Goal: Feedback & Contribution: Contribute content

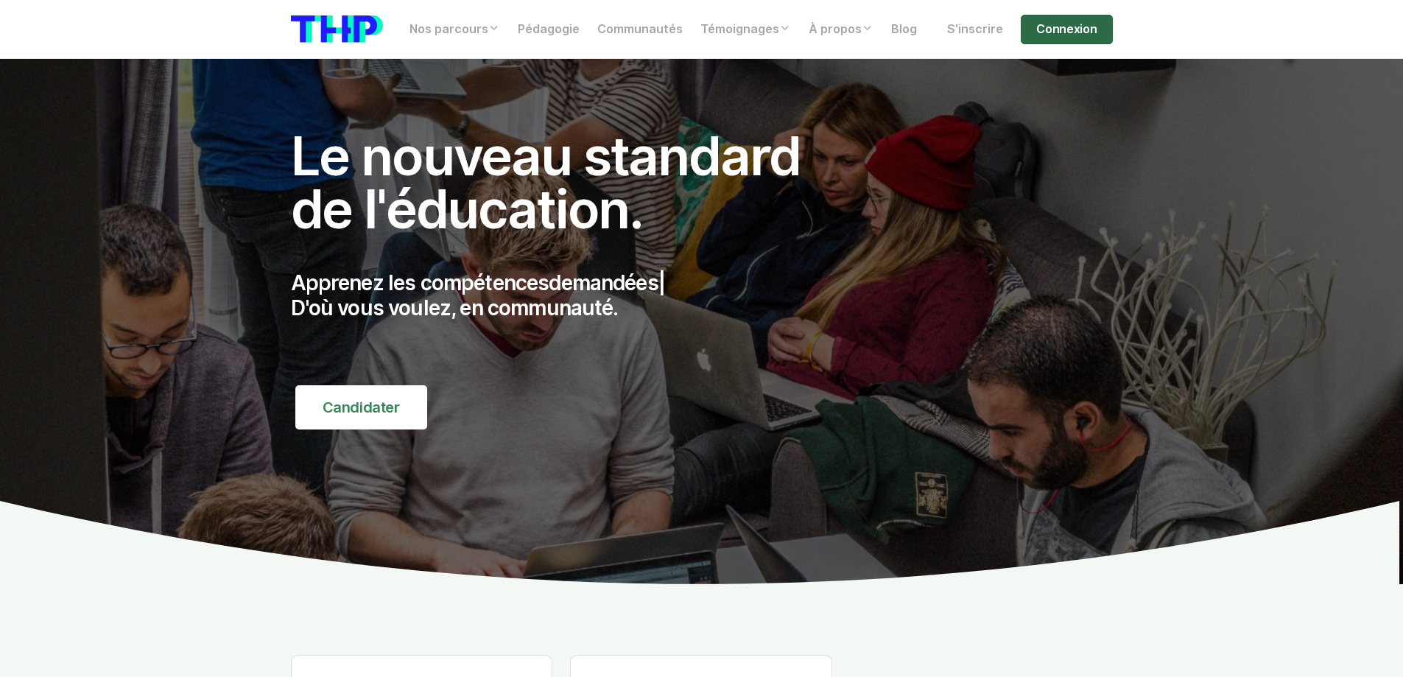
click at [1055, 29] on link "Connexion" at bounding box center [1066, 29] width 91 height 29
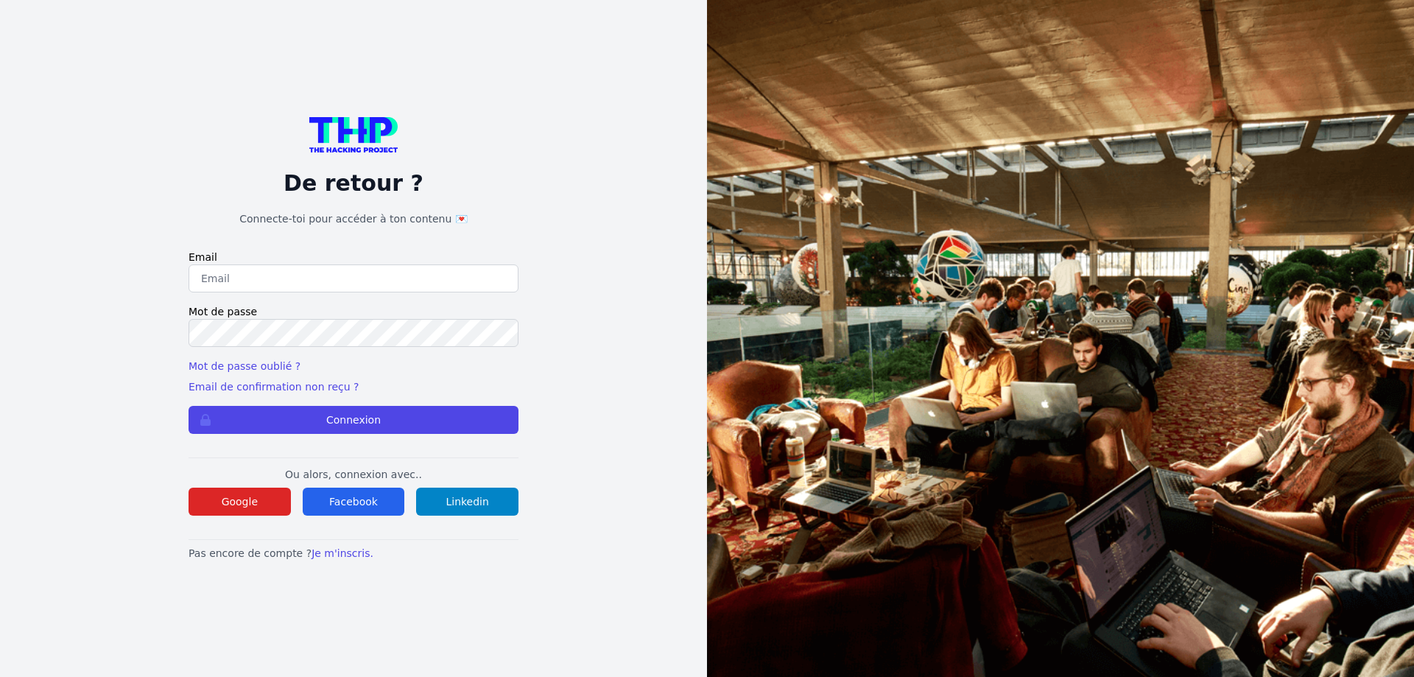
click at [230, 281] on input "email" at bounding box center [353, 278] width 330 height 28
type input "lilian.h.l.muller@gmail.com"
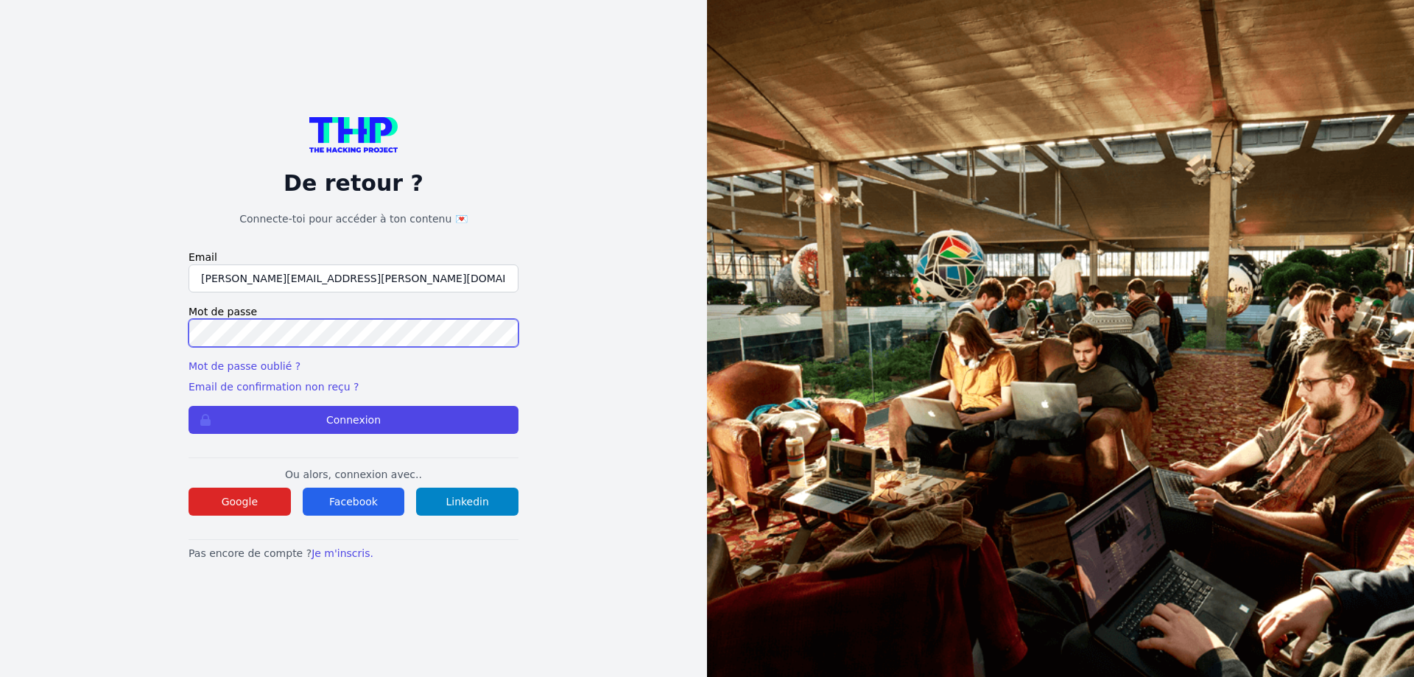
click at [188, 406] on button "Connexion" at bounding box center [353, 420] width 330 height 28
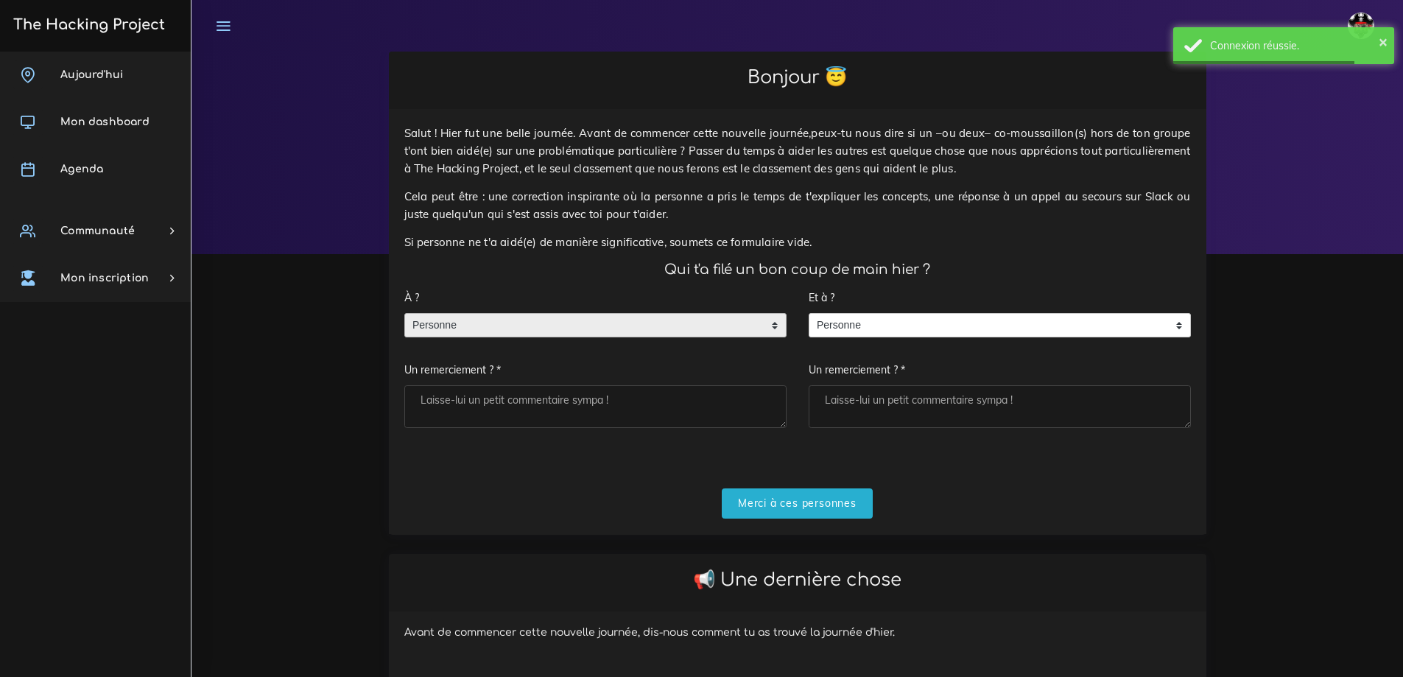
click at [478, 323] on span "Personne" at bounding box center [584, 326] width 359 height 24
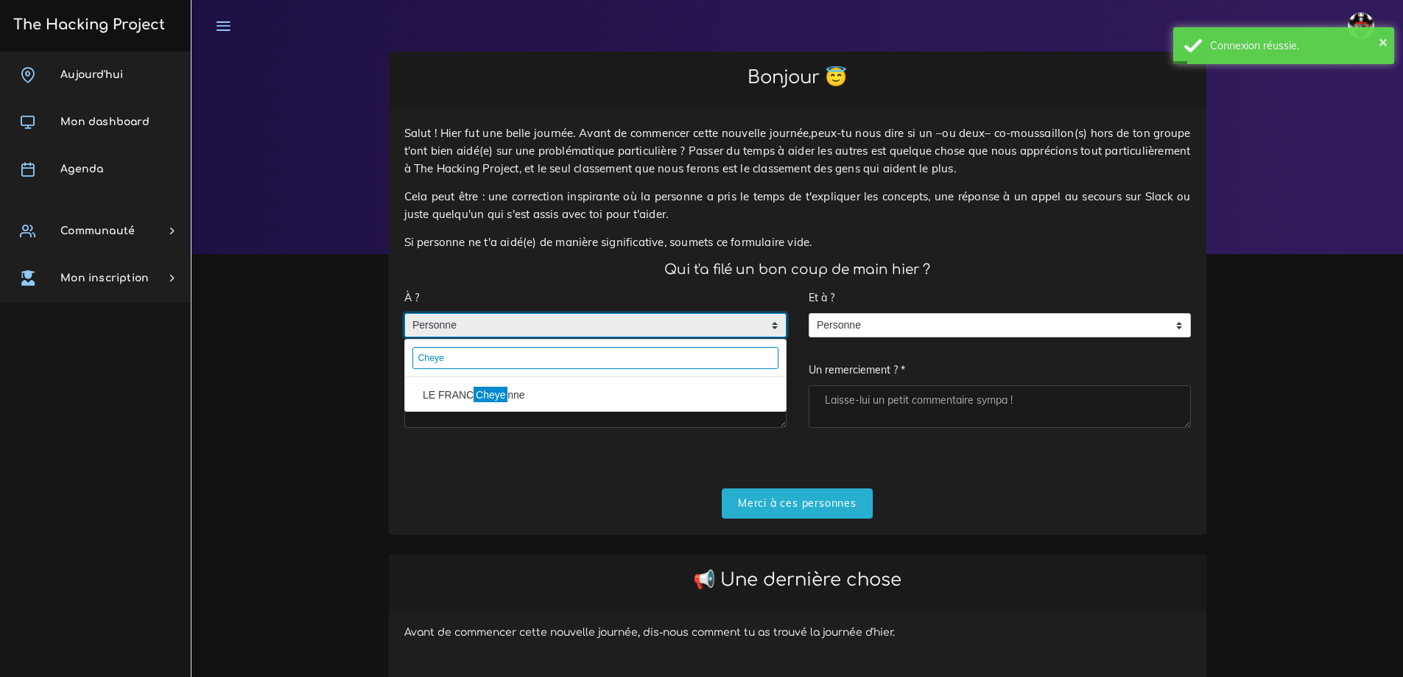
type input "Cheye"
click at [506, 392] on li "LE FRANC Cheye nne" at bounding box center [595, 395] width 381 height 24
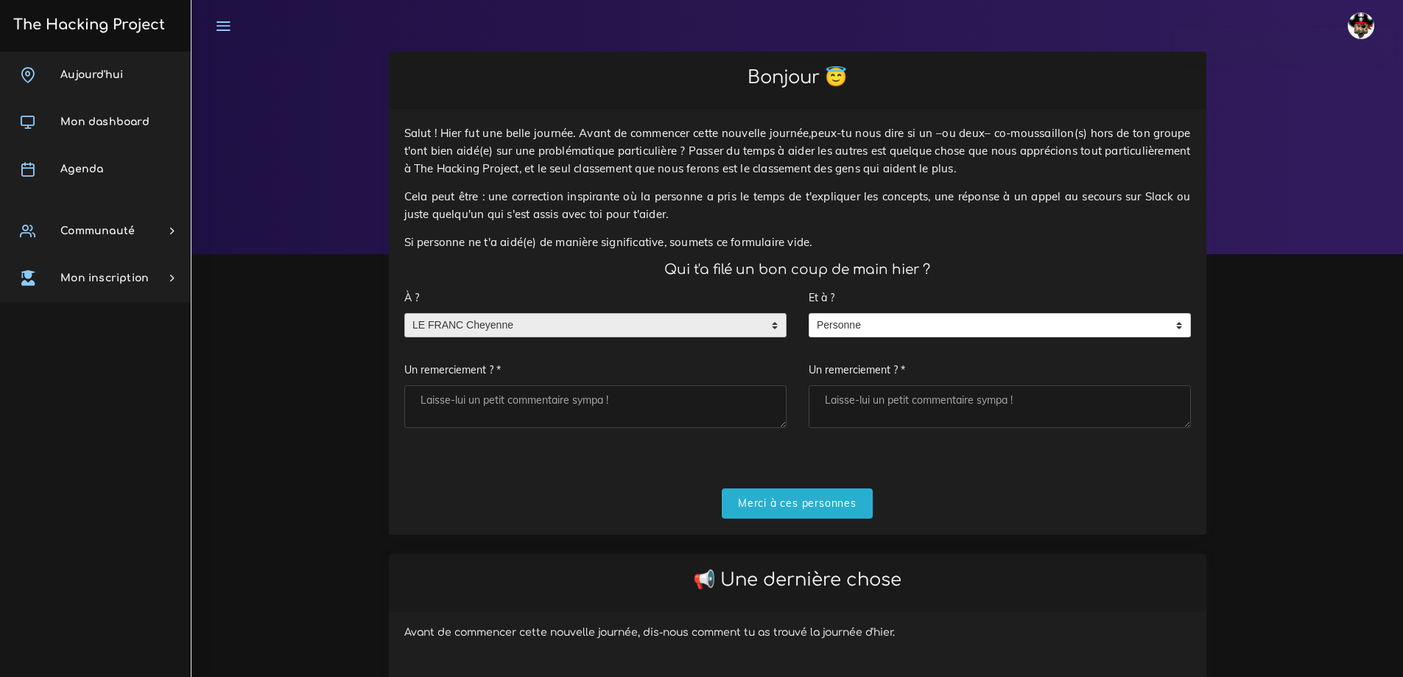
click at [478, 395] on textarea "Un remerciement ? *" at bounding box center [595, 406] width 382 height 43
type textarea "Merci à toi"
click at [801, 515] on input "Merci à ces personnes" at bounding box center [797, 503] width 151 height 30
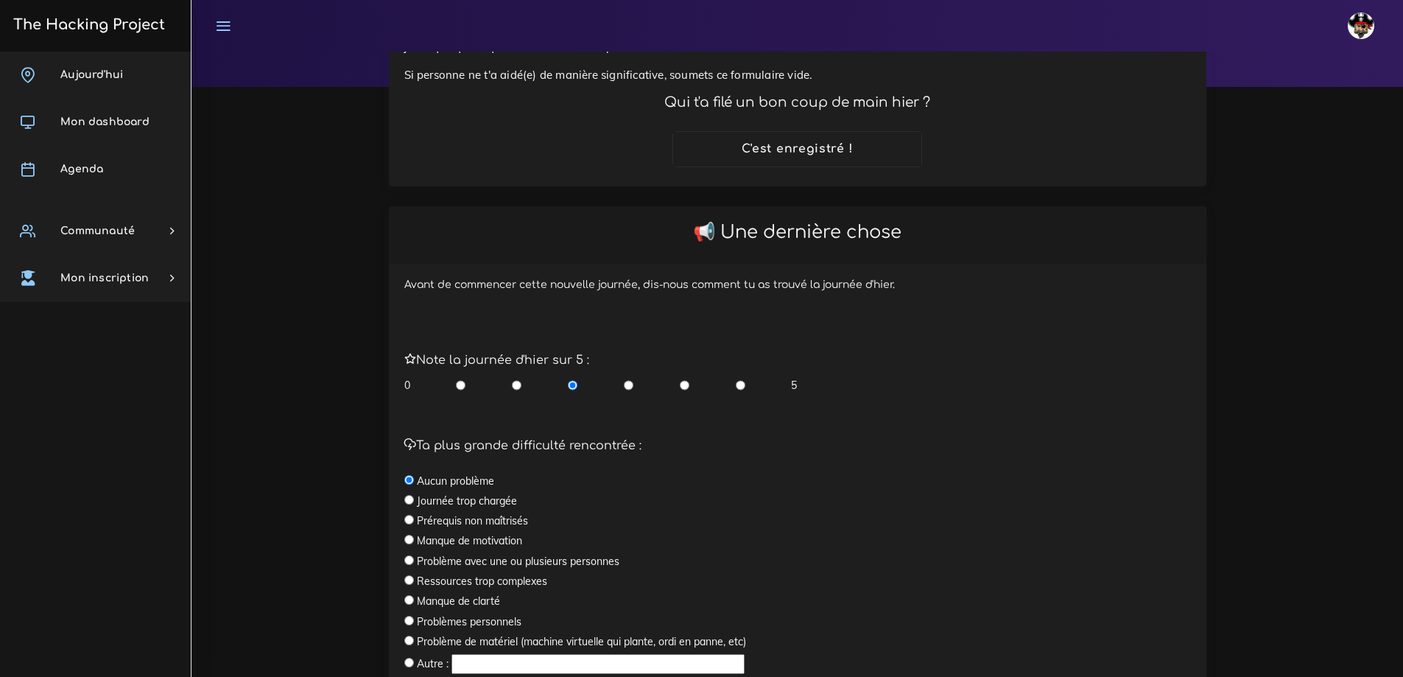
scroll to position [306, 0]
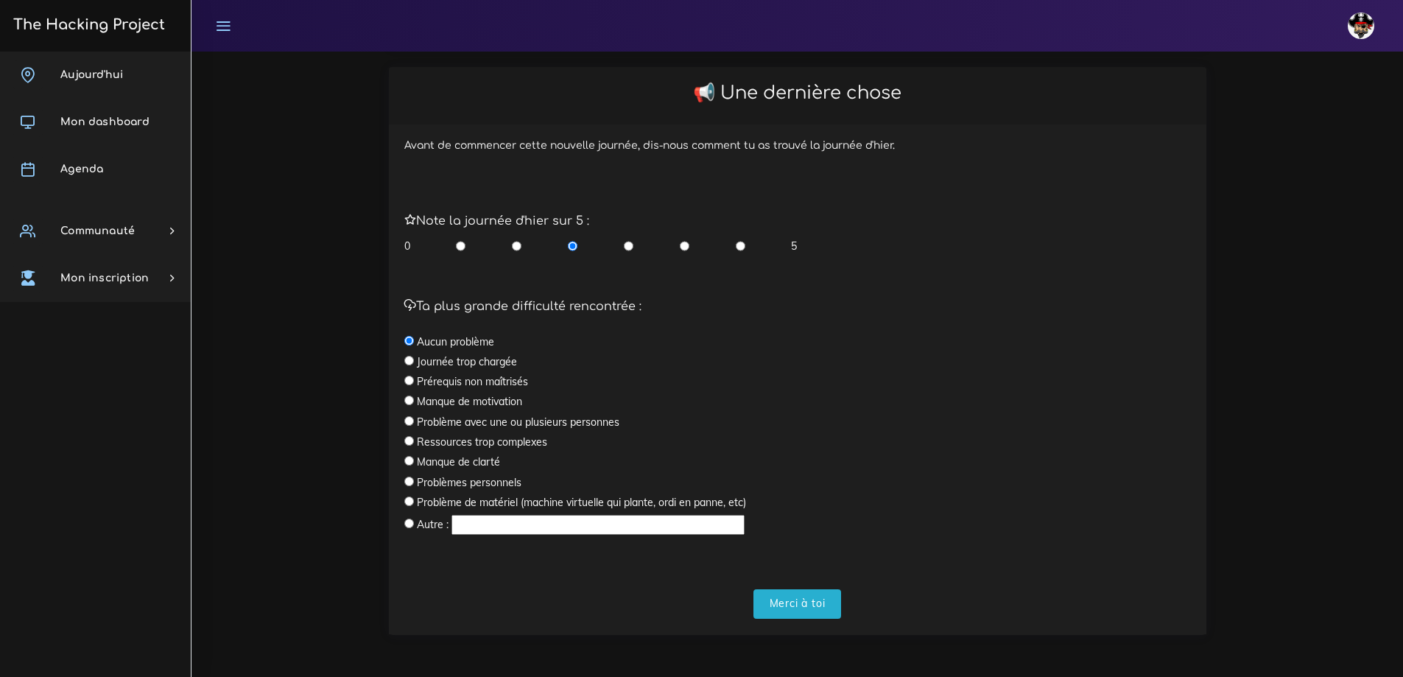
click at [741, 247] on input "radio" at bounding box center [741, 246] width 10 height 15
radio input "true"
click at [802, 611] on input "Merci à toi" at bounding box center [797, 604] width 88 height 30
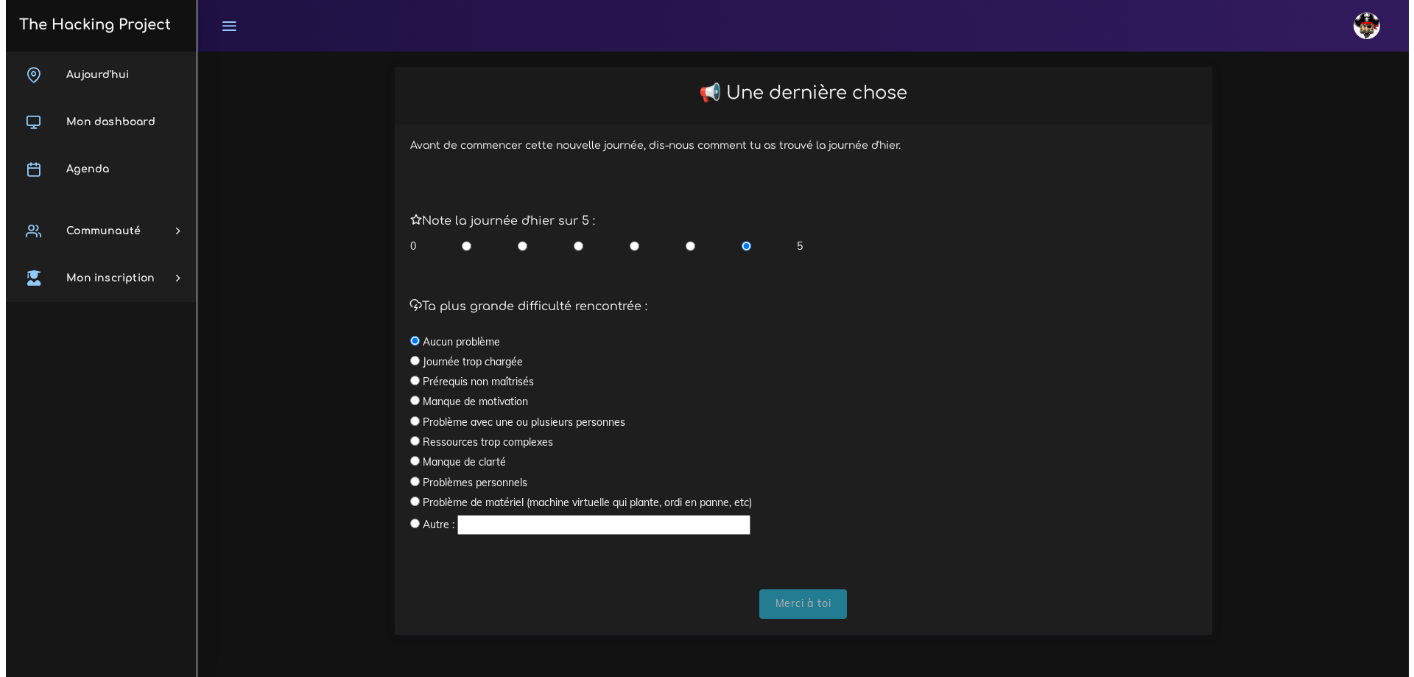
scroll to position [0, 0]
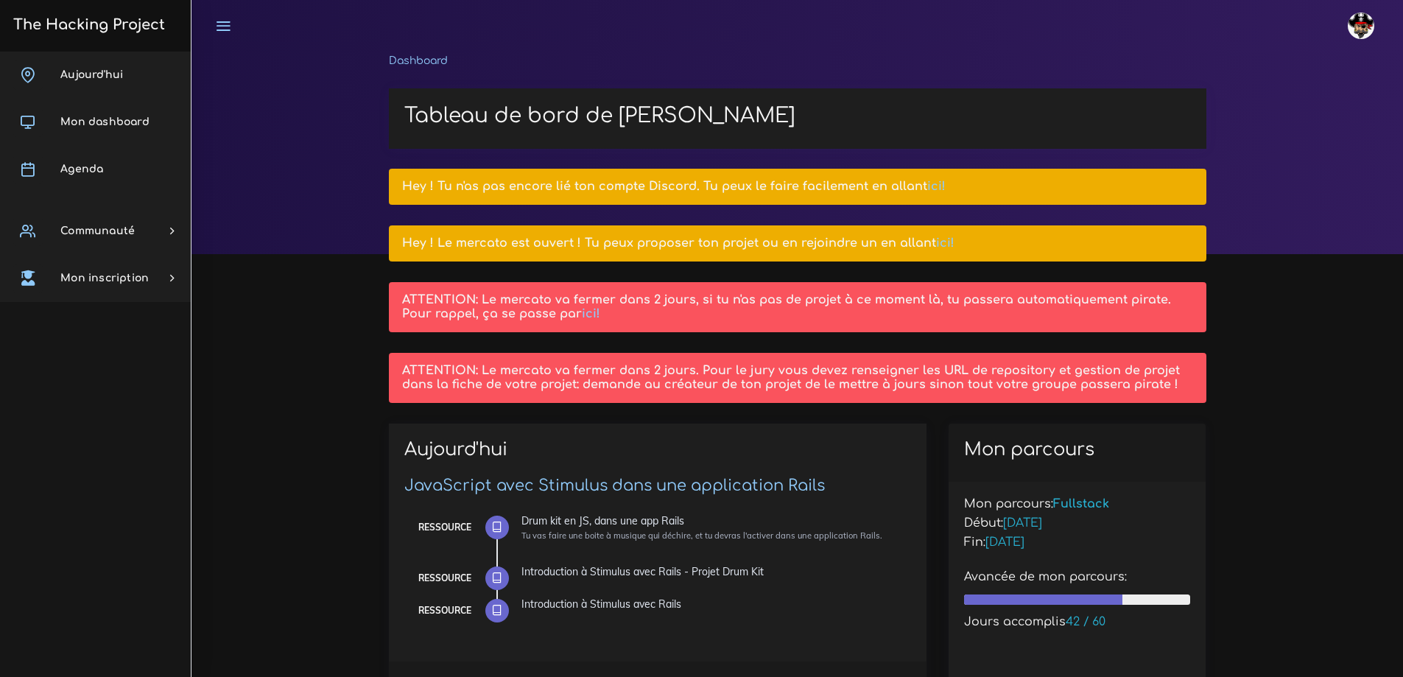
click at [586, 310] on link "ici!" at bounding box center [591, 313] width 18 height 13
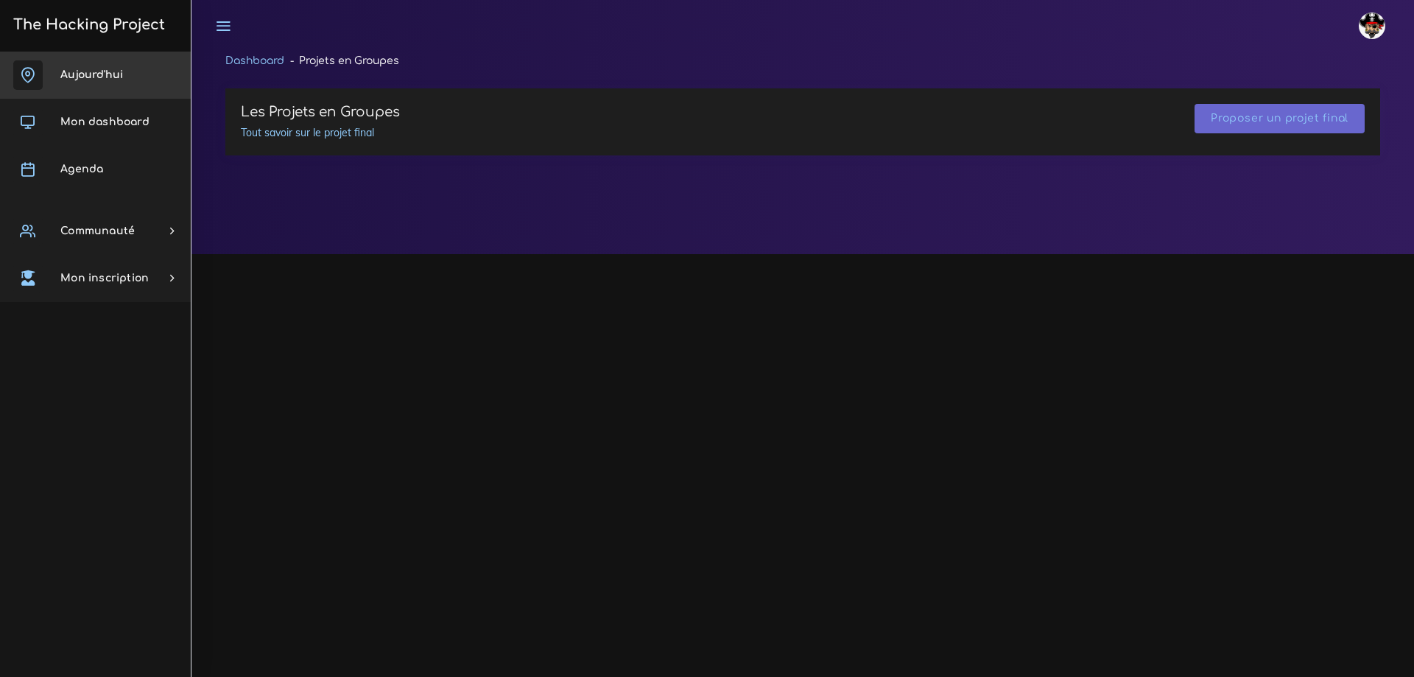
click at [70, 68] on link "Aujourd'hui" at bounding box center [95, 75] width 191 height 47
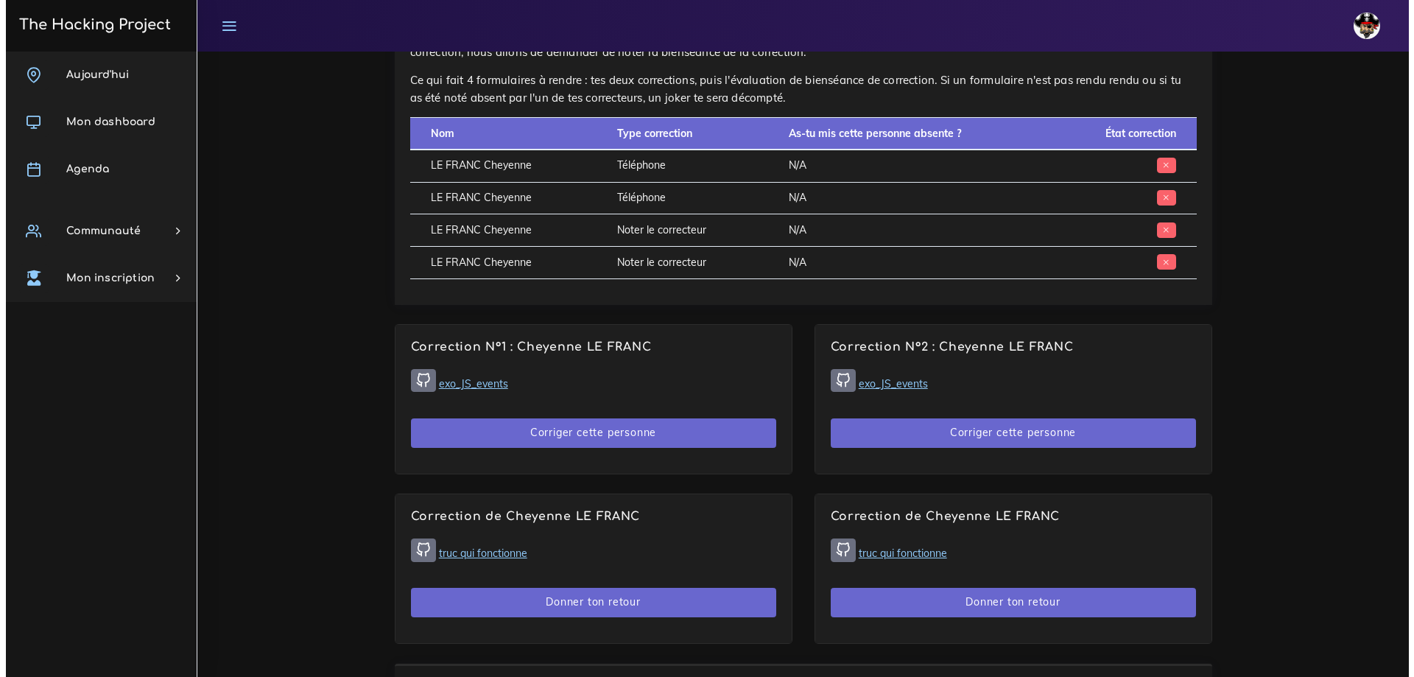
scroll to position [736, 0]
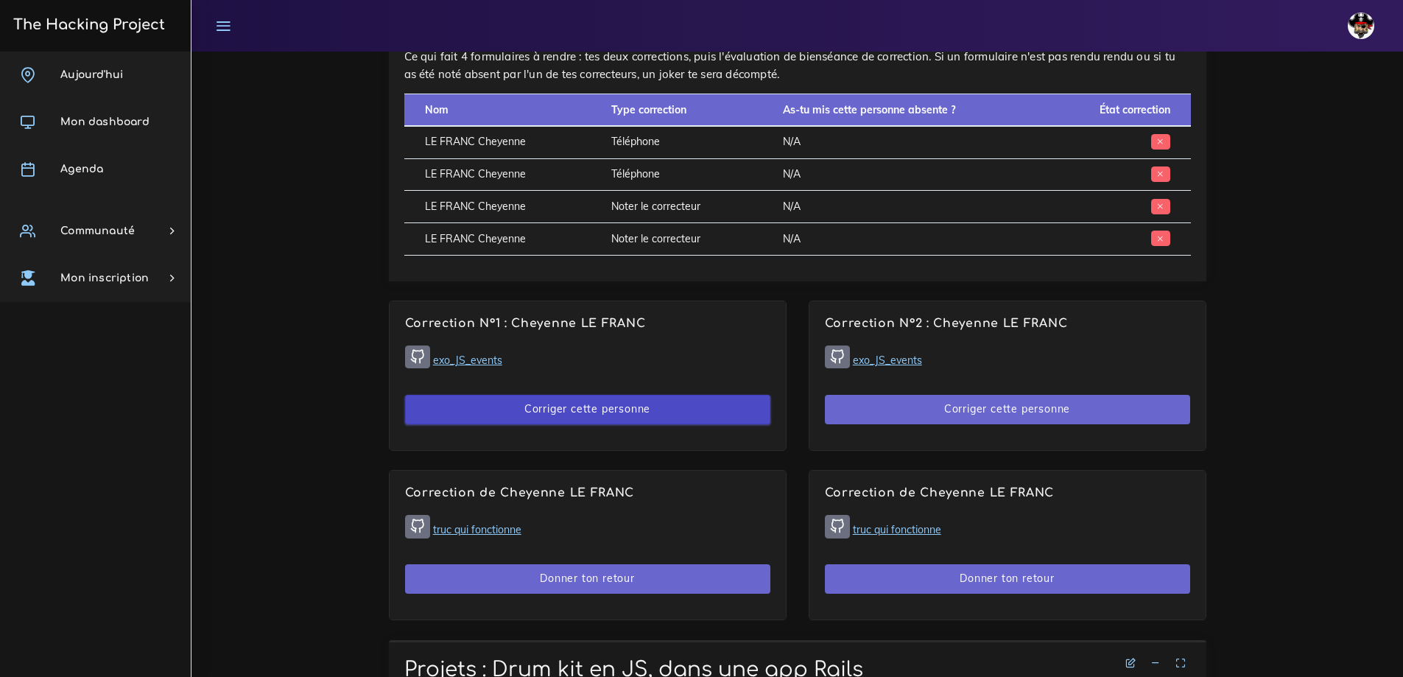
click at [616, 403] on button "Corriger cette personne" at bounding box center [587, 410] width 365 height 30
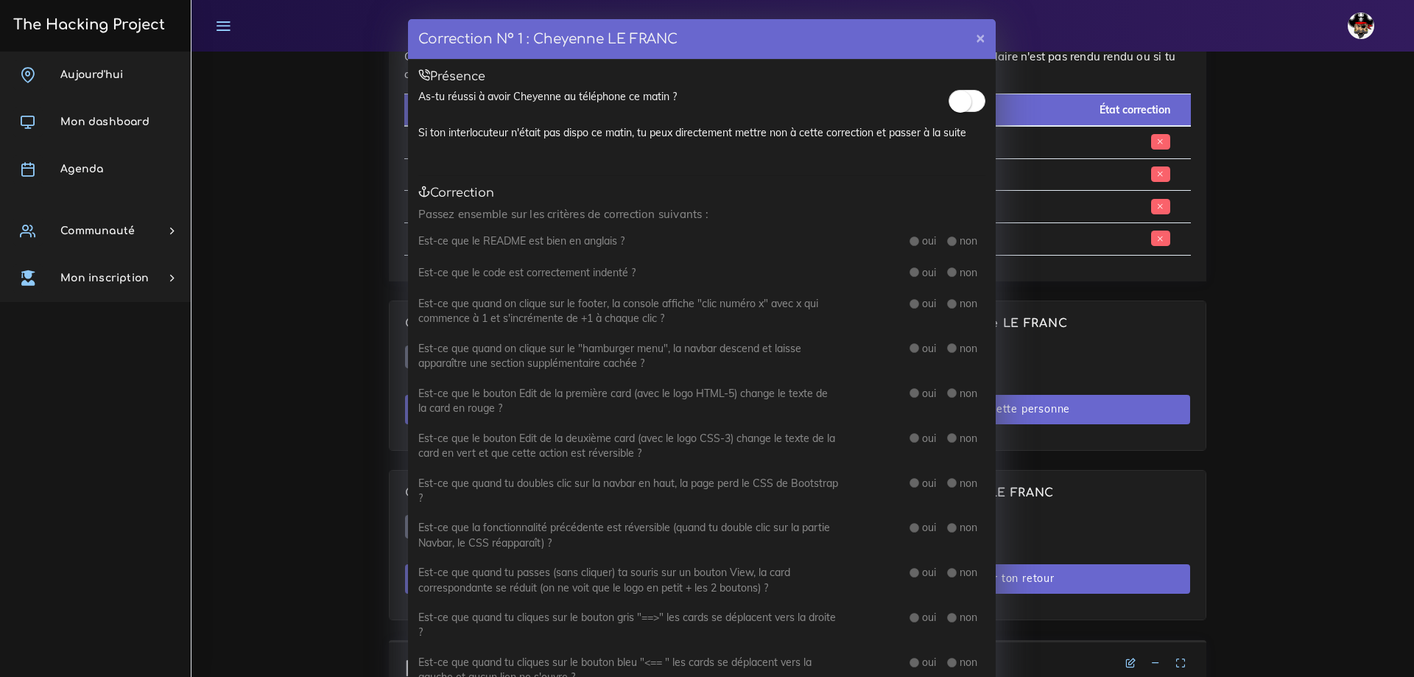
click at [1259, 279] on div "Correction N° 1 : Cheyenne LE FRANC × Présence As-tu réussi à avoir Cheyenne au…" at bounding box center [707, 338] width 1414 height 677
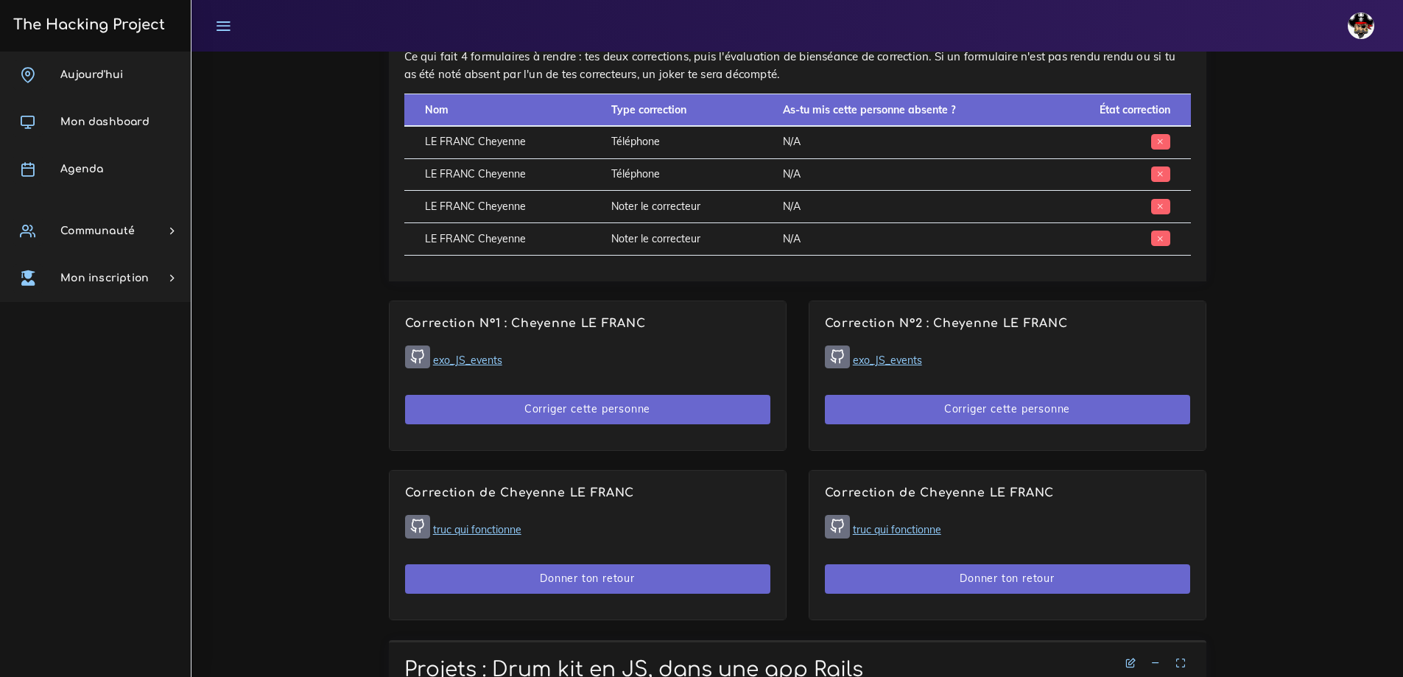
click at [440, 357] on link "exo_JS_events" at bounding box center [467, 359] width 69 height 13
click at [595, 420] on button "Corriger cette personne" at bounding box center [587, 410] width 365 height 30
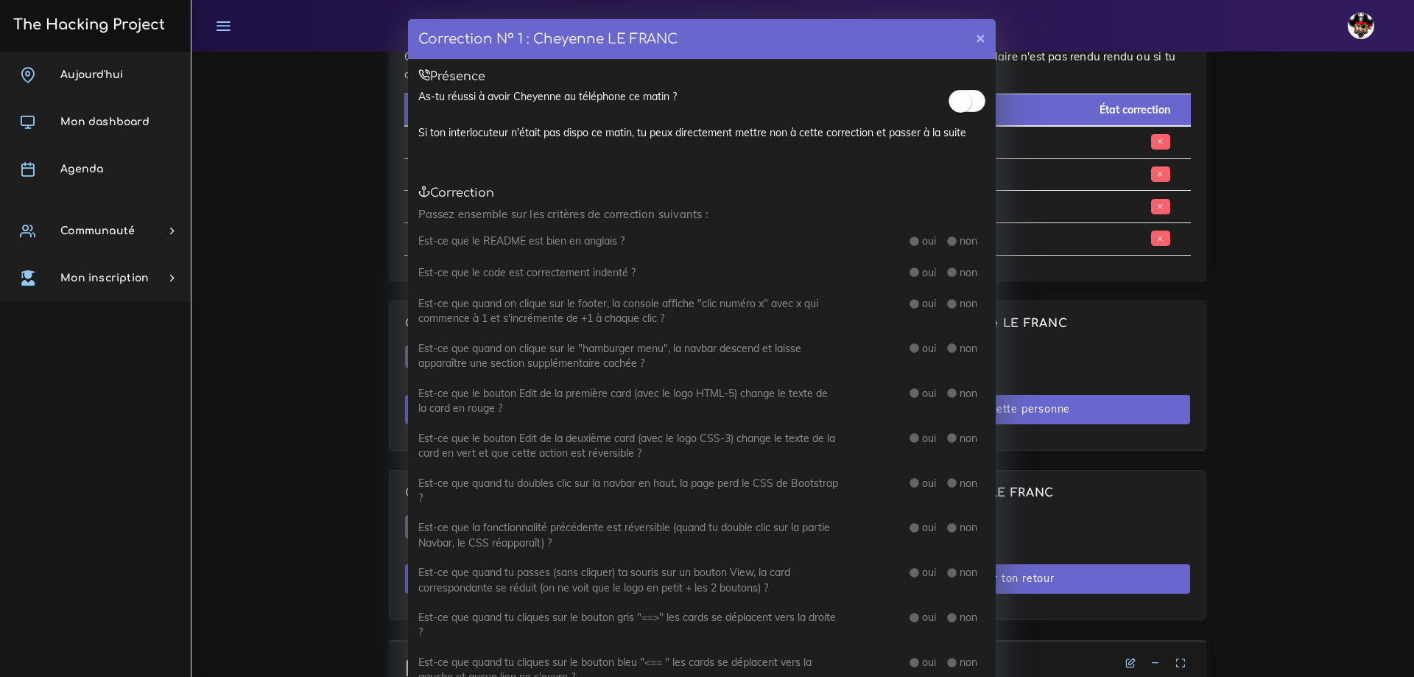
click at [966, 102] on span at bounding box center [966, 101] width 37 height 22
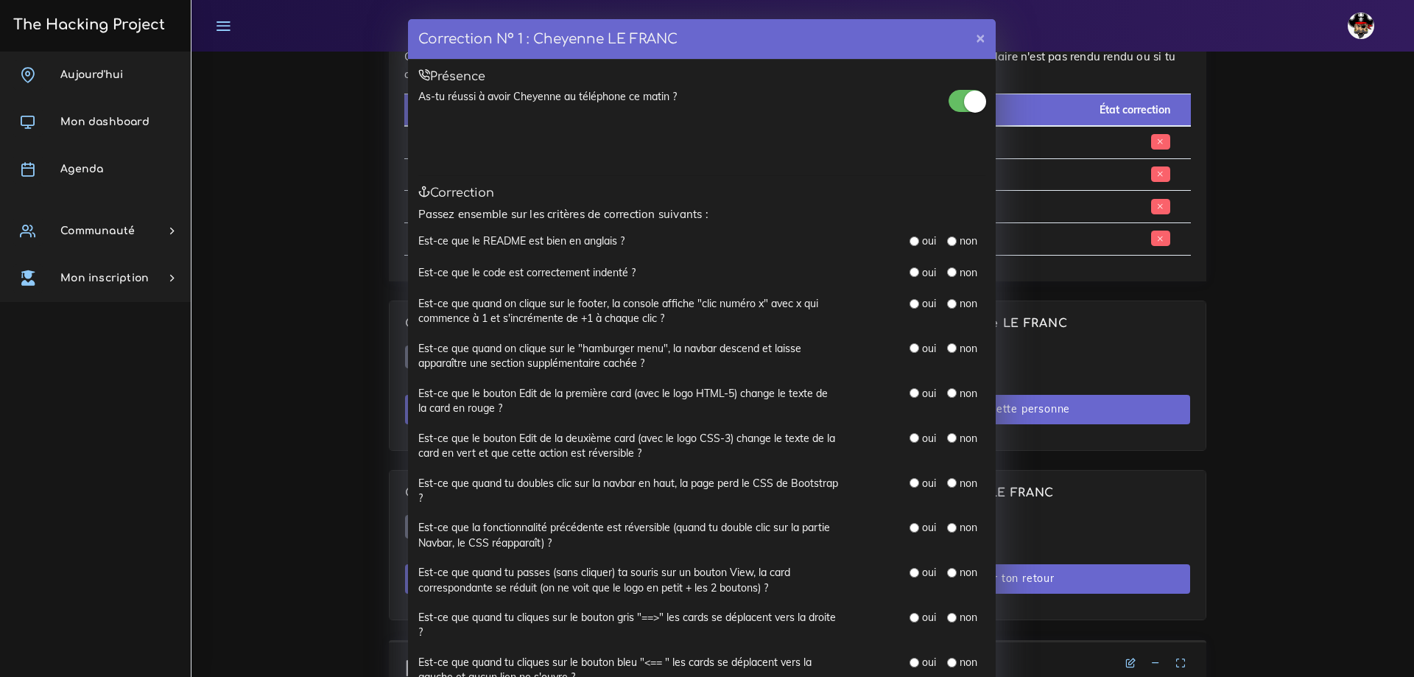
click at [947, 240] on input "radio" at bounding box center [952, 241] width 10 height 10
radio input "true"
click at [909, 274] on input "radio" at bounding box center [914, 272] width 10 height 10
radio input "true"
click at [910, 301] on input "radio" at bounding box center [914, 304] width 10 height 10
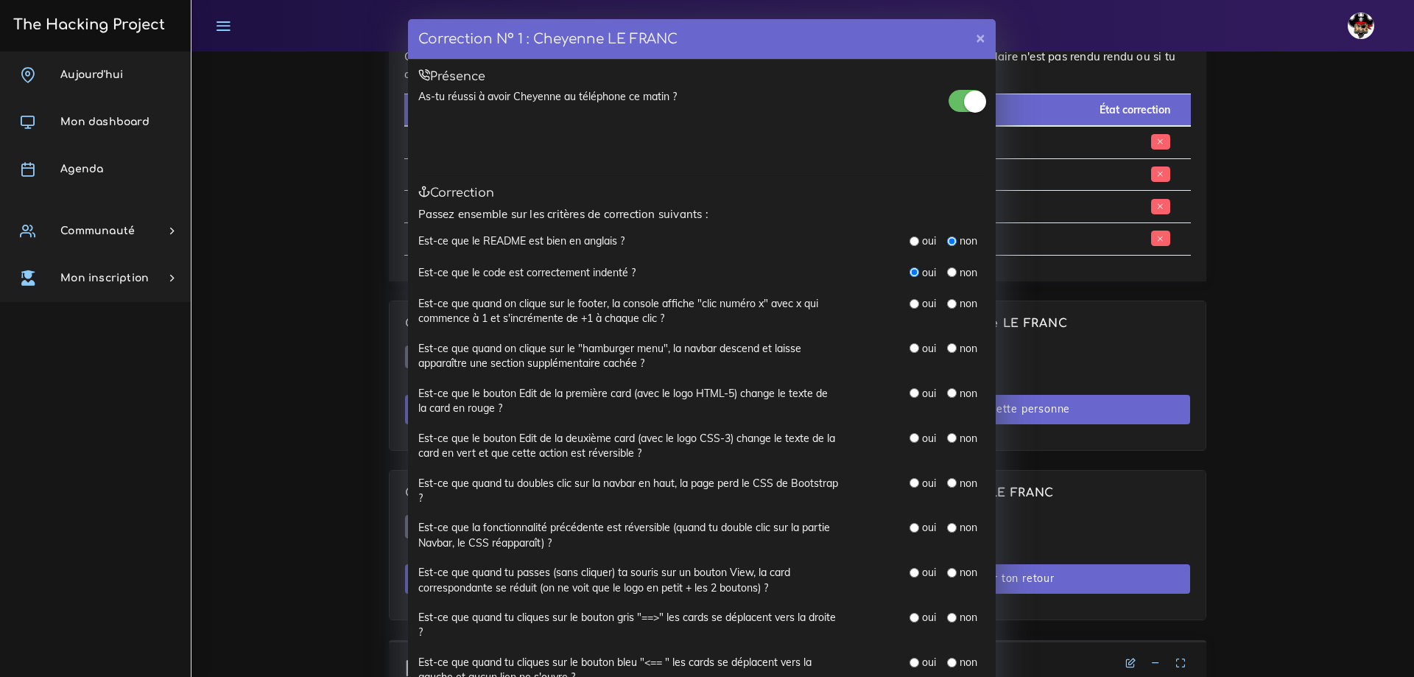
radio input "true"
click at [909, 347] on input "radio" at bounding box center [914, 348] width 10 height 10
radio input "true"
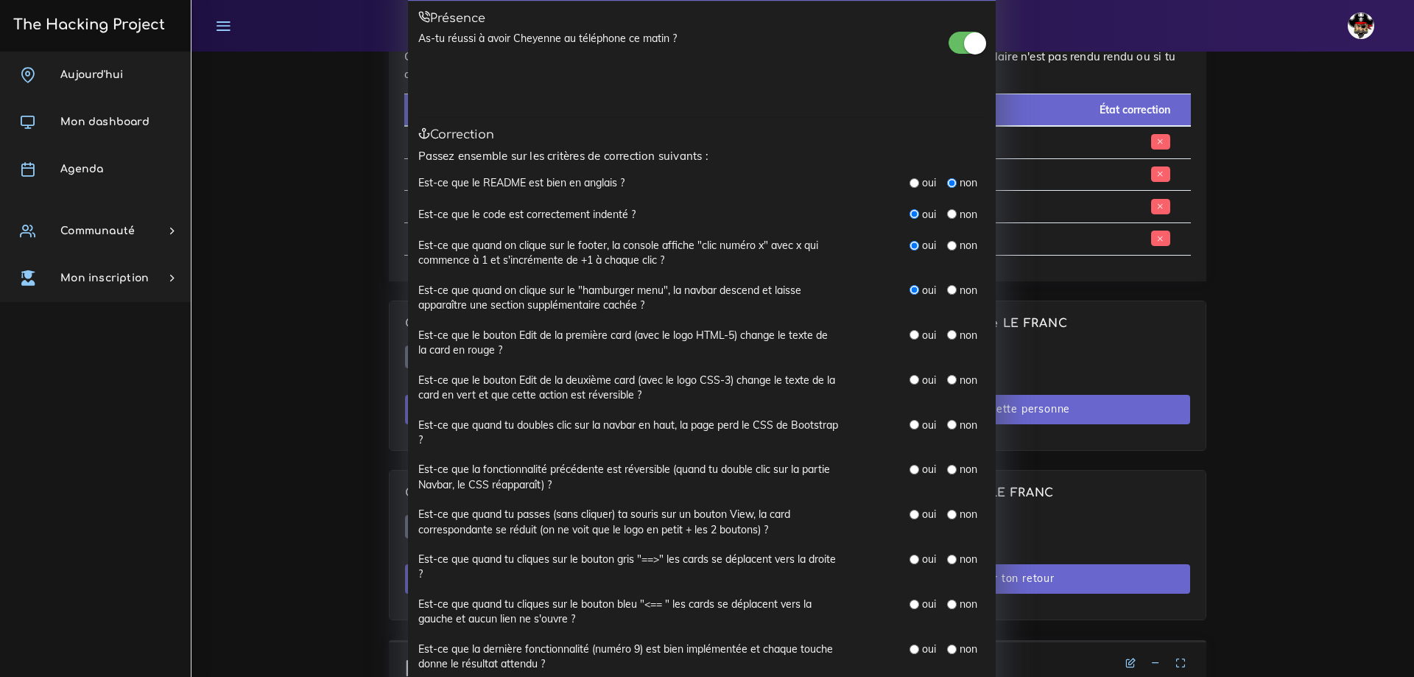
scroll to position [147, 0]
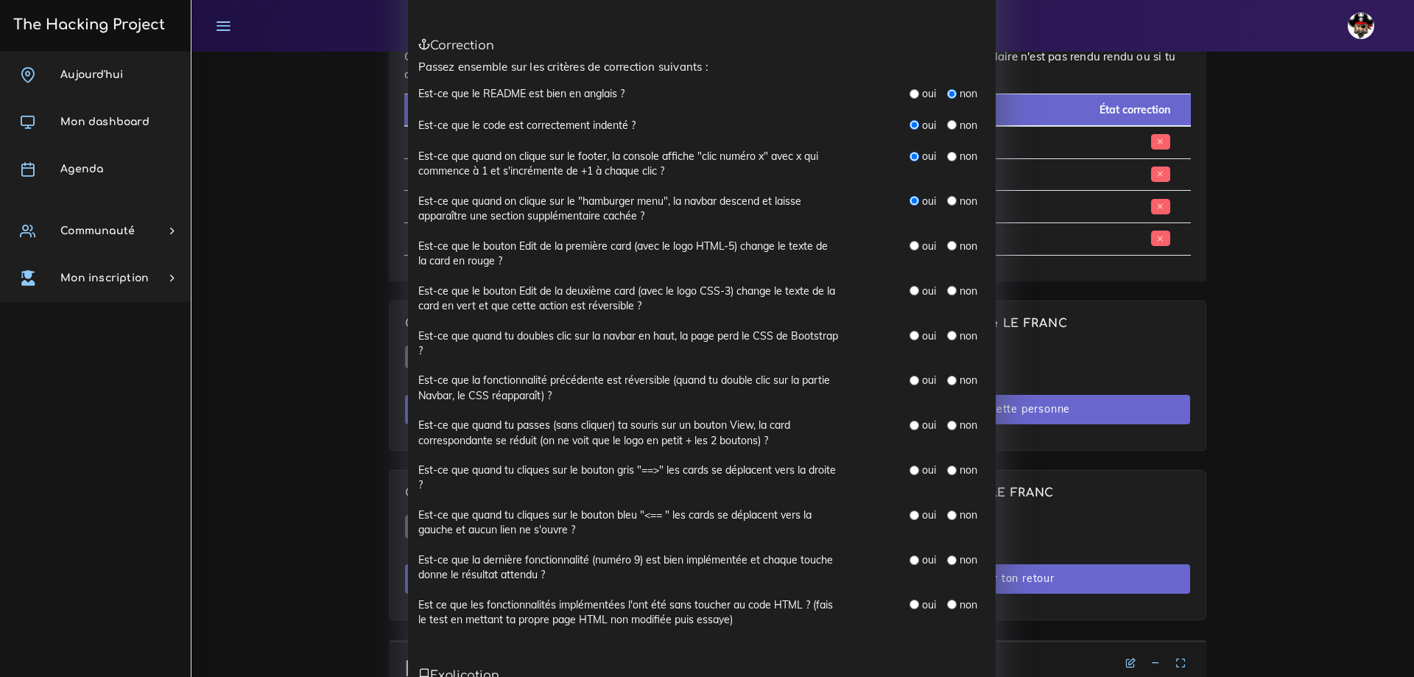
click at [910, 244] on input "radio" at bounding box center [914, 246] width 10 height 10
radio input "true"
click at [909, 292] on input "radio" at bounding box center [914, 291] width 10 height 10
radio input "true"
click at [909, 334] on input "radio" at bounding box center [914, 336] width 10 height 10
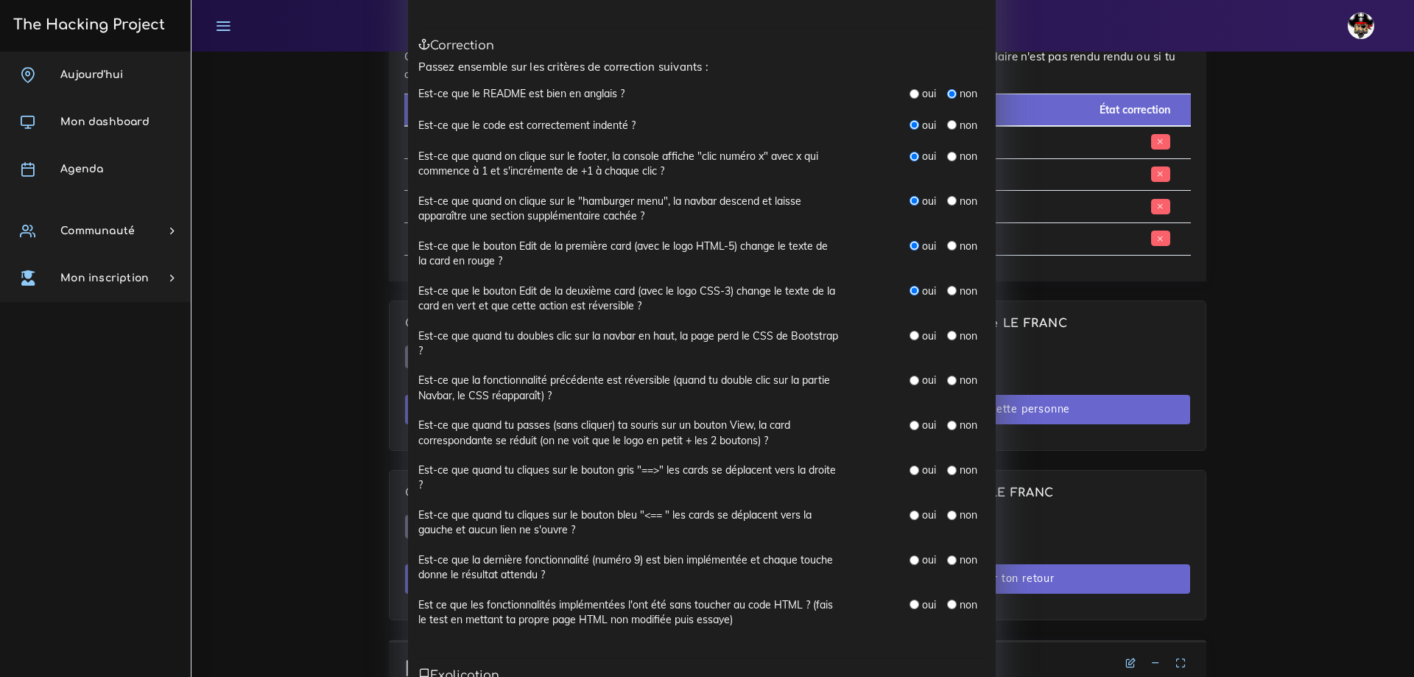
radio input "true"
drag, startPoint x: 908, startPoint y: 380, endPoint x: 891, endPoint y: 381, distance: 17.0
click at [909, 380] on input "radio" at bounding box center [914, 381] width 10 height 10
radio input "true"
click at [909, 423] on input "radio" at bounding box center [914, 425] width 10 height 10
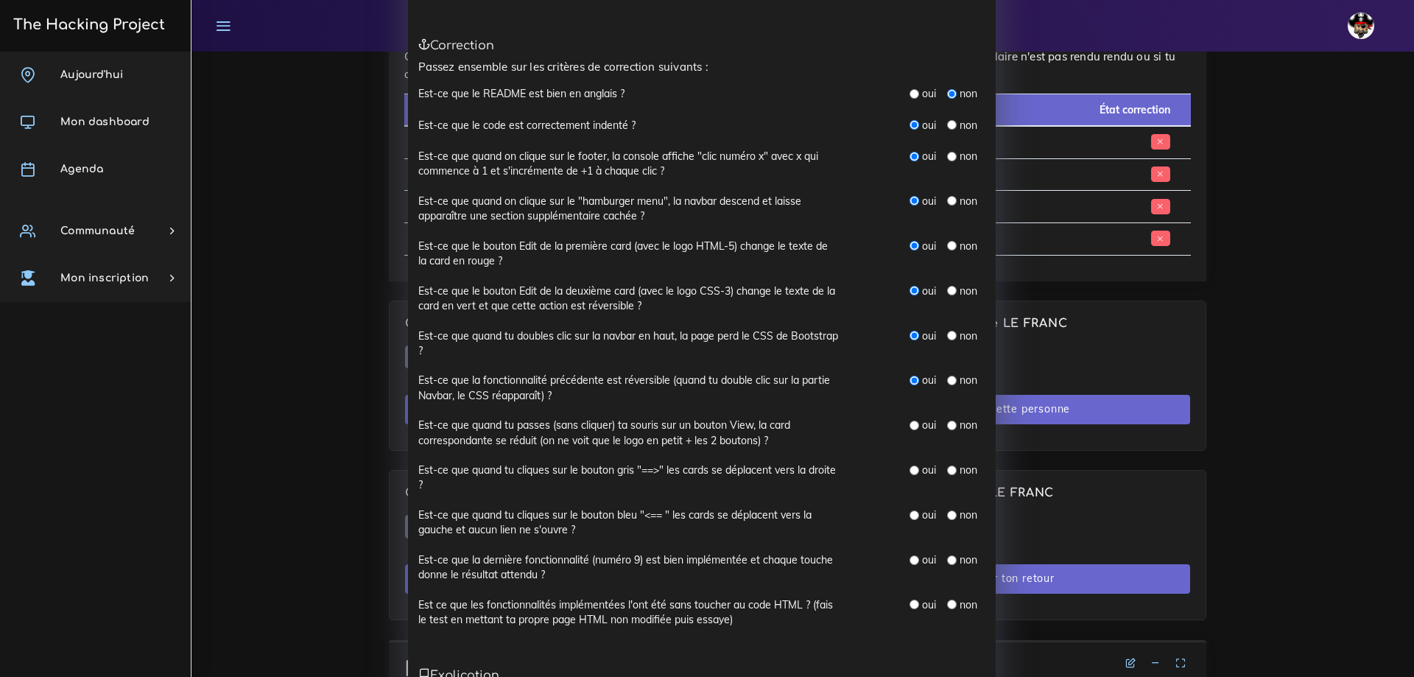
radio input "true"
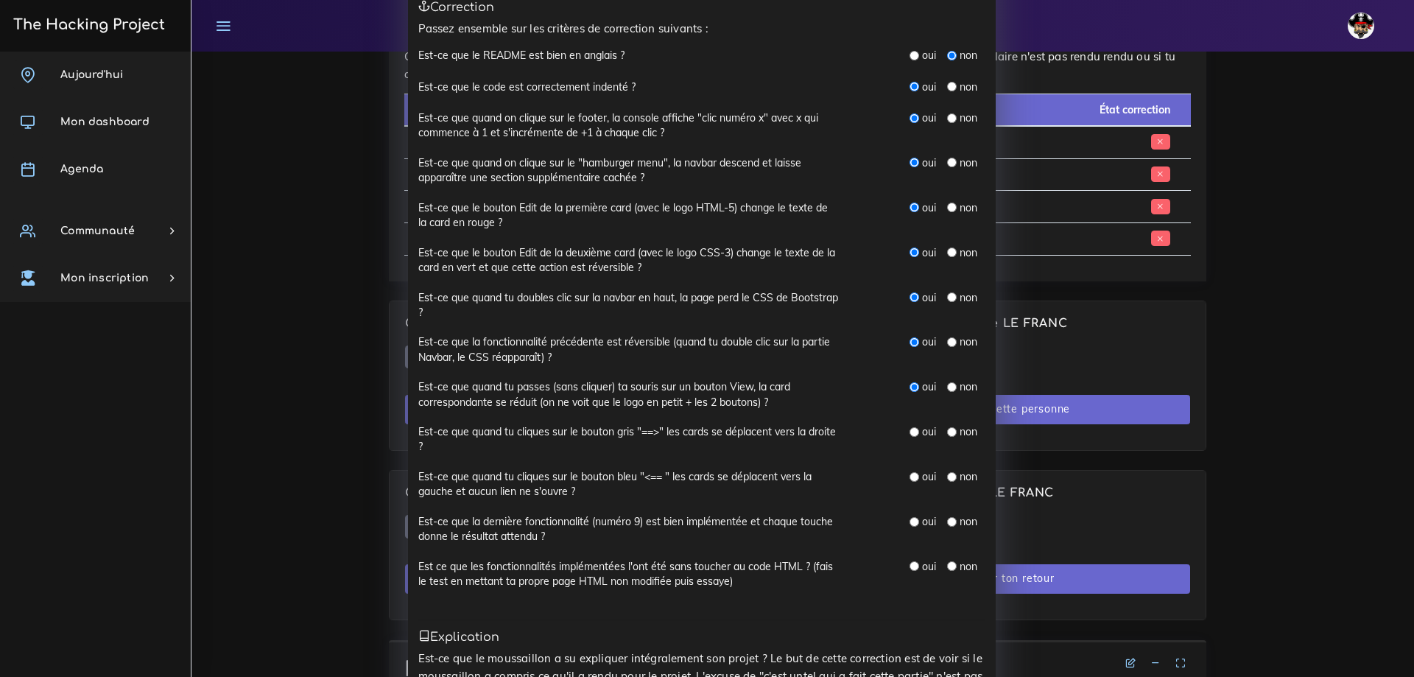
scroll to position [221, 0]
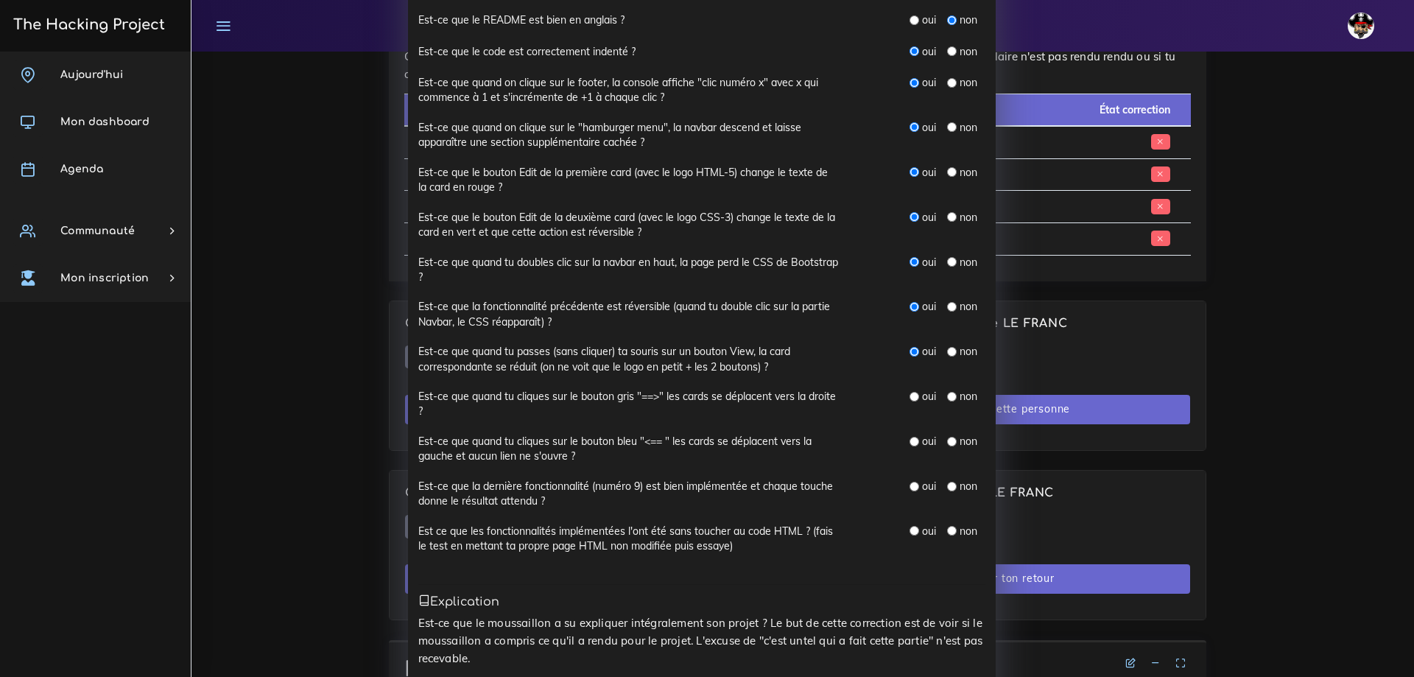
click at [909, 397] on input "radio" at bounding box center [914, 397] width 10 height 10
radio input "true"
click at [909, 443] on input "radio" at bounding box center [914, 442] width 10 height 10
radio input "true"
click at [909, 531] on input "radio" at bounding box center [914, 531] width 10 height 10
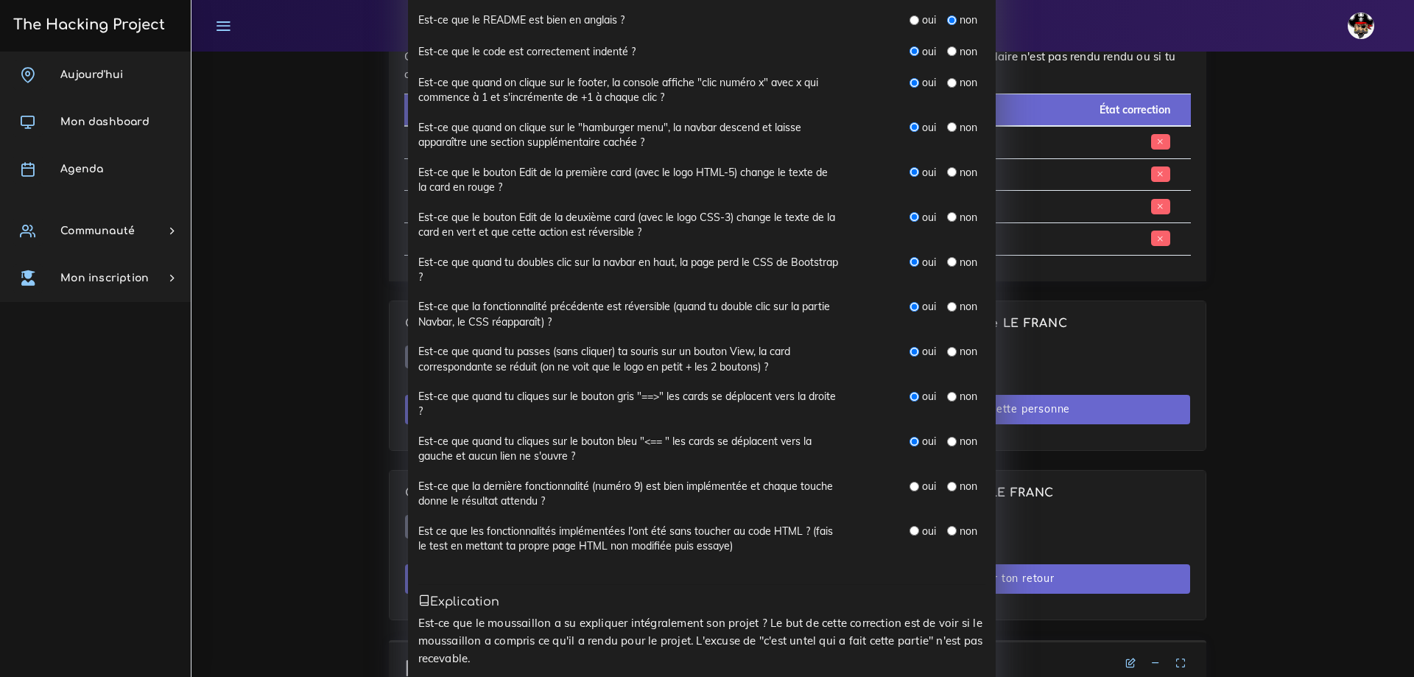
radio input "true"
click at [947, 486] on input "radio" at bounding box center [952, 487] width 10 height 10
radio input "true"
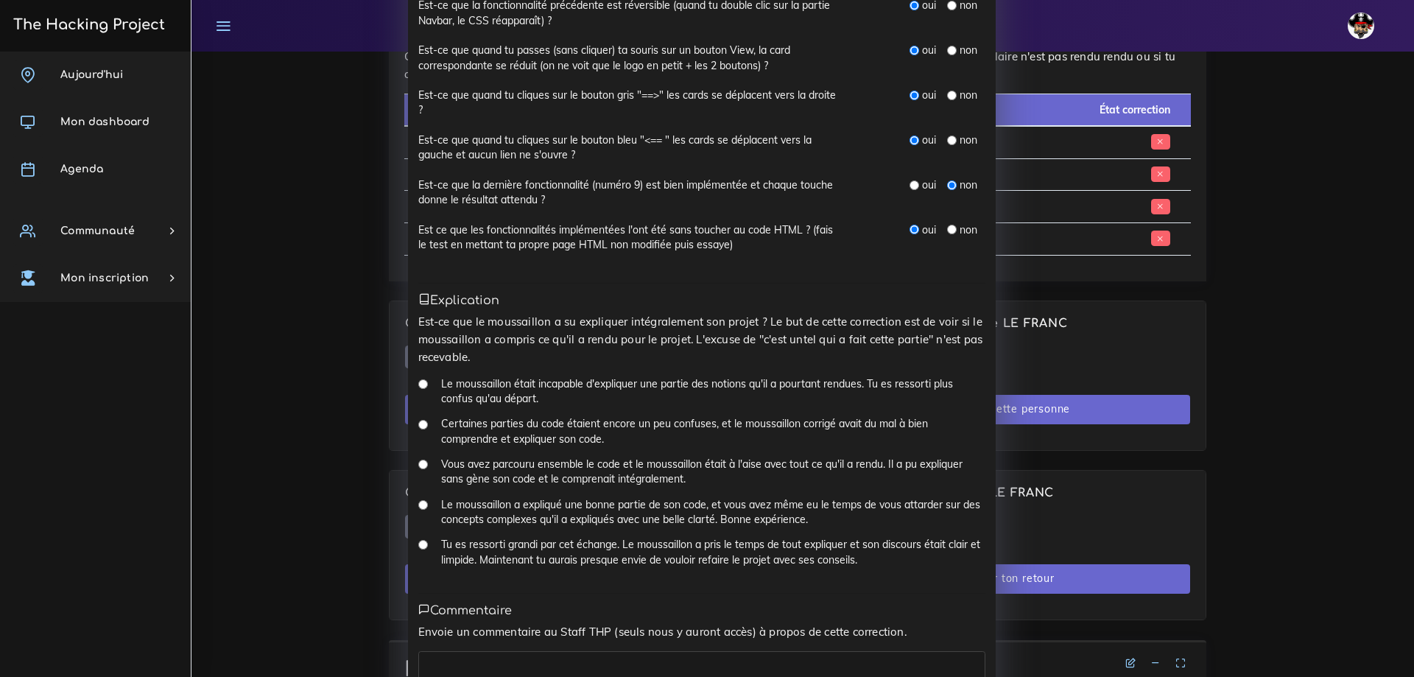
scroll to position [620, 0]
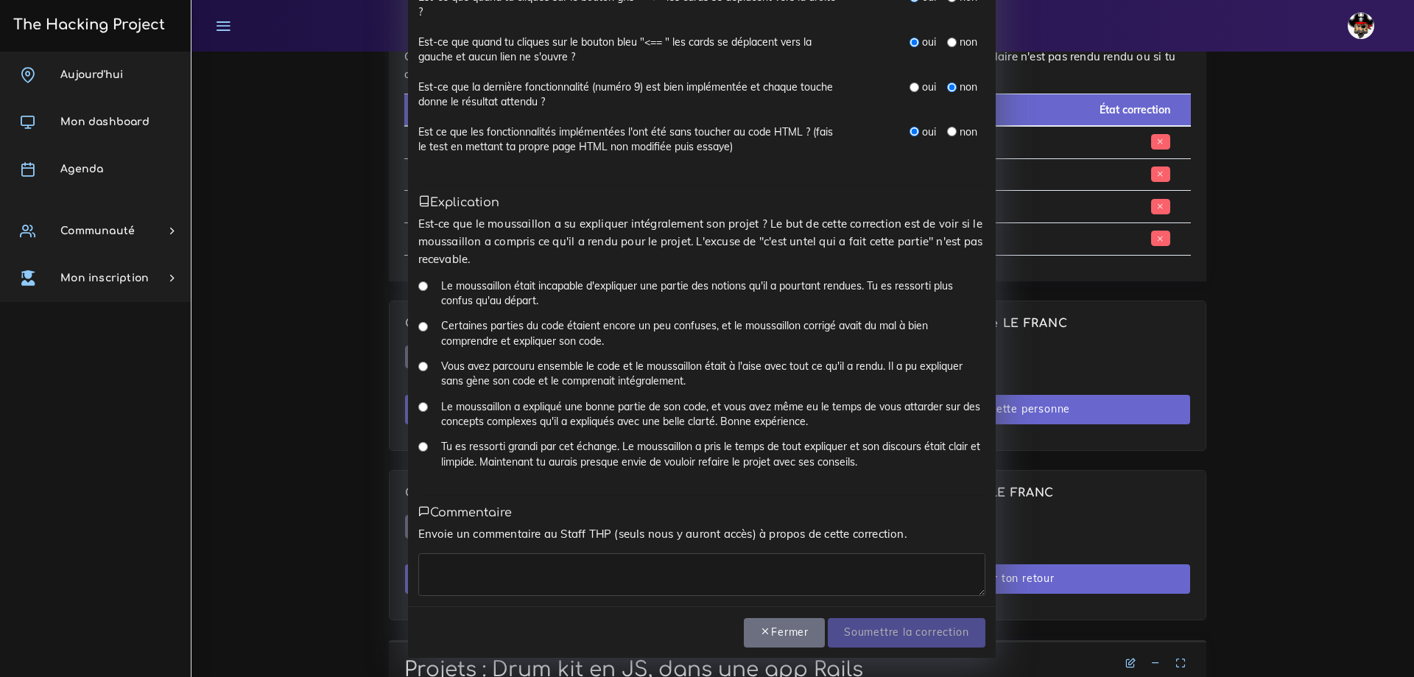
click at [496, 576] on textarea at bounding box center [701, 574] width 567 height 43
type textarea "Un peu de mal entre const et let, vite compris après explication"
click at [418, 285] on input "Le moussaillon était incapable d'expliquer une partie des notions qu'il a pourt…" at bounding box center [423, 286] width 10 height 10
radio input "true"
click at [418, 448] on input "Tu es ressorti grandi par cet échange. Le moussaillon a pris le temps de tout e…" at bounding box center [423, 447] width 10 height 10
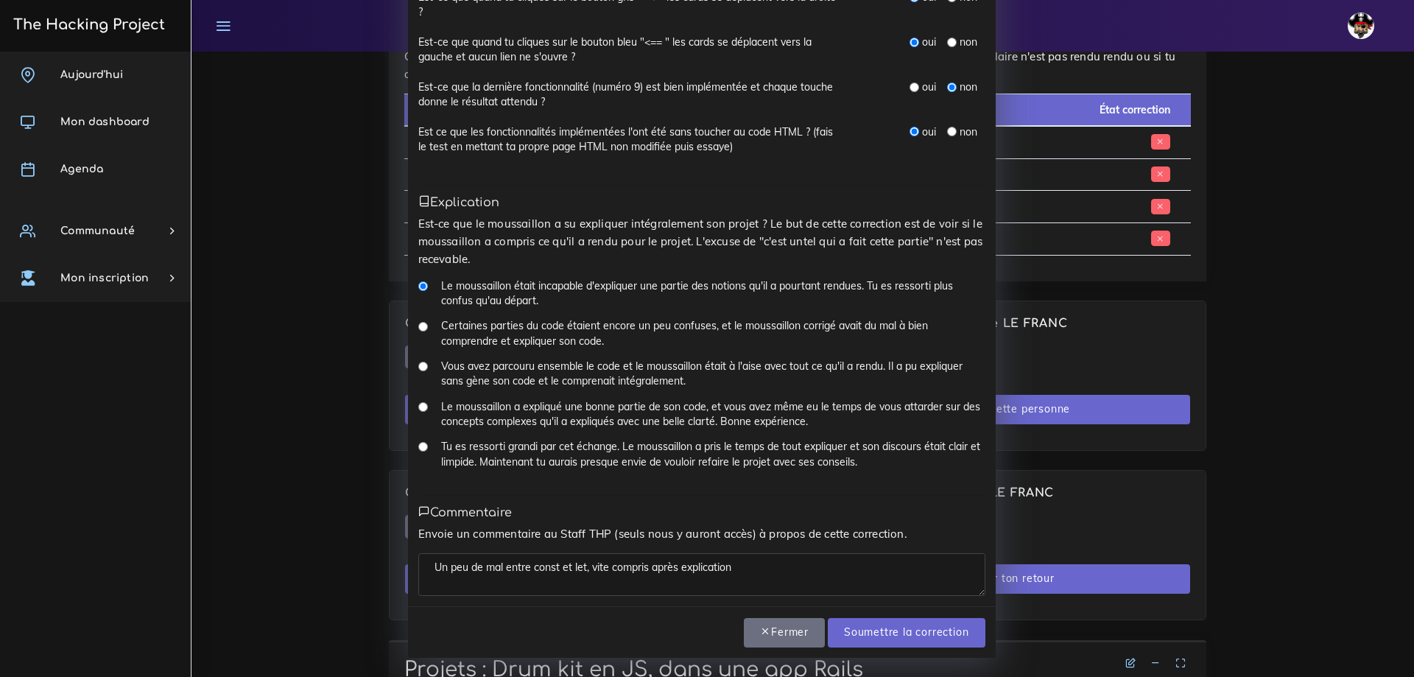
radio input "true"
click at [899, 636] on input "Soumettre la correction" at bounding box center [906, 633] width 157 height 30
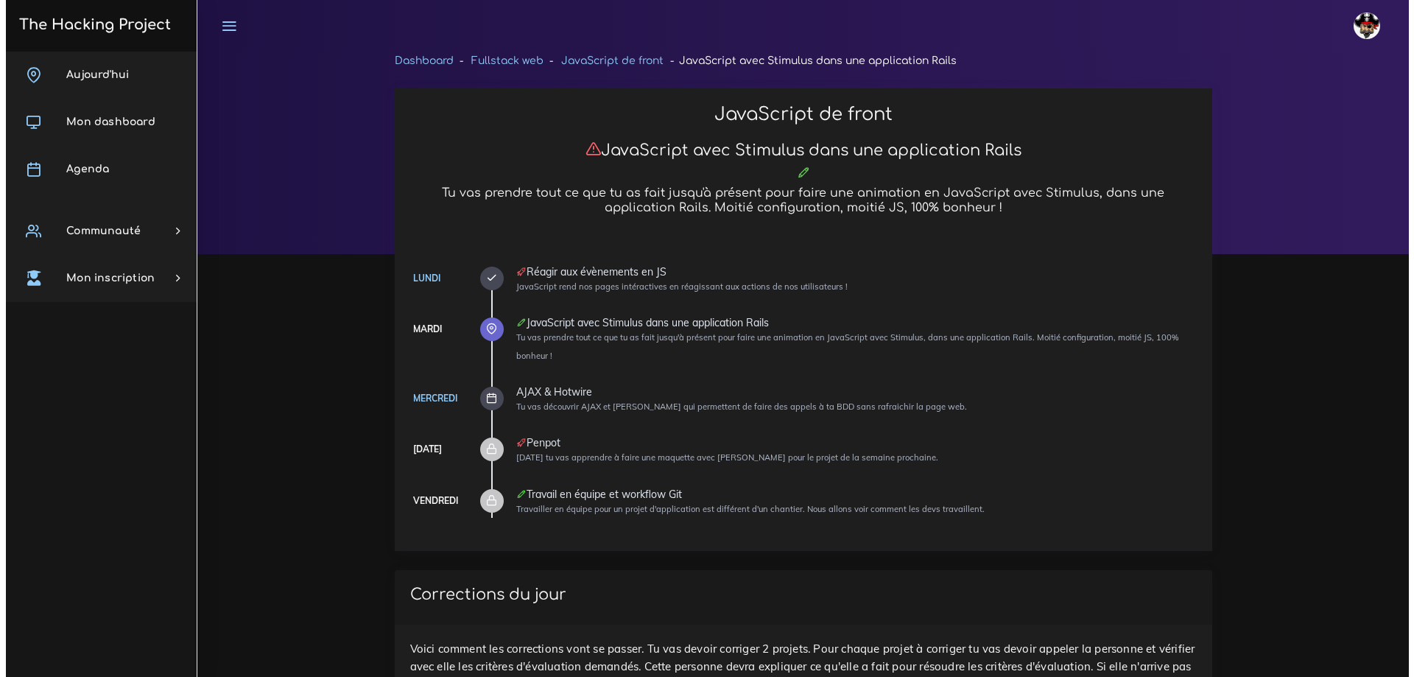
scroll to position [735, 0]
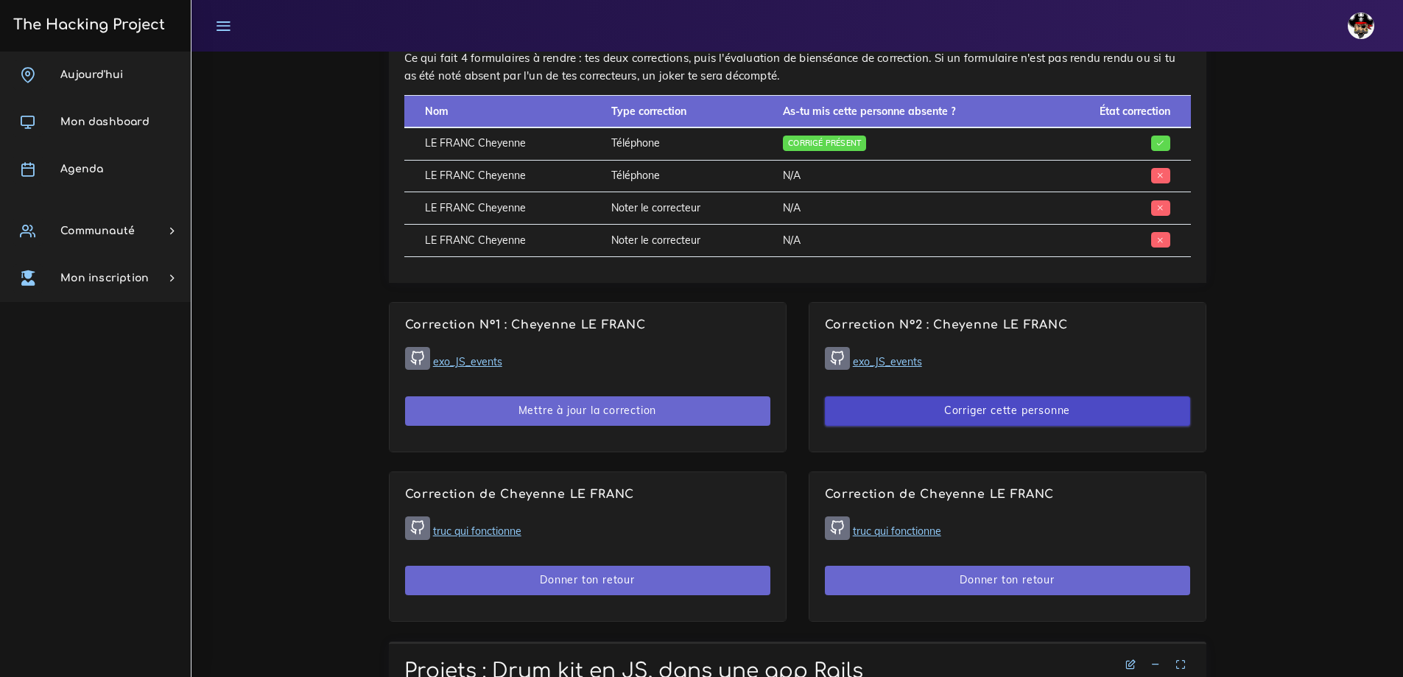
click at [919, 409] on button "Corriger cette personne" at bounding box center [1007, 411] width 365 height 30
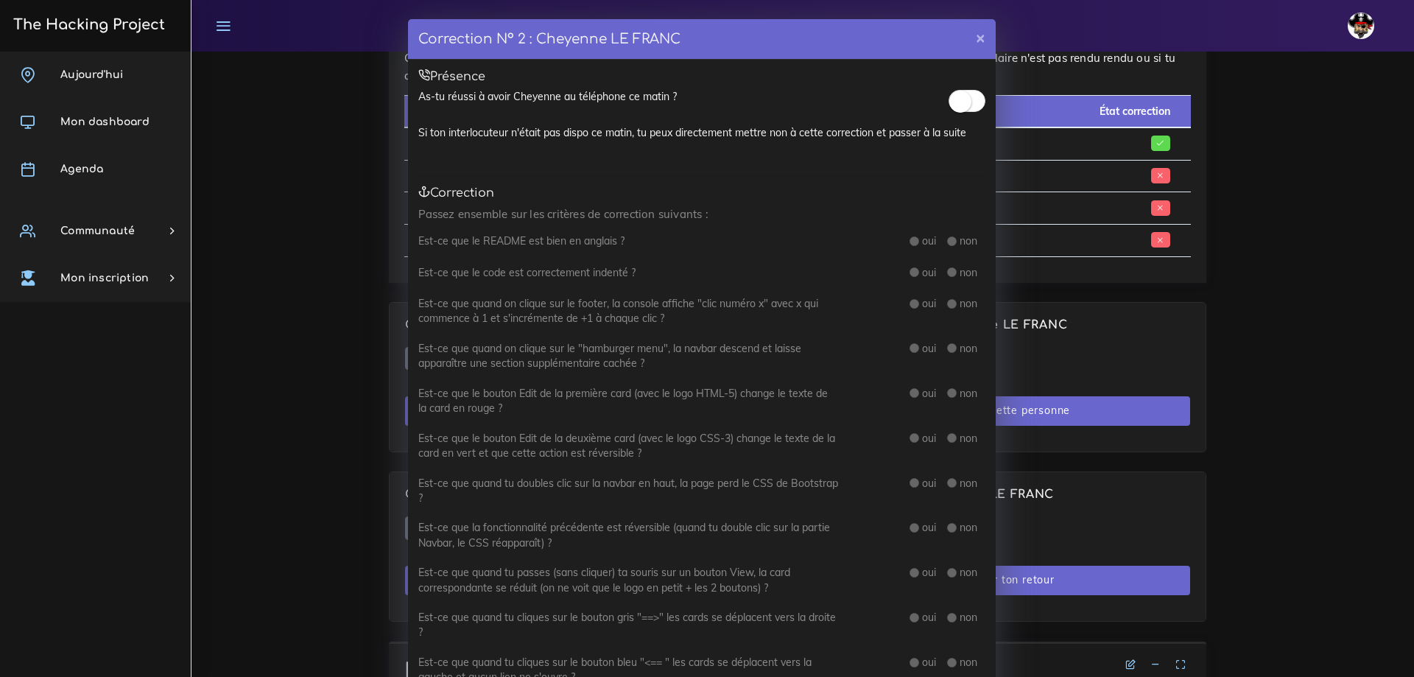
click at [968, 99] on span at bounding box center [966, 101] width 37 height 22
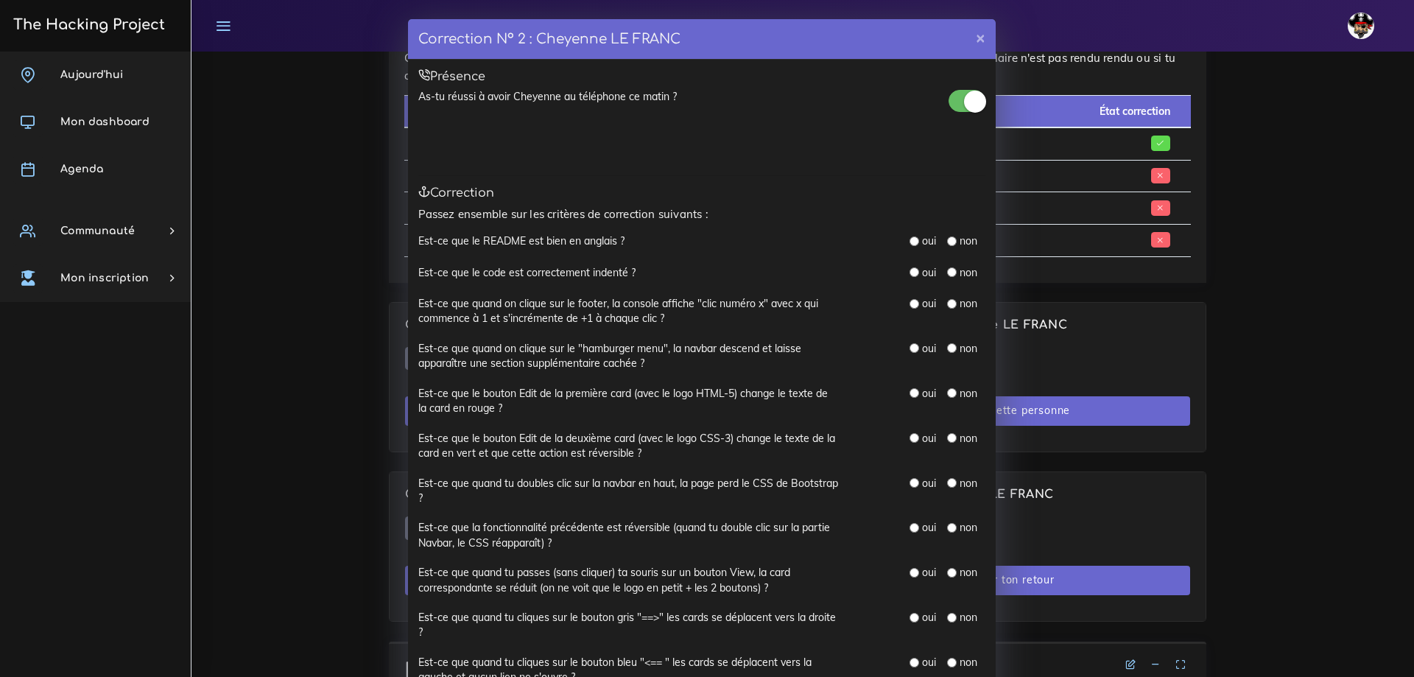
click at [947, 242] on input "radio" at bounding box center [952, 241] width 10 height 10
radio input "true"
click at [909, 271] on input "radio" at bounding box center [914, 272] width 10 height 10
radio input "true"
click at [909, 303] on input "radio" at bounding box center [914, 304] width 10 height 10
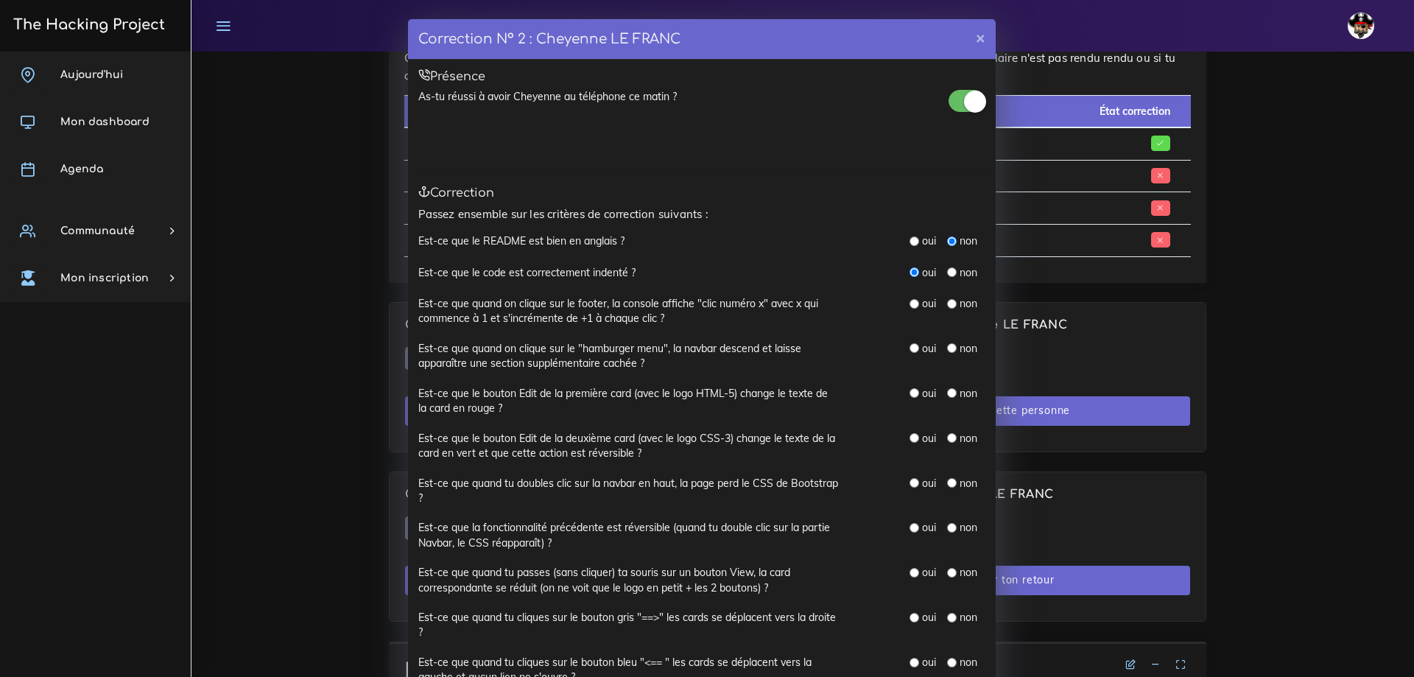
radio input "true"
click at [909, 345] on input "radio" at bounding box center [914, 348] width 10 height 10
radio input "true"
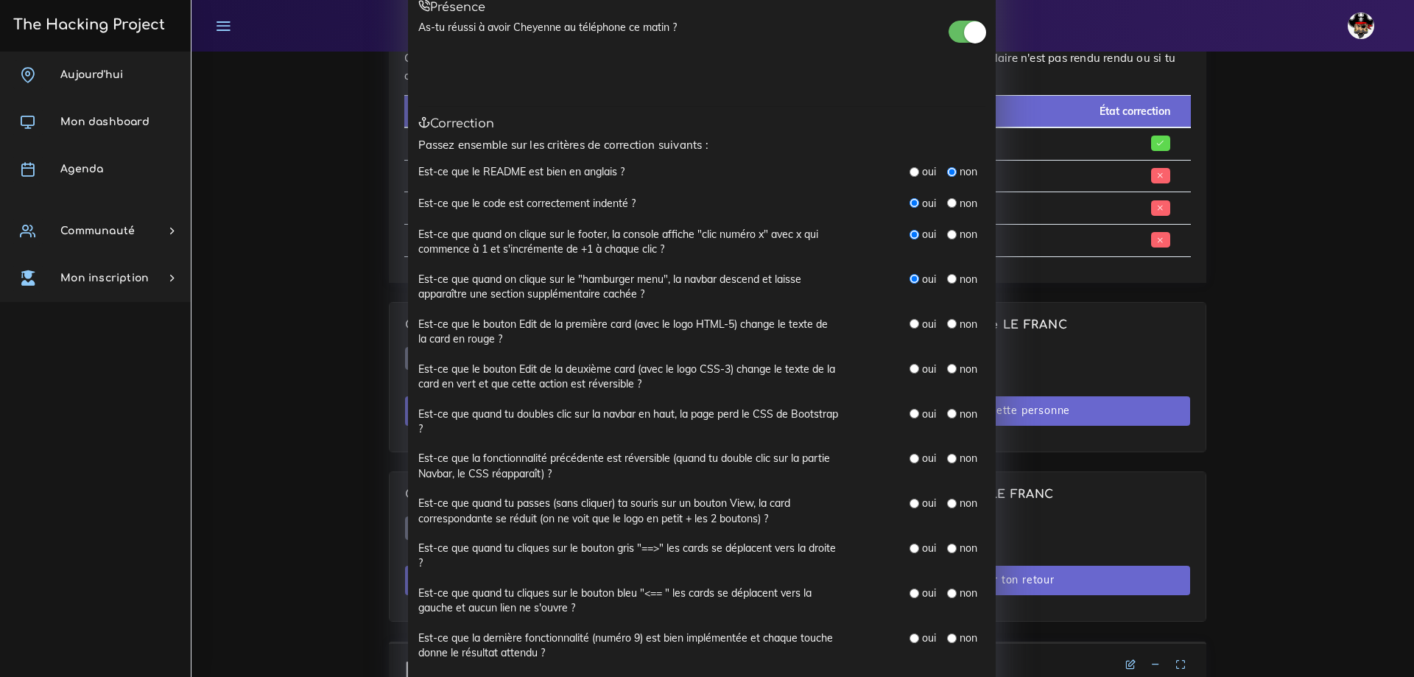
scroll to position [147, 0]
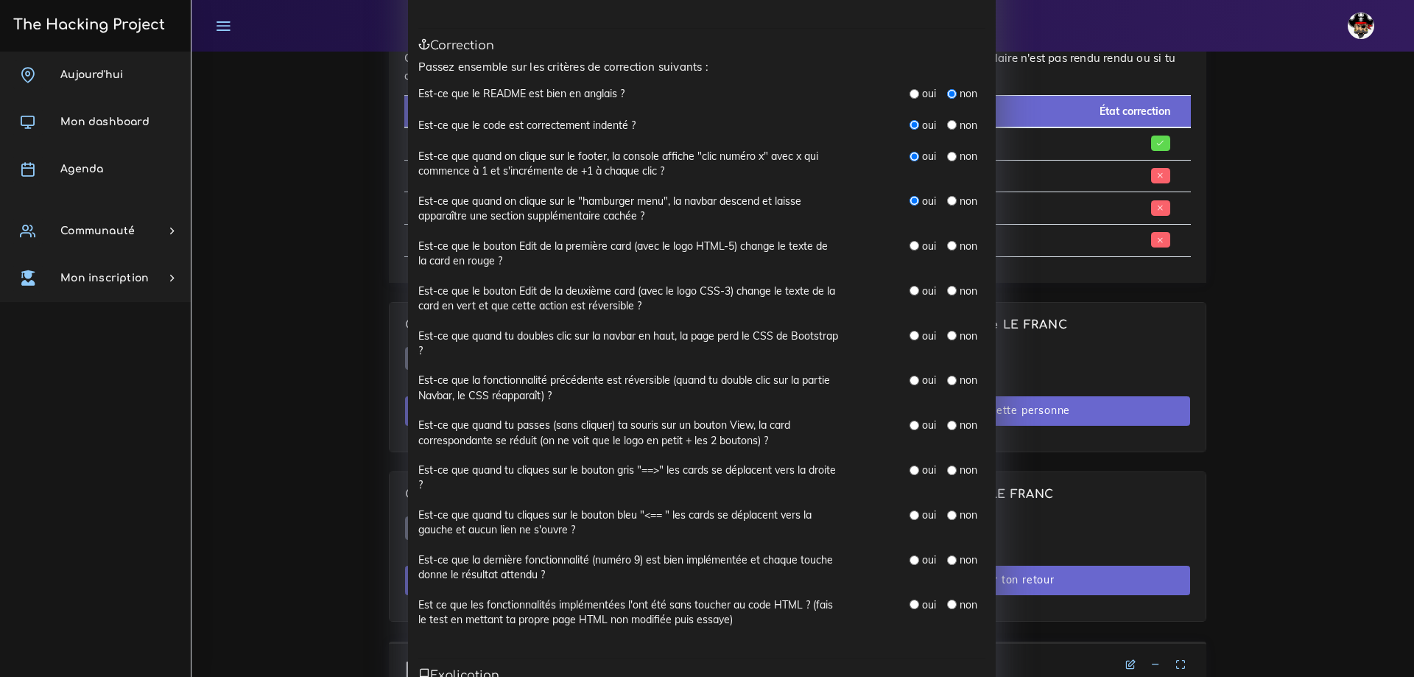
click at [909, 244] on input "radio" at bounding box center [914, 246] width 10 height 10
radio input "true"
click at [907, 279] on div "Est-ce que le bouton Edit de la première card (avec le logo HTML-5) change le t…" at bounding box center [701, 261] width 567 height 45
click at [909, 286] on input "radio" at bounding box center [914, 291] width 10 height 10
radio input "true"
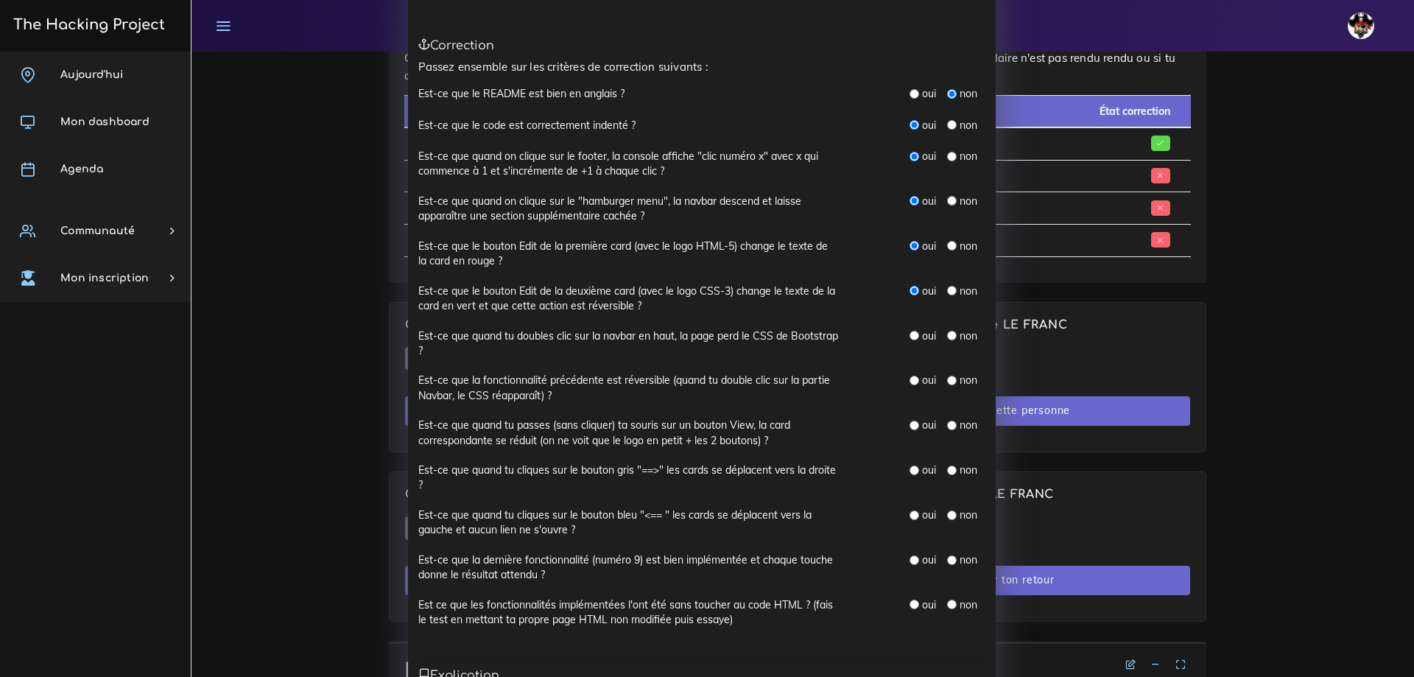
drag, startPoint x: 907, startPoint y: 332, endPoint x: 907, endPoint y: 340, distance: 8.1
click at [909, 332] on input "radio" at bounding box center [914, 336] width 10 height 10
radio input "true"
click at [909, 383] on input "radio" at bounding box center [914, 381] width 10 height 10
radio input "true"
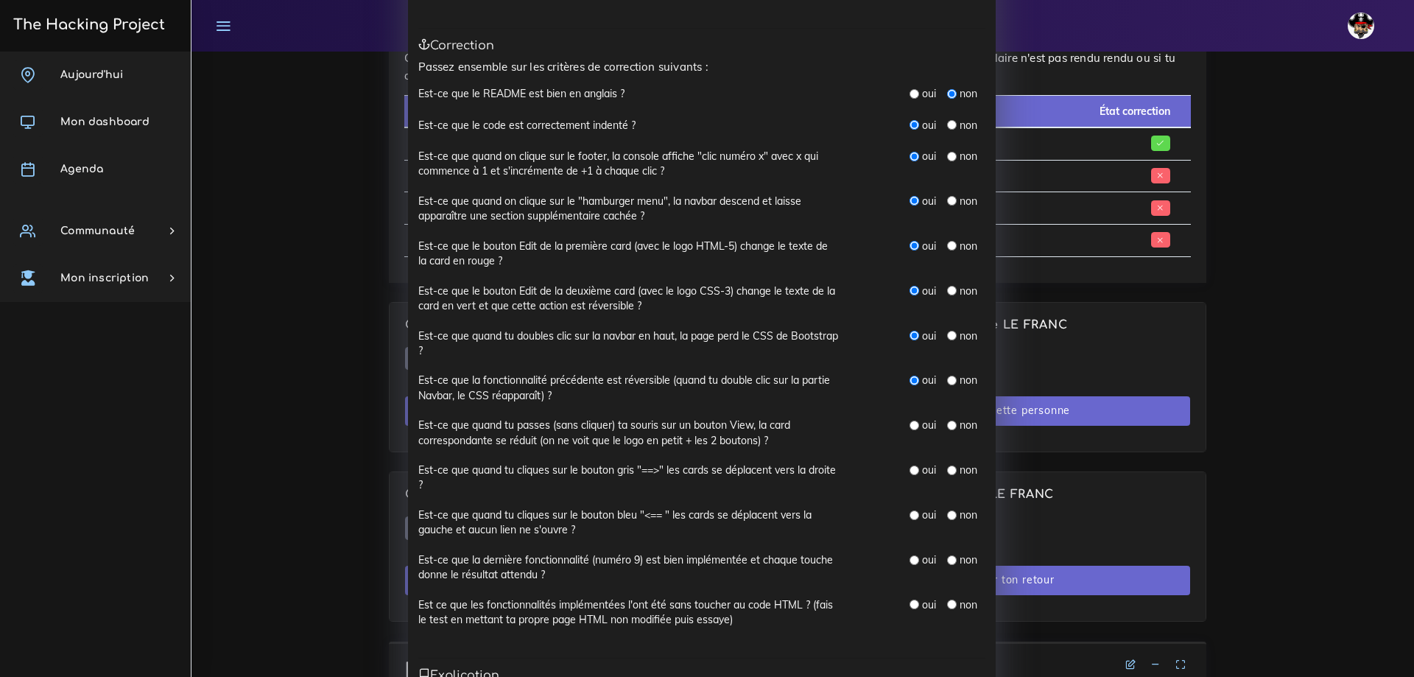
drag, startPoint x: 908, startPoint y: 426, endPoint x: 907, endPoint y: 435, distance: 8.9
click at [909, 426] on input "radio" at bounding box center [914, 425] width 10 height 10
radio input "true"
drag, startPoint x: 907, startPoint y: 473, endPoint x: 909, endPoint y: 483, distance: 10.5
click at [909, 473] on input "radio" at bounding box center [914, 470] width 10 height 10
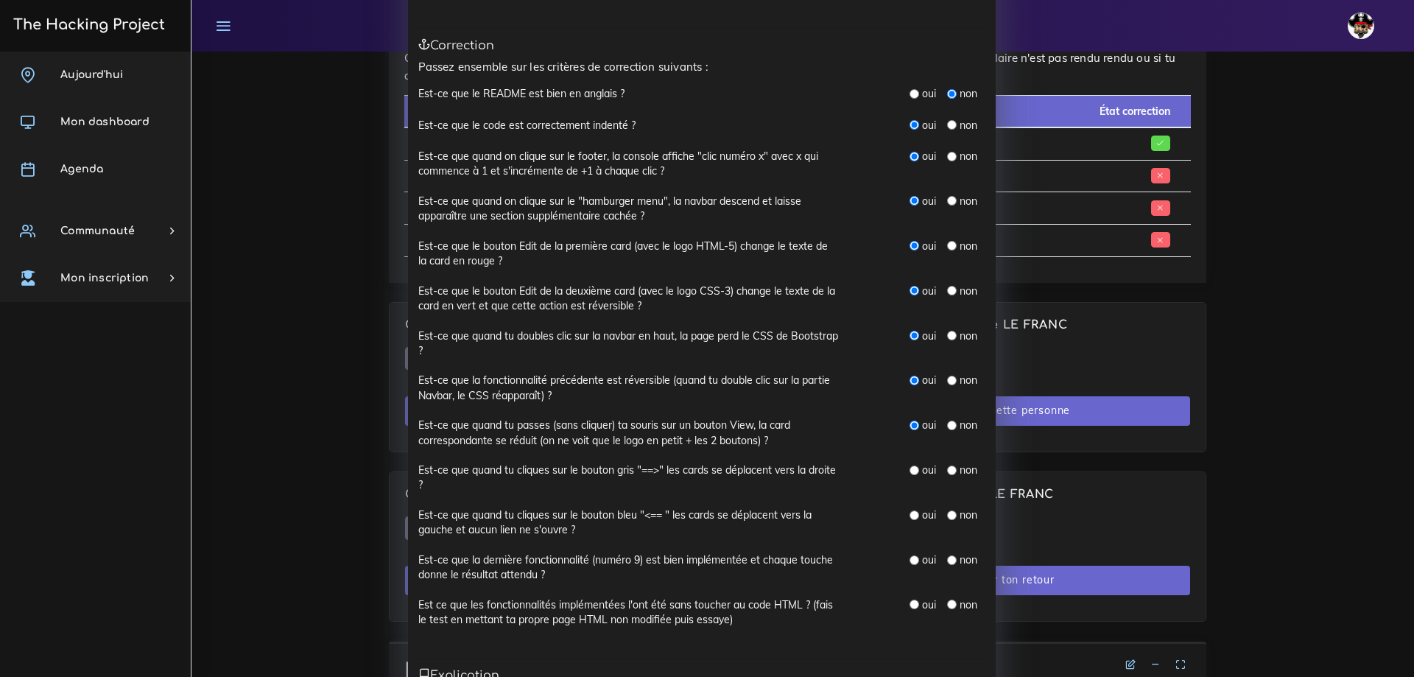
radio input "true"
click at [911, 516] on input "radio" at bounding box center [914, 515] width 10 height 10
radio input "true"
click at [909, 562] on input "radio" at bounding box center [914, 560] width 10 height 10
radio input "true"
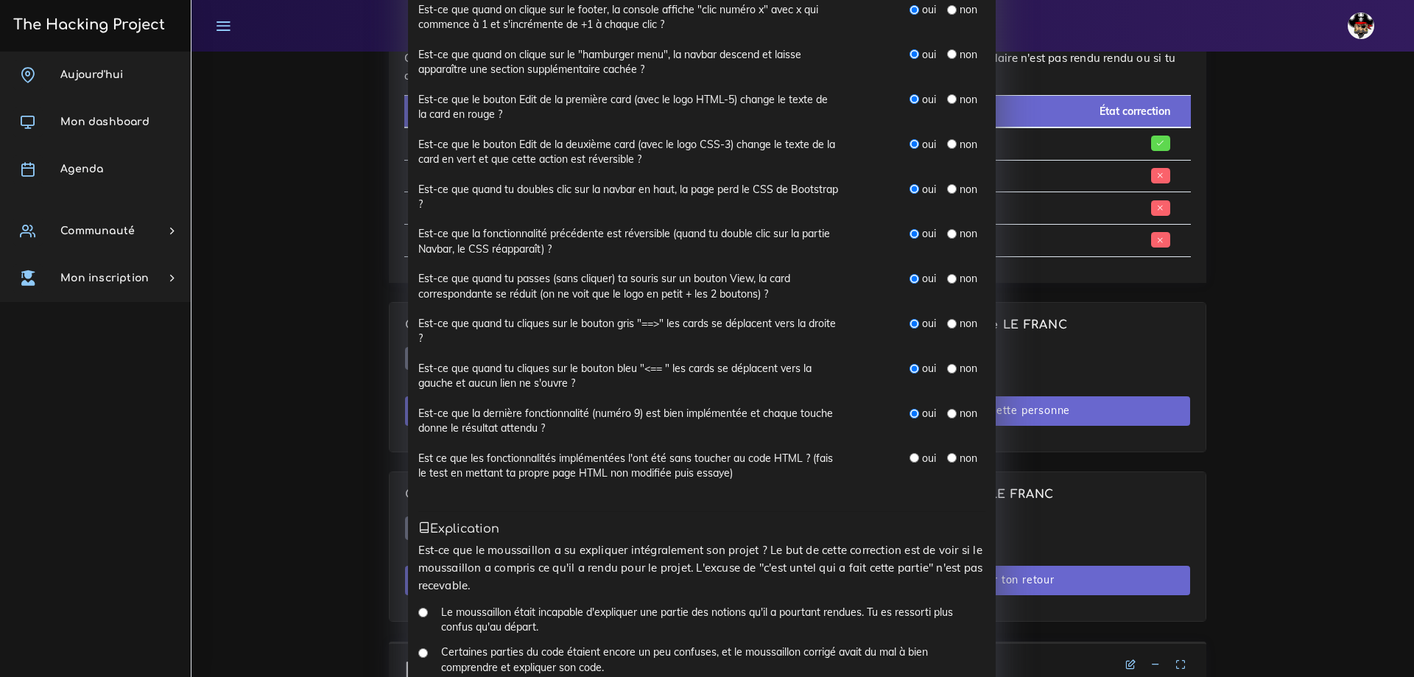
scroll to position [295, 0]
click at [909, 454] on input "radio" at bounding box center [914, 457] width 10 height 10
radio input "true"
click at [947, 413] on input "radio" at bounding box center [952, 413] width 10 height 10
radio input "true"
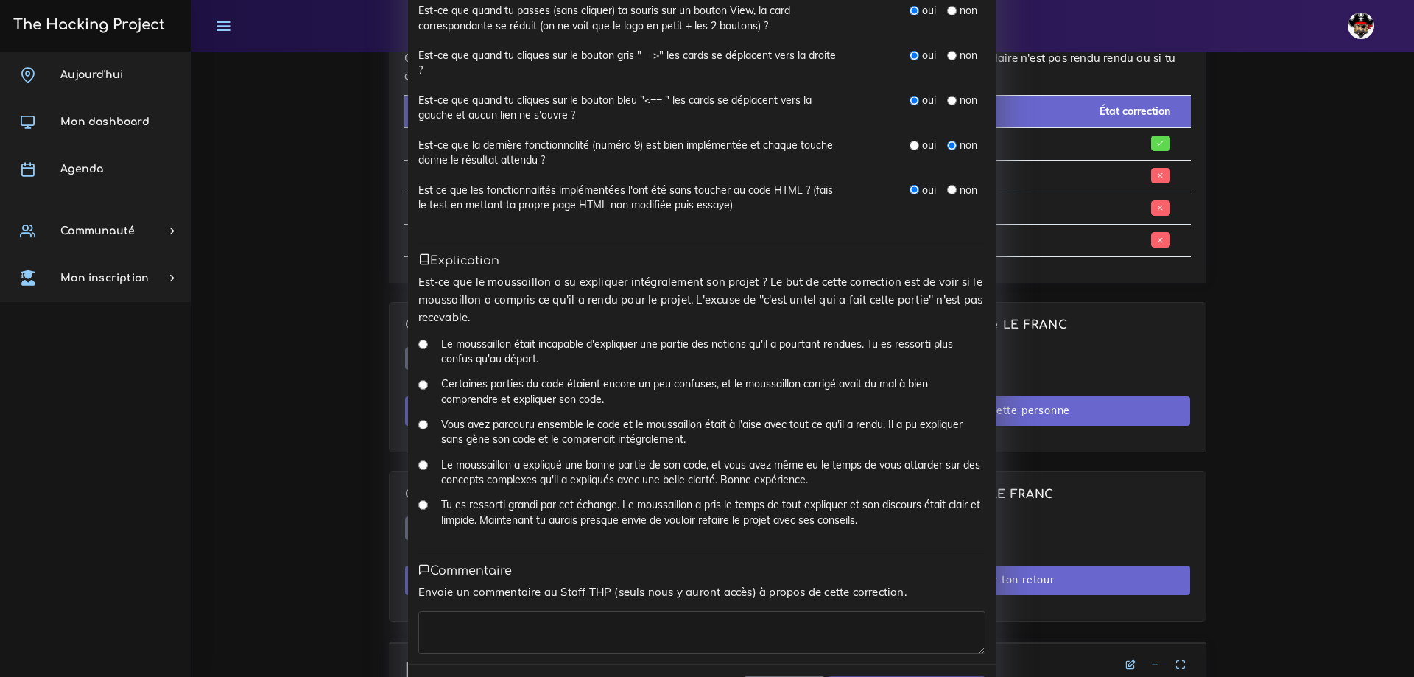
scroll to position [589, 0]
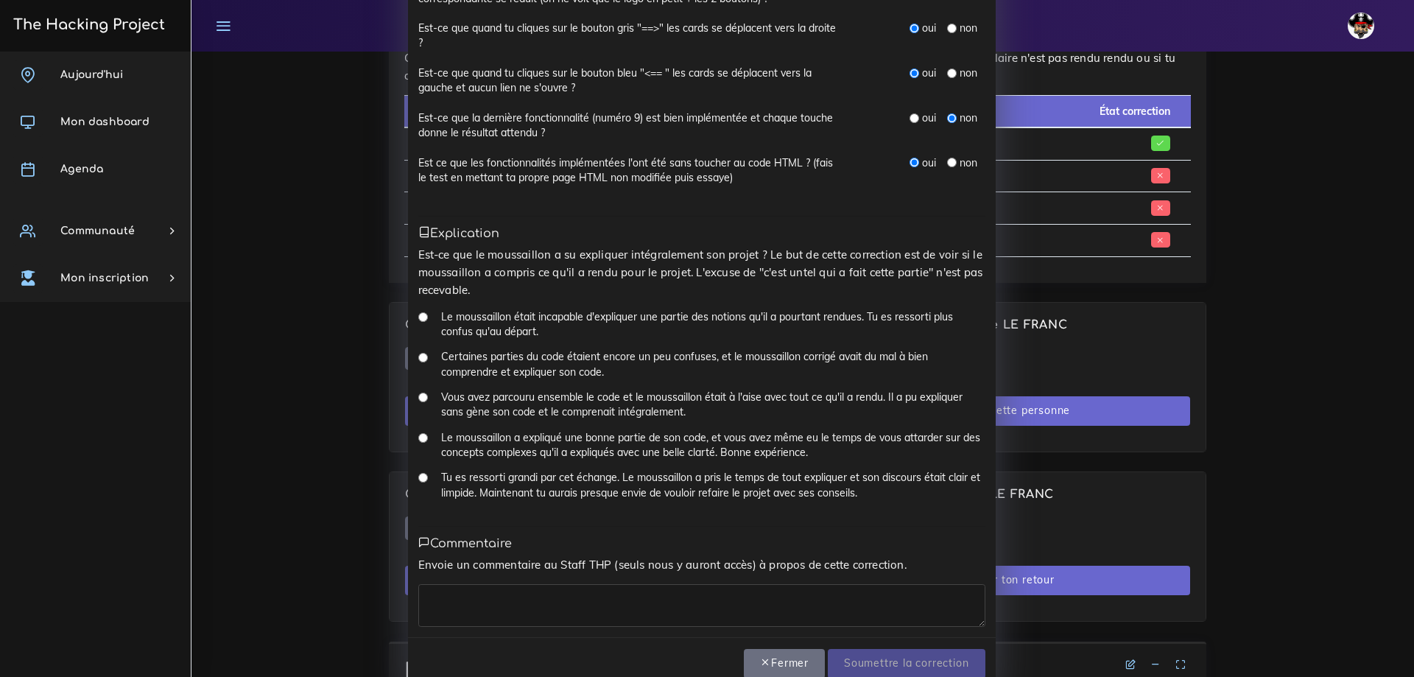
click at [418, 476] on input "Tu es ressorti grandi par cet échange. Le moussaillon a pris le temps de tout e…" at bounding box center [423, 478] width 10 height 10
radio input "true"
click at [468, 591] on textarea at bounding box center [701, 605] width 567 height 43
type textarea "¨"
type textarea "Presque parfait, 2 / 3 lacunes de compréhension du code vite comblé"
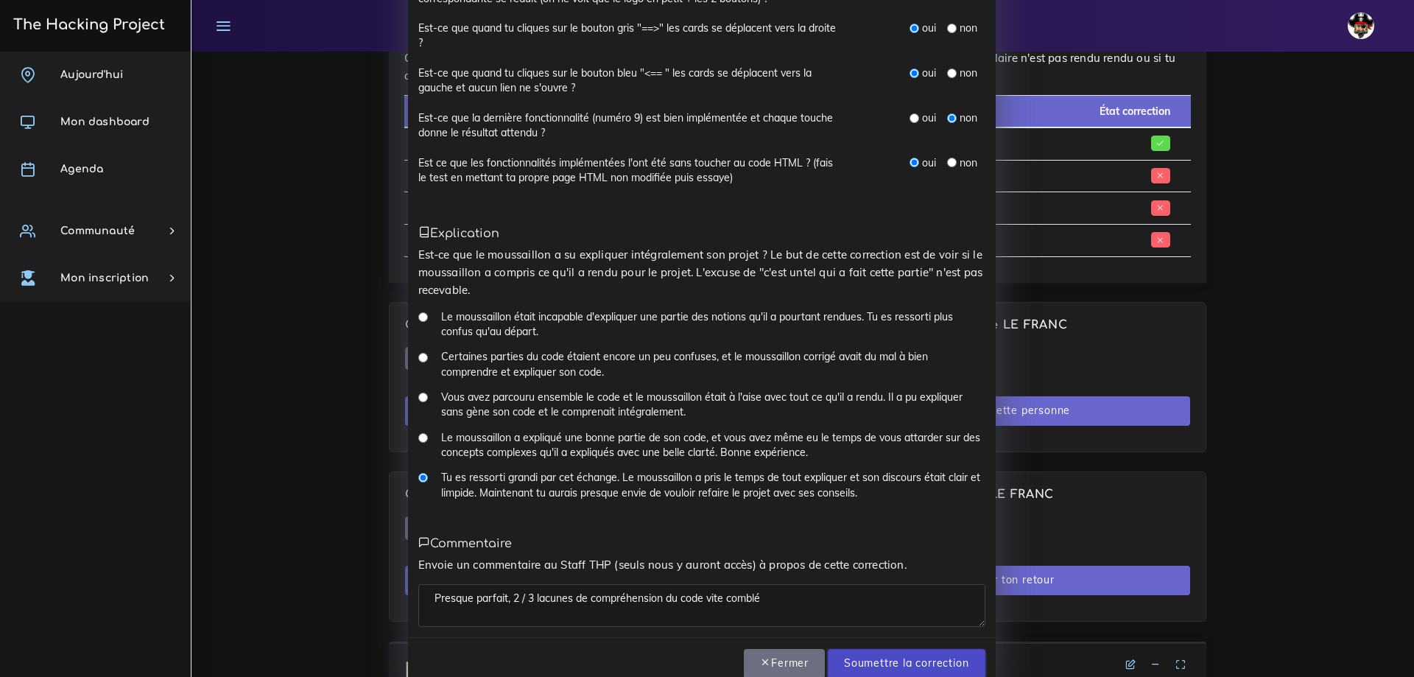
click at [886, 656] on input "Soumettre la correction" at bounding box center [906, 664] width 157 height 30
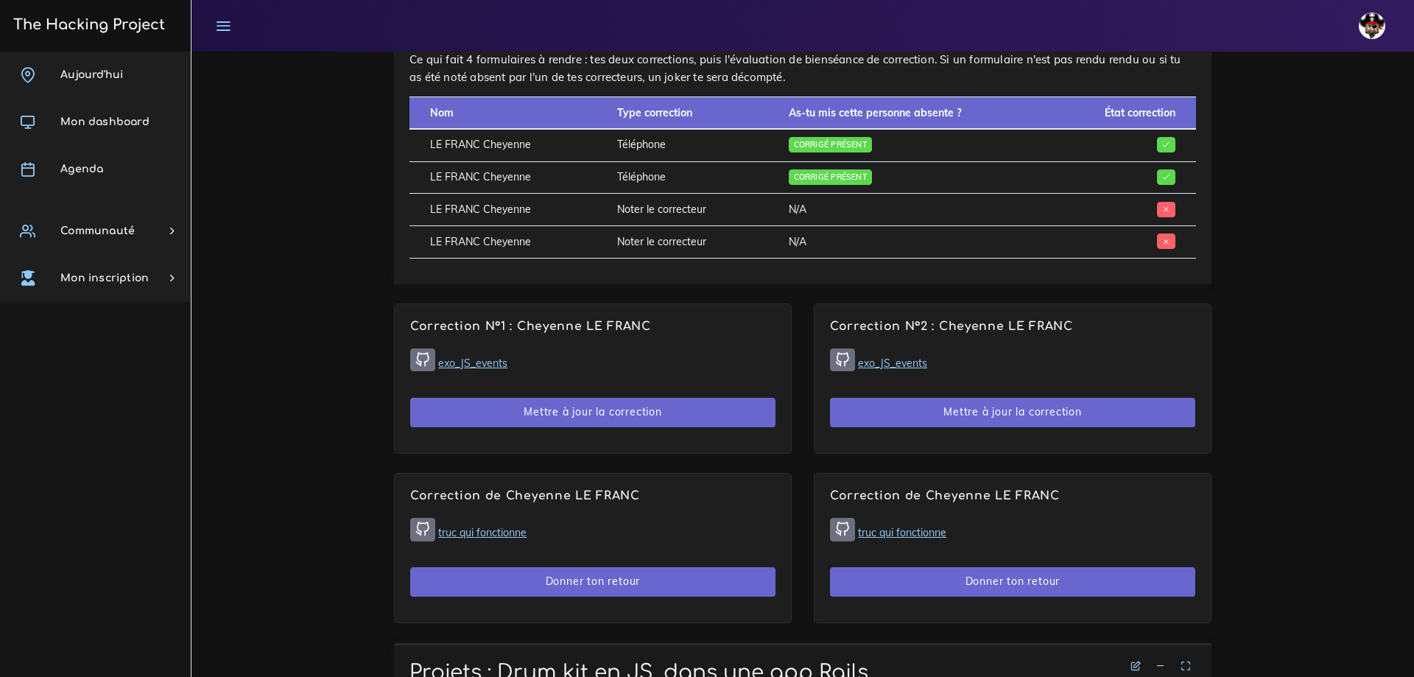
scroll to position [735, 0]
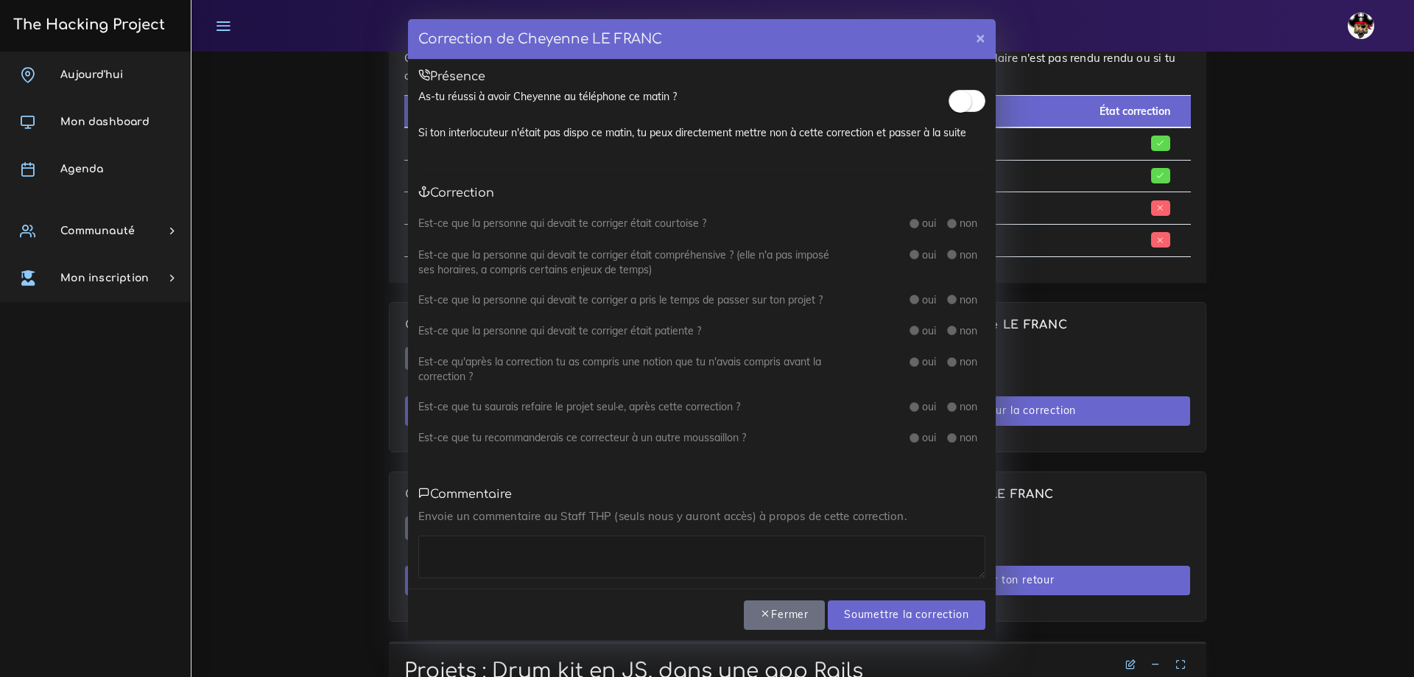
click at [965, 103] on small at bounding box center [960, 102] width 22 height 22
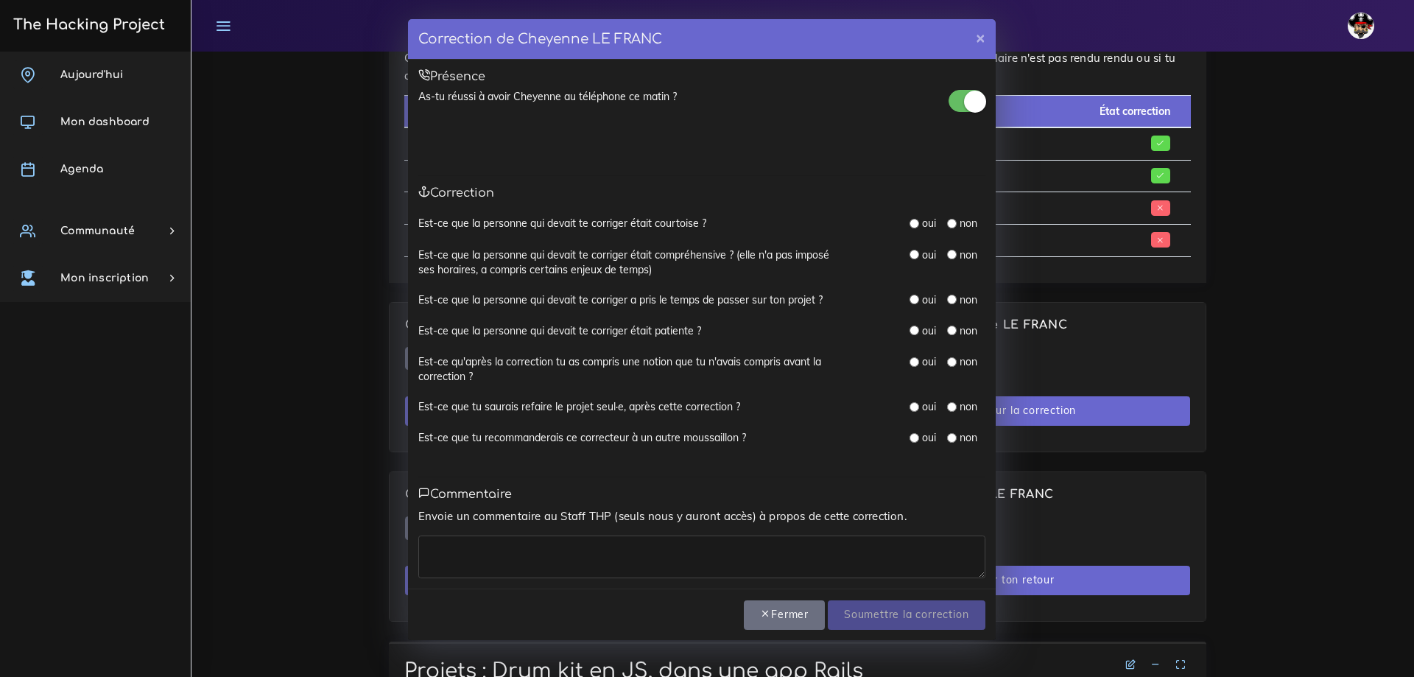
click at [907, 222] on div "oui non" at bounding box center [922, 224] width 147 height 16
click at [908, 250] on div "oui non" at bounding box center [922, 262] width 147 height 30
drag, startPoint x: 916, startPoint y: 219, endPoint x: 915, endPoint y: 236, distance: 16.2
click at [915, 219] on input "radio" at bounding box center [914, 224] width 10 height 10
radio input "true"
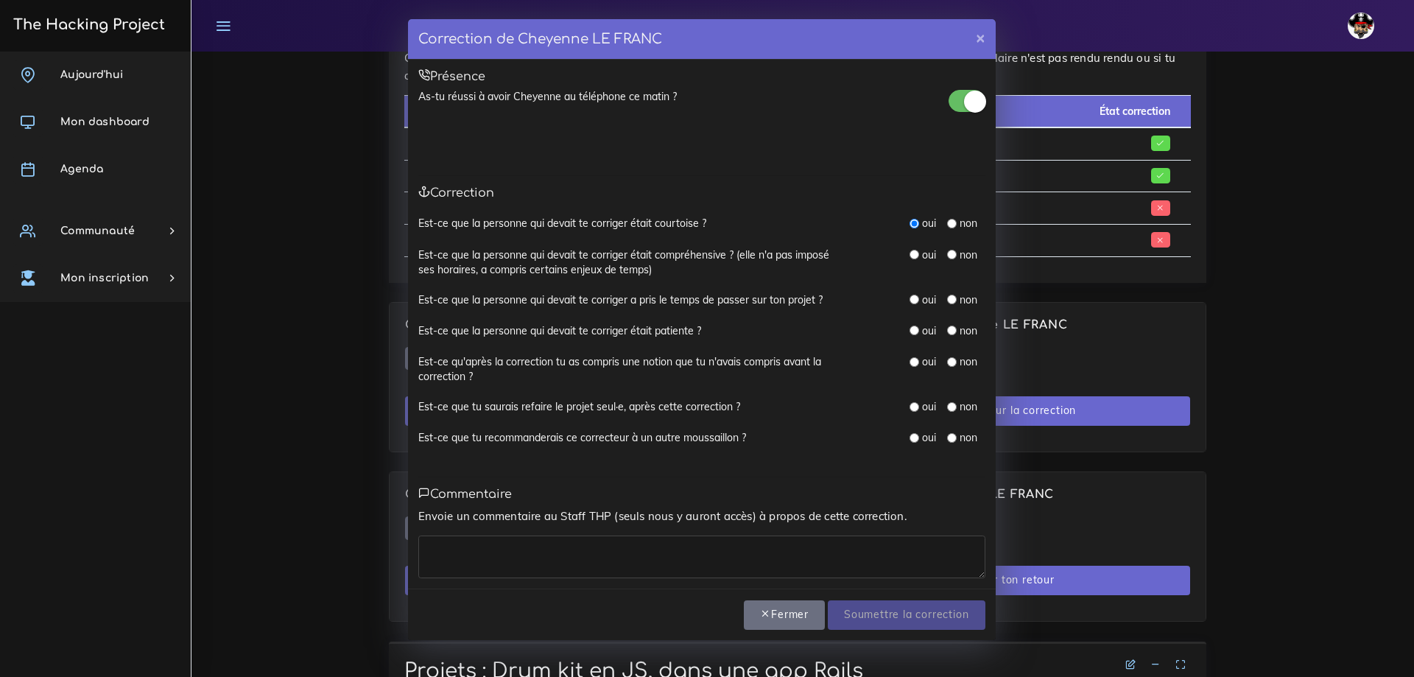
click at [912, 256] on input "radio" at bounding box center [914, 255] width 10 height 10
radio input "true"
drag, startPoint x: 916, startPoint y: 292, endPoint x: 915, endPoint y: 305, distance: 12.5
click at [916, 292] on div "oui" at bounding box center [922, 299] width 27 height 15
click at [914, 299] on input "radio" at bounding box center [914, 300] width 10 height 10
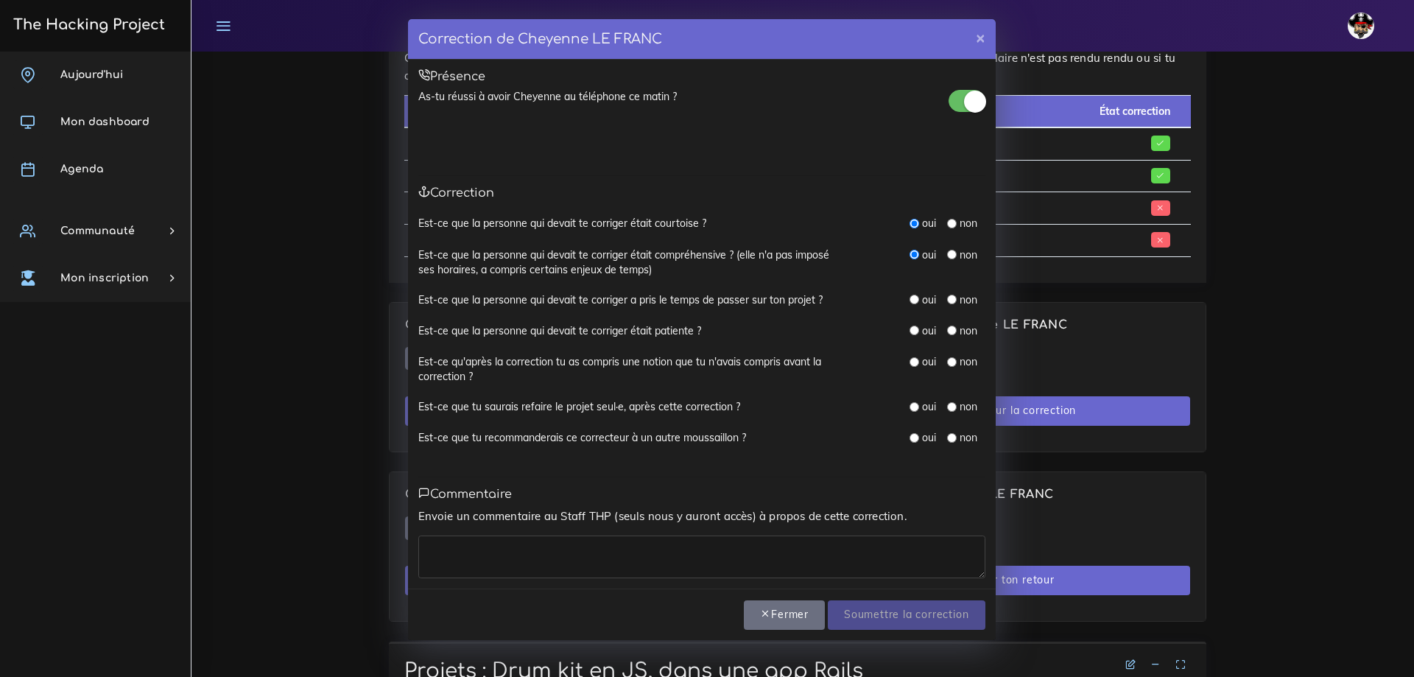
radio input "true"
click at [915, 328] on input "radio" at bounding box center [914, 330] width 10 height 10
radio input "true"
click at [916, 365] on input "radio" at bounding box center [914, 362] width 10 height 10
radio input "true"
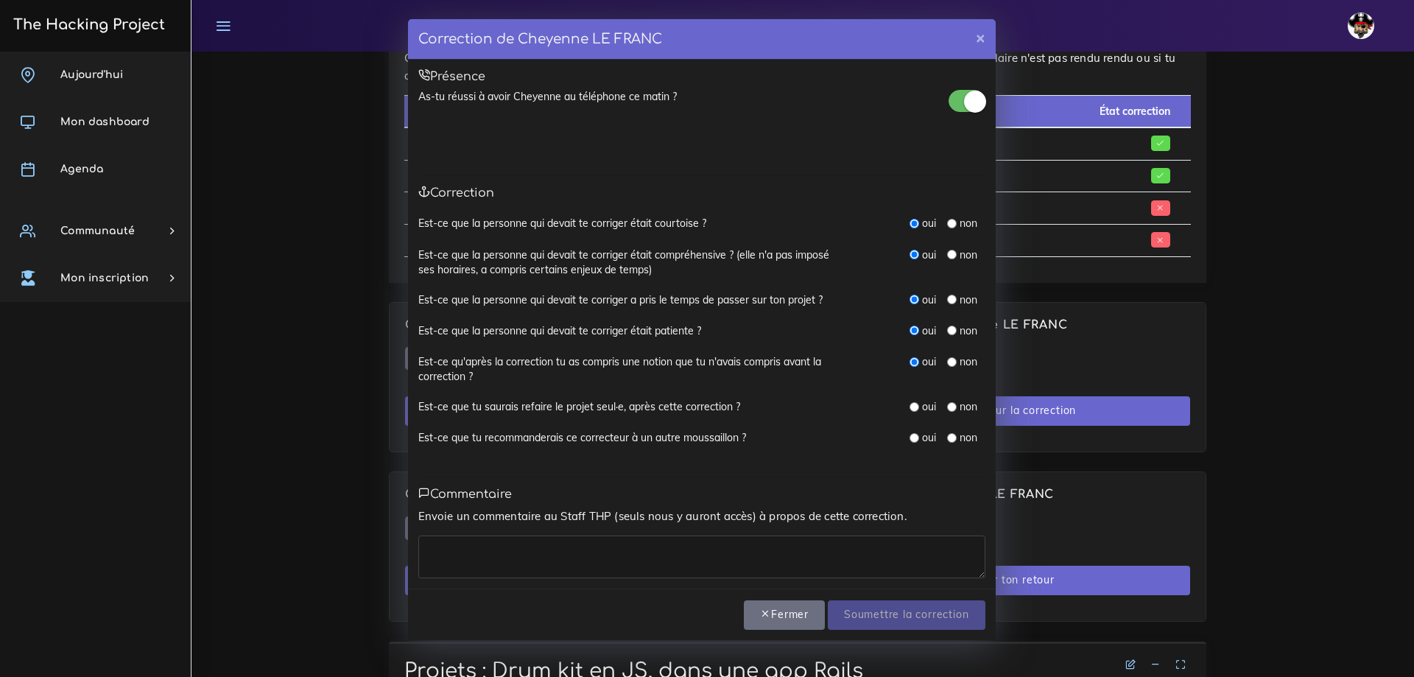
click at [915, 405] on input "radio" at bounding box center [914, 407] width 10 height 10
radio input "true"
drag, startPoint x: 915, startPoint y: 437, endPoint x: 899, endPoint y: 455, distance: 24.0
click at [915, 437] on input "radio" at bounding box center [914, 438] width 10 height 10
radio input "true"
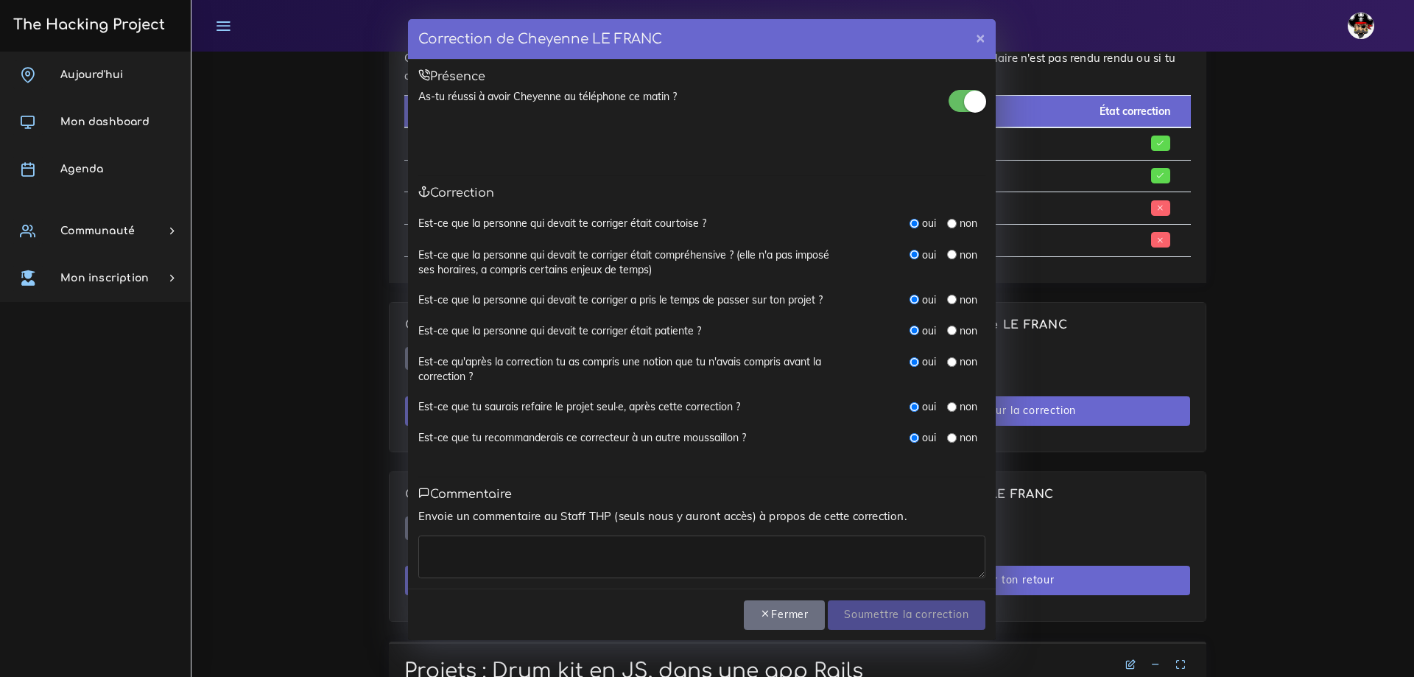
click at [610, 571] on textarea at bounding box center [701, 556] width 567 height 43
type textarea "Perfecto"
click at [890, 599] on div "Toutes les questions sont obligatoires, on y retourne ? Fermer Soumettre la cor…" at bounding box center [853, 614] width 285 height 31
drag, startPoint x: 924, startPoint y: 601, endPoint x: 935, endPoint y: 598, distance: 11.4
click at [924, 601] on input "Soumettre la correction" at bounding box center [906, 615] width 157 height 30
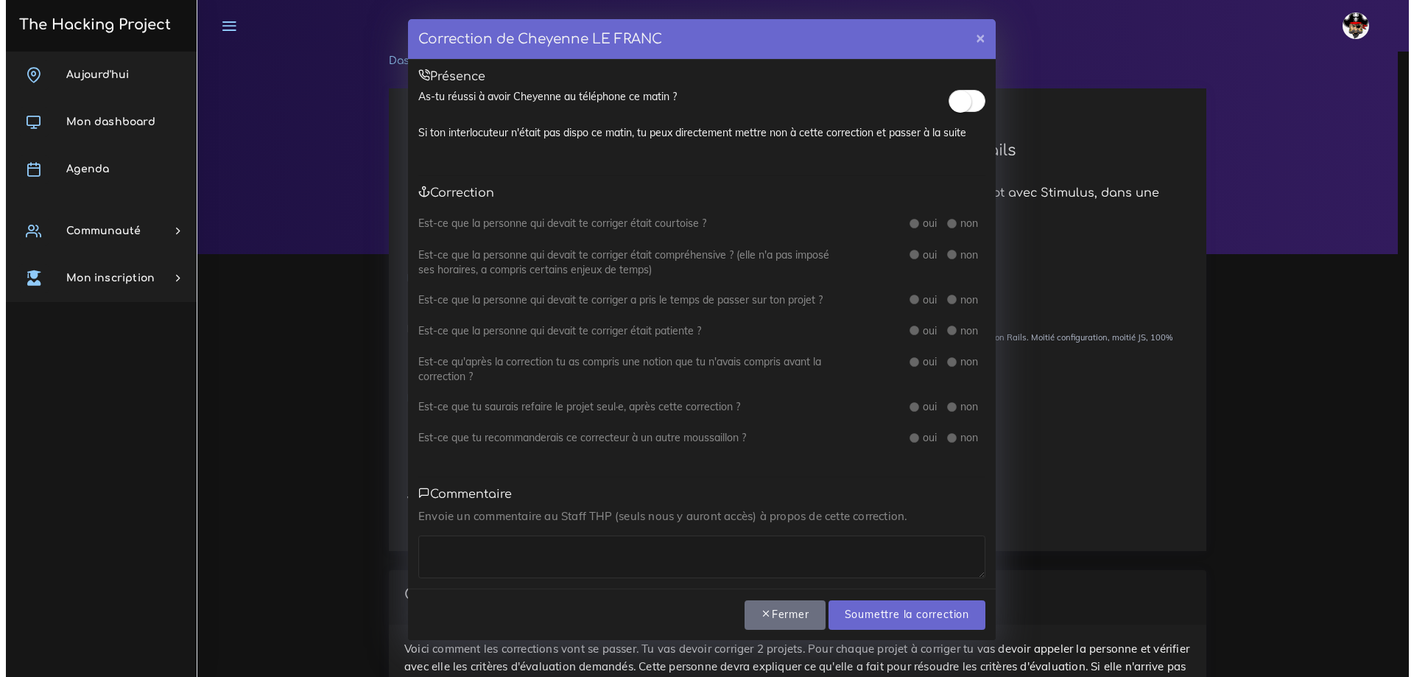
scroll to position [735, 0]
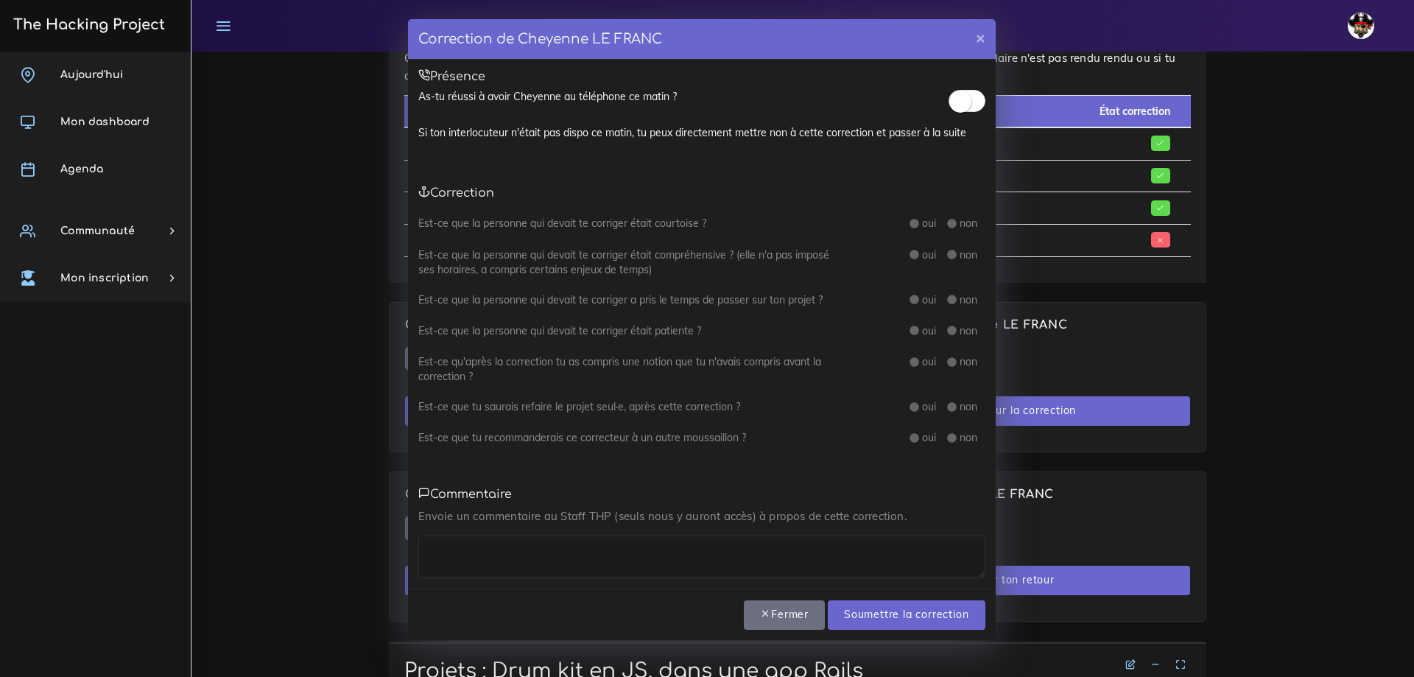
click at [965, 100] on small at bounding box center [960, 102] width 22 height 22
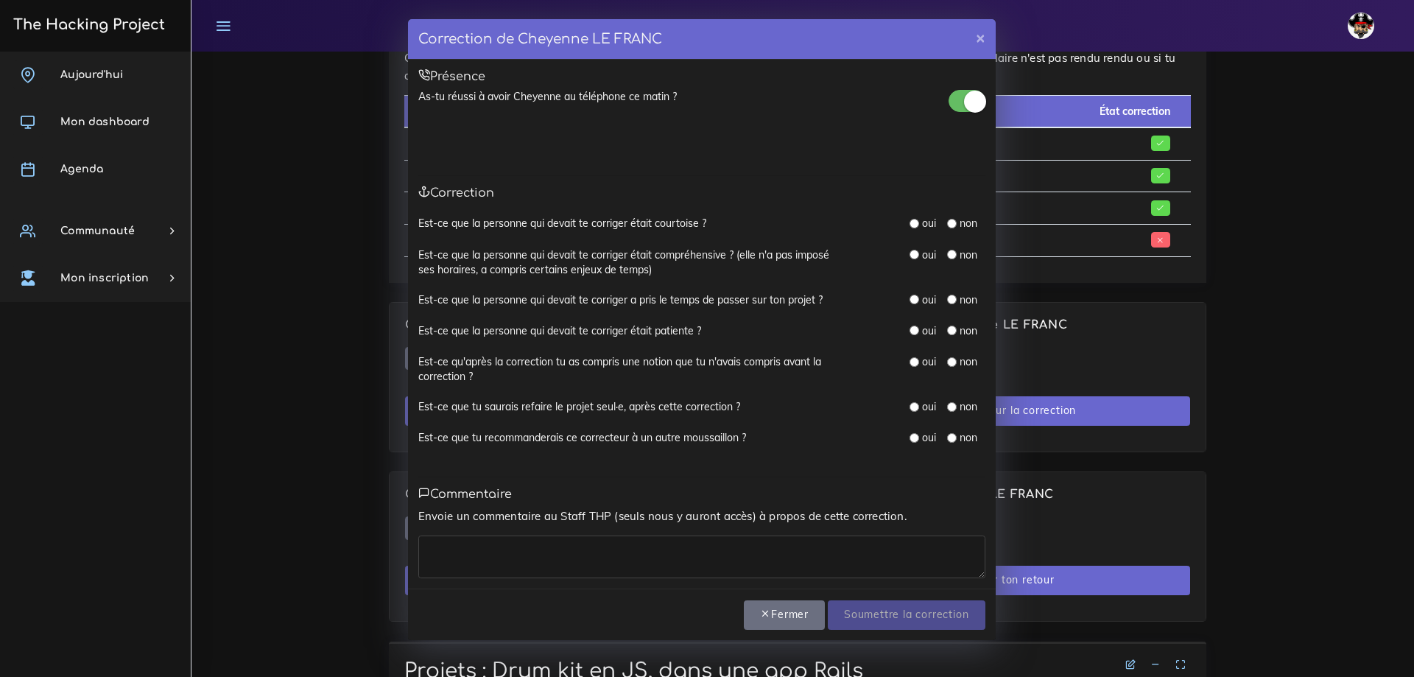
drag, startPoint x: 915, startPoint y: 225, endPoint x: 915, endPoint y: 245, distance: 20.6
click at [915, 225] on input "radio" at bounding box center [914, 224] width 10 height 10
radio input "true"
click at [915, 261] on div "oui" at bounding box center [922, 254] width 27 height 15
drag, startPoint x: 916, startPoint y: 254, endPoint x: 917, endPoint y: 266, distance: 11.9
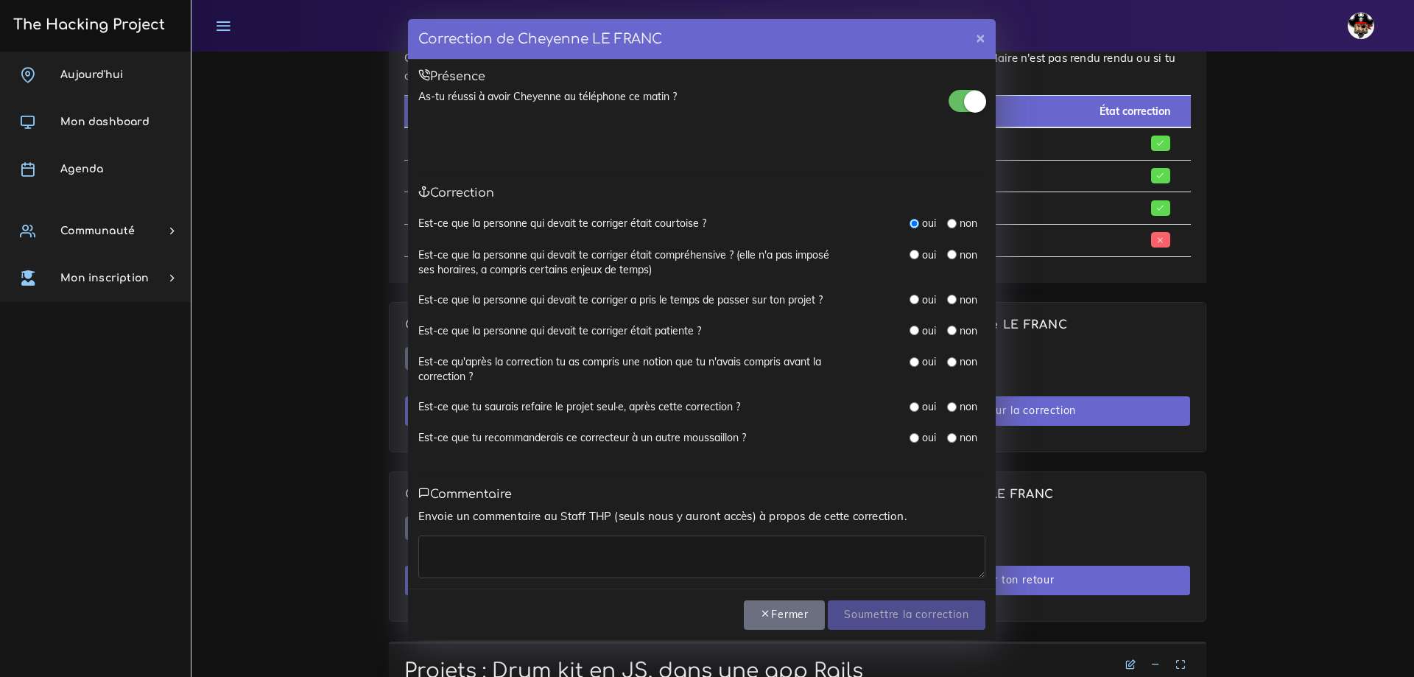
click at [916, 254] on input "radio" at bounding box center [914, 255] width 10 height 10
radio input "true"
click at [917, 297] on input "radio" at bounding box center [914, 300] width 10 height 10
radio input "true"
click at [910, 328] on input "radio" at bounding box center [914, 330] width 10 height 10
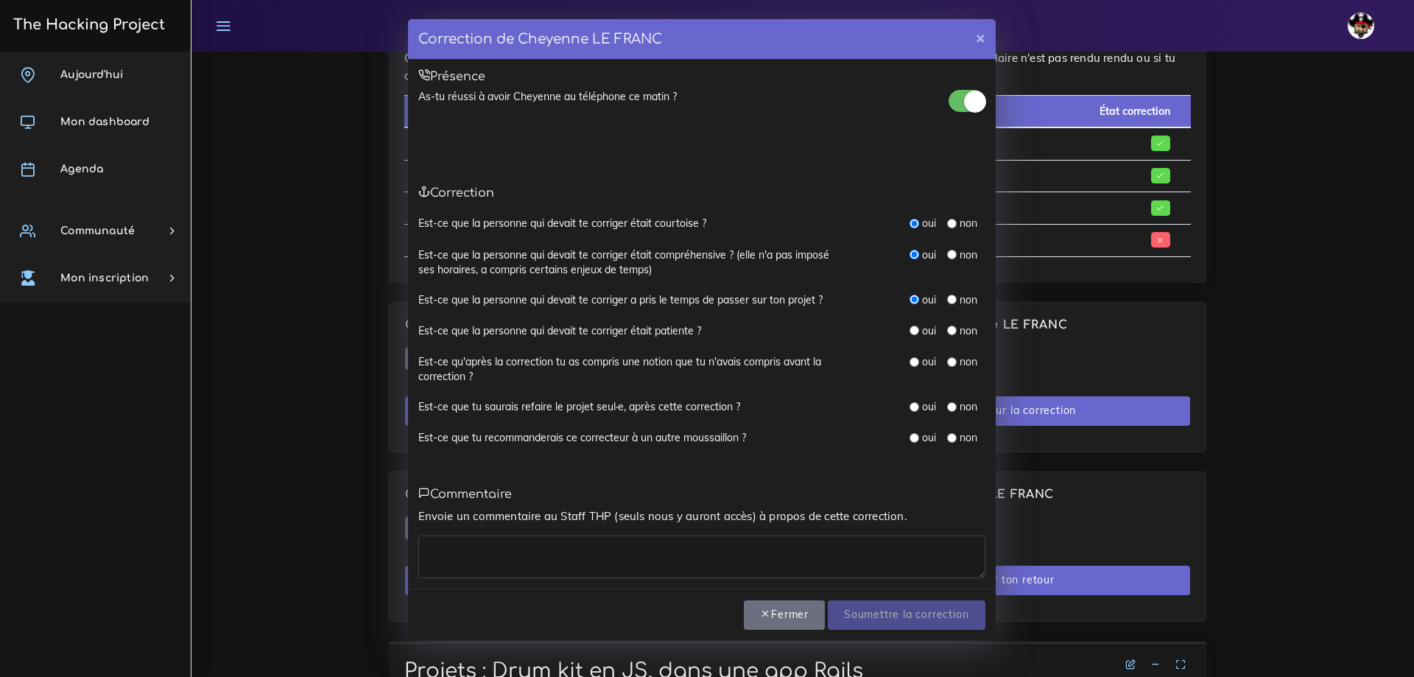
radio input "true"
click at [913, 359] on input "radio" at bounding box center [914, 362] width 10 height 10
radio input "true"
click at [914, 405] on input "radio" at bounding box center [914, 407] width 10 height 10
radio input "true"
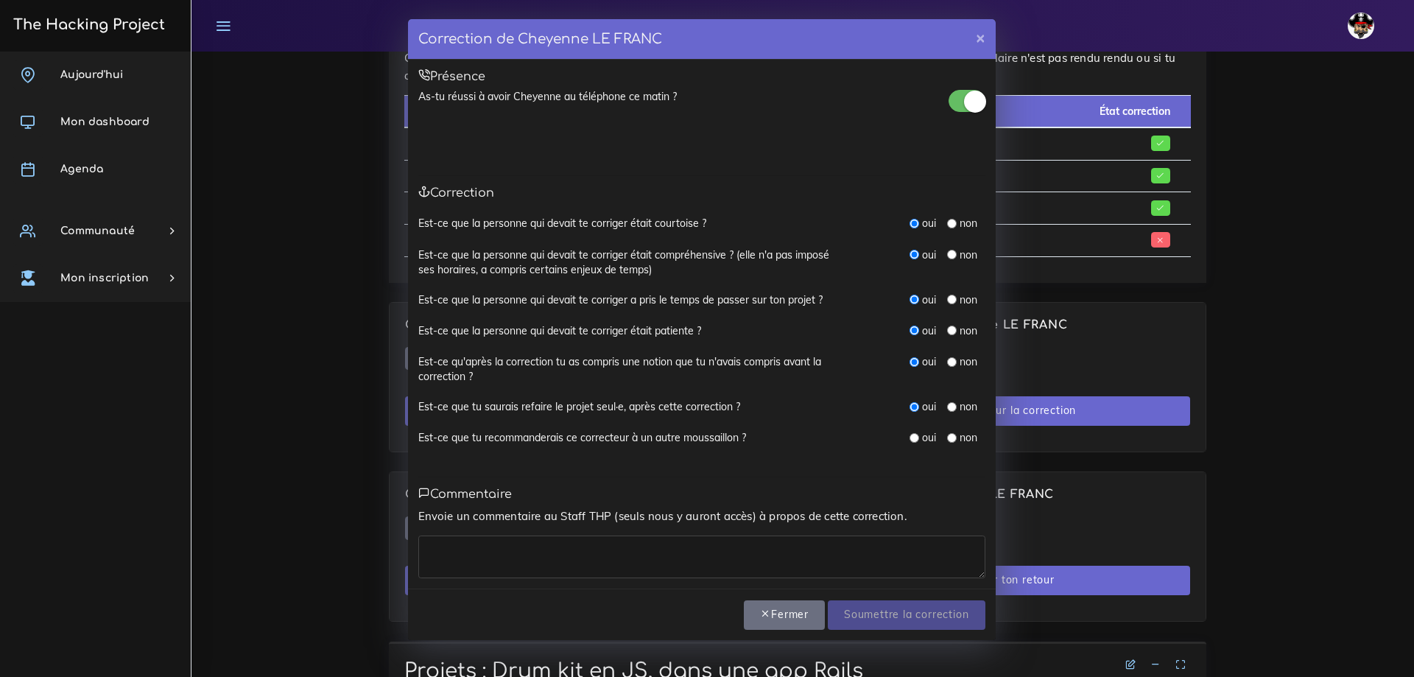
click at [915, 443] on div "oui" at bounding box center [922, 437] width 27 height 15
click at [915, 438] on input "radio" at bounding box center [914, 438] width 10 height 10
radio input "true"
click at [673, 550] on textarea at bounding box center [701, 556] width 567 height 43
type textarea "RAS"
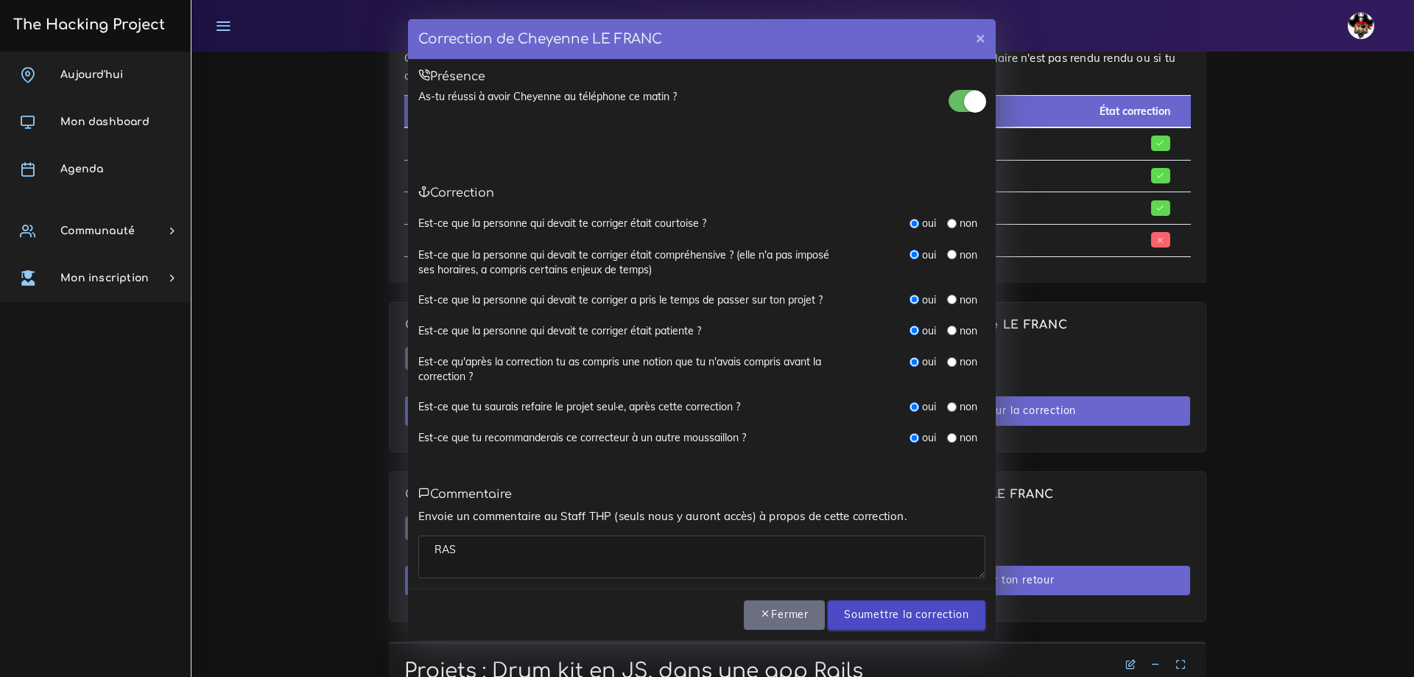
drag, startPoint x: 859, startPoint y: 621, endPoint x: 868, endPoint y: 613, distance: 12.5
click at [861, 621] on input "Soumettre la correction" at bounding box center [906, 615] width 157 height 30
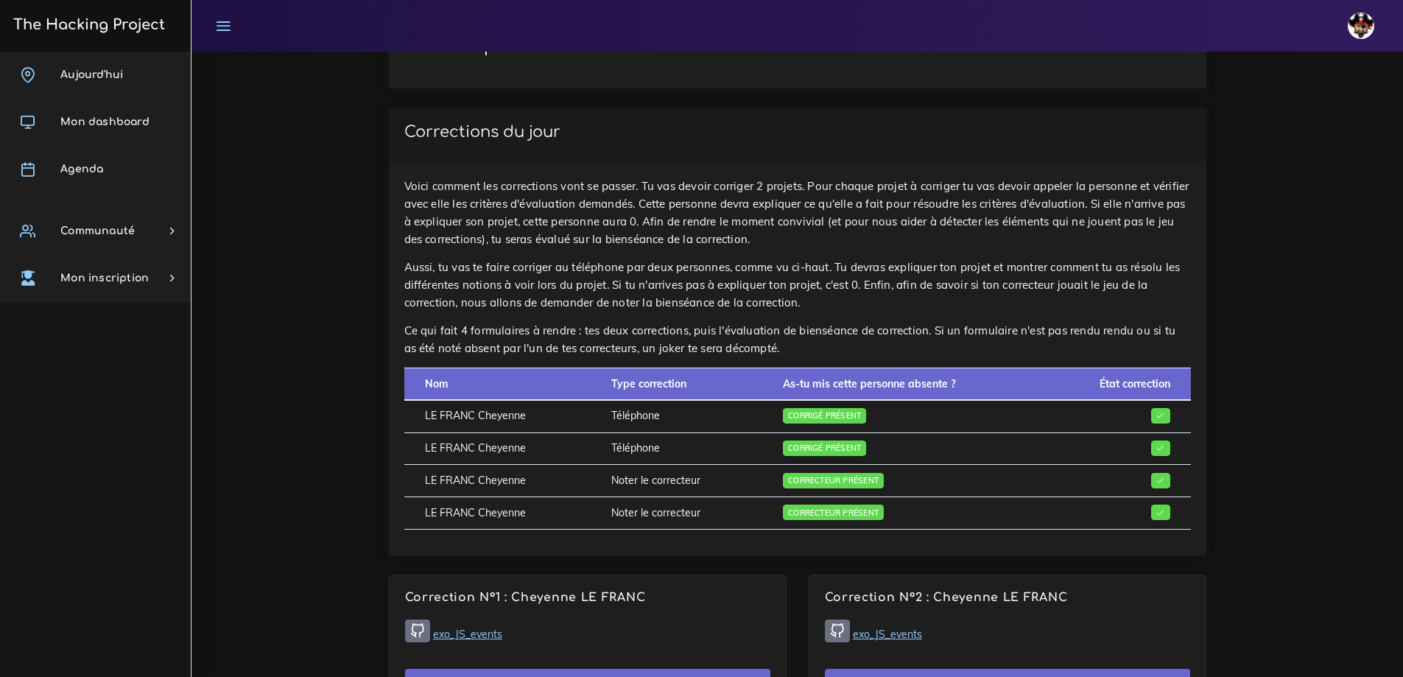
scroll to position [663, 0]
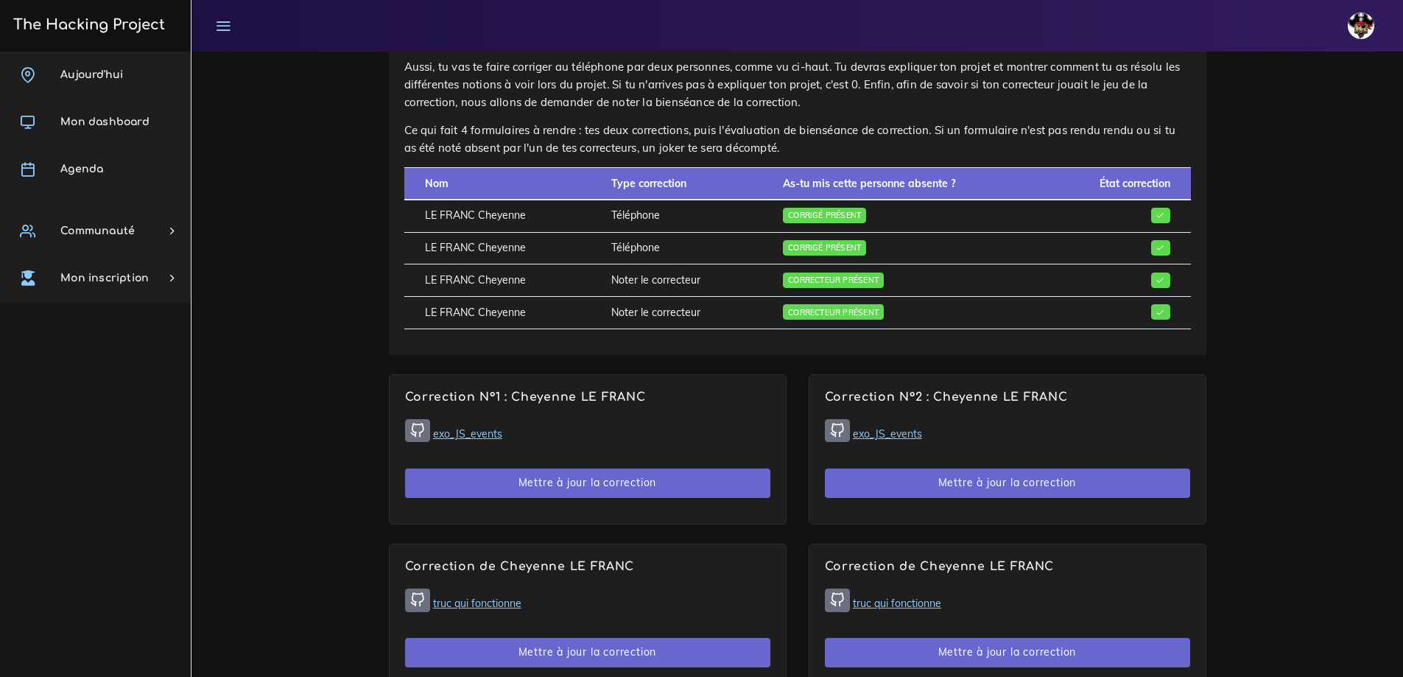
drag, startPoint x: 864, startPoint y: 318, endPoint x: 761, endPoint y: 314, distance: 103.2
click at [762, 315] on td "Correcteur présent" at bounding box center [902, 313] width 281 height 32
drag, startPoint x: 892, startPoint y: 279, endPoint x: 820, endPoint y: 262, distance: 74.1
click at [766, 289] on td "Correcteur présent" at bounding box center [902, 280] width 281 height 32
drag, startPoint x: 877, startPoint y: 243, endPoint x: 781, endPoint y: 248, distance: 96.6
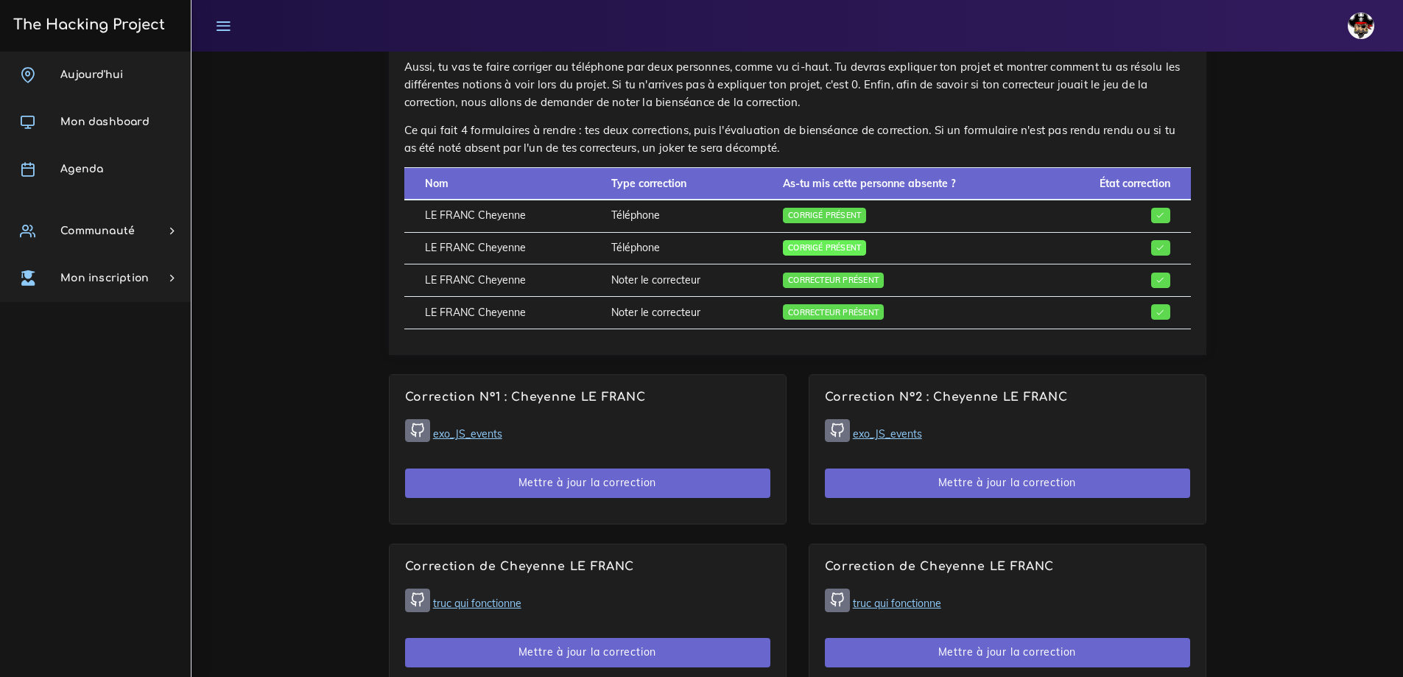
click at [781, 248] on td "Corrigé présent" at bounding box center [902, 248] width 281 height 32
drag, startPoint x: 878, startPoint y: 209, endPoint x: 767, endPoint y: 215, distance: 111.3
click at [767, 215] on td "Corrigé présent" at bounding box center [902, 216] width 281 height 32
click at [866, 225] on td "Corrigé présent" at bounding box center [902, 216] width 281 height 32
drag, startPoint x: 862, startPoint y: 214, endPoint x: 778, endPoint y: 215, distance: 83.9
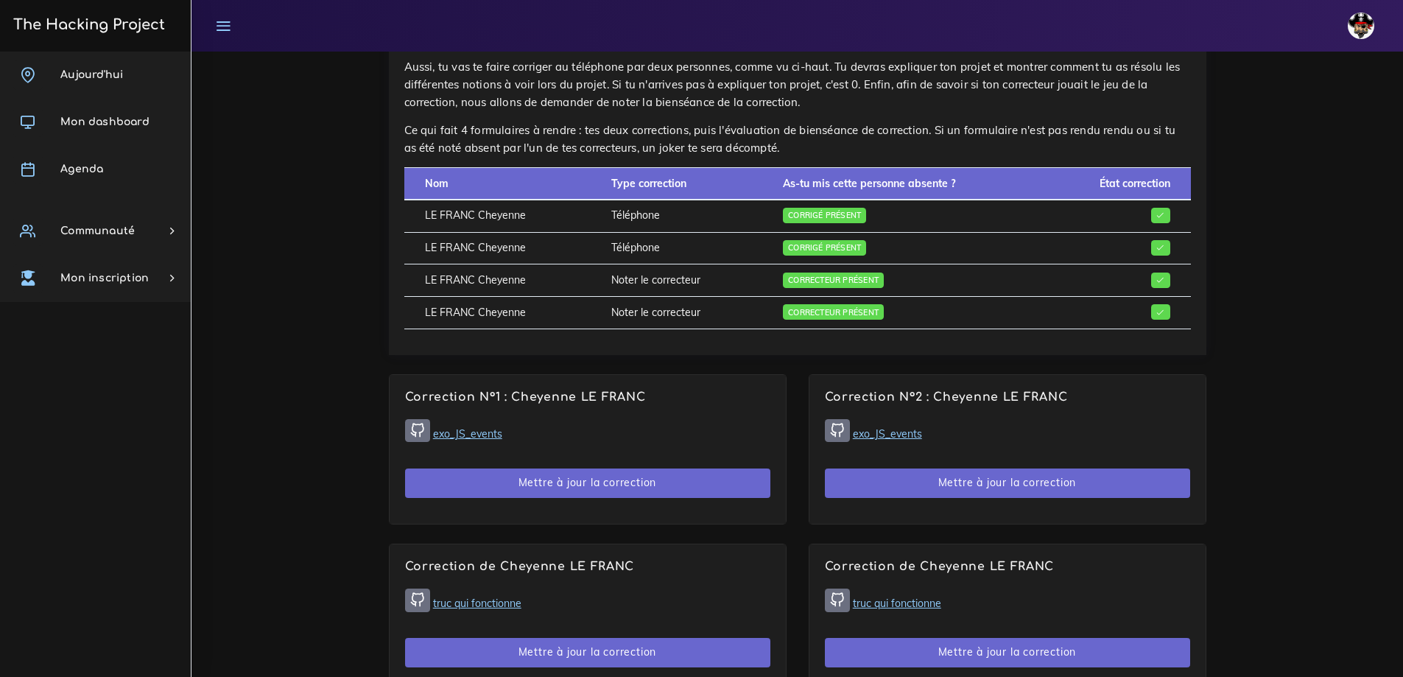
click at [778, 215] on td "Corrigé présent" at bounding box center [902, 216] width 281 height 32
click at [786, 237] on td "Corrigé présent" at bounding box center [902, 248] width 281 height 32
drag, startPoint x: 781, startPoint y: 245, endPoint x: 884, endPoint y: 325, distance: 129.6
click at [883, 325] on tbody "LE FRANC Cheyenne Téléphone Corrigé présent LE FRANC [GEOGRAPHIC_DATA] Téléphon…" at bounding box center [797, 265] width 786 height 130
click at [903, 309] on td "Correcteur présent" at bounding box center [902, 313] width 281 height 32
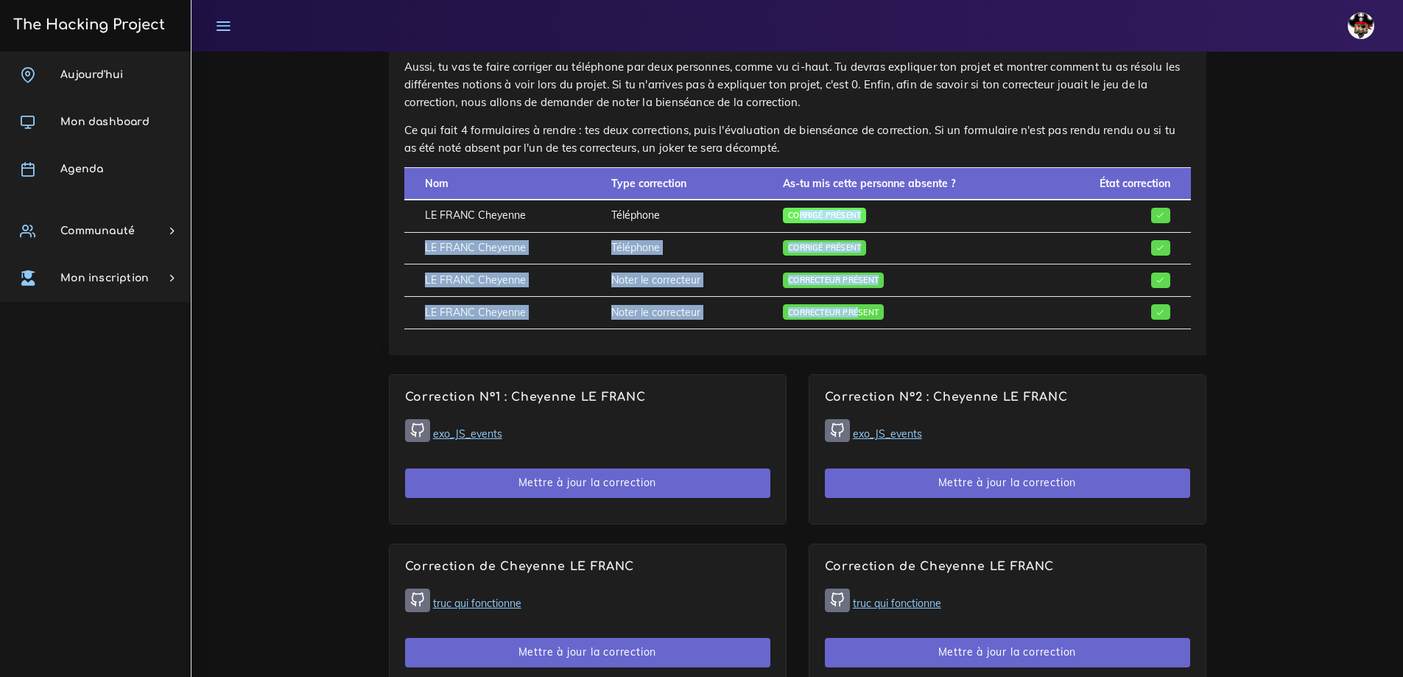
drag, startPoint x: 851, startPoint y: 315, endPoint x: 788, endPoint y: 211, distance: 122.2
click at [789, 211] on tbody "LE FRANC Cheyenne Téléphone Corrigé présent LE FRANC Cheyenne Téléphone Corrigé…" at bounding box center [797, 265] width 786 height 130
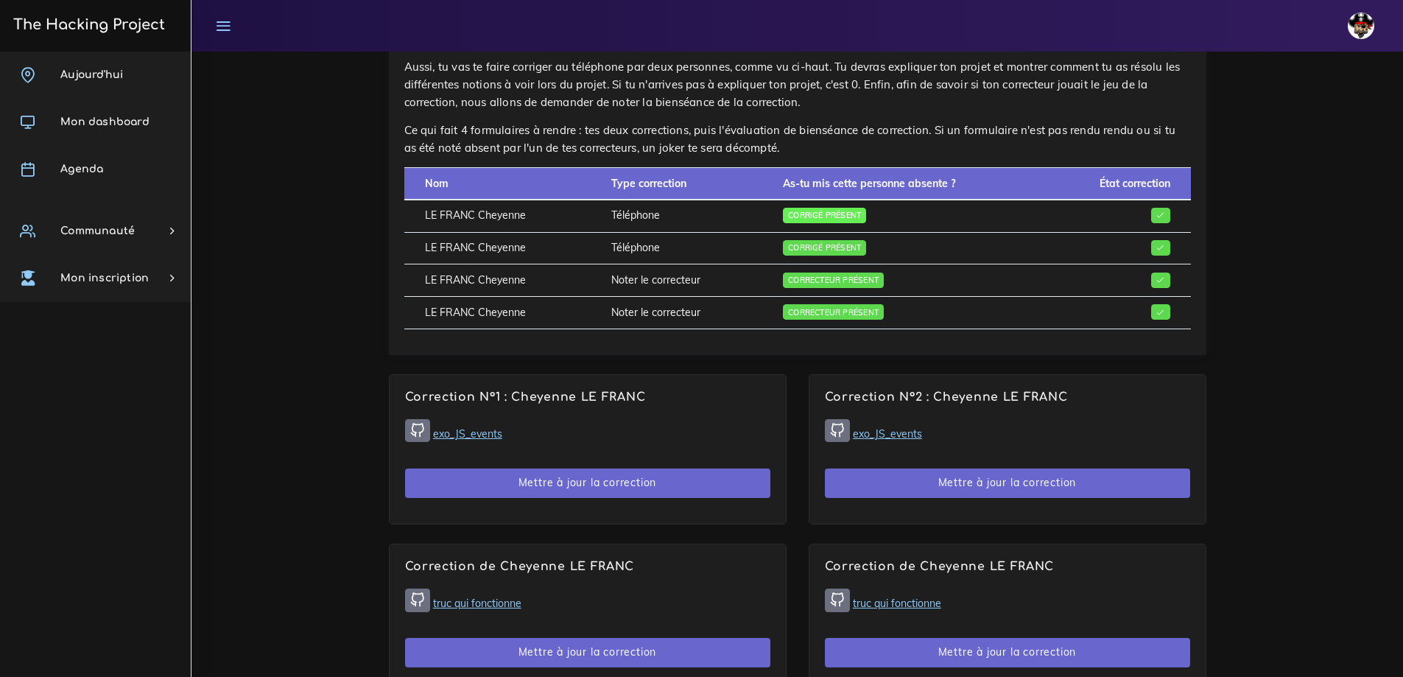
click at [783, 213] on span "Corrigé présent" at bounding box center [824, 215] width 83 height 15
drag, startPoint x: 420, startPoint y: 211, endPoint x: 1247, endPoint y: 325, distance: 834.7
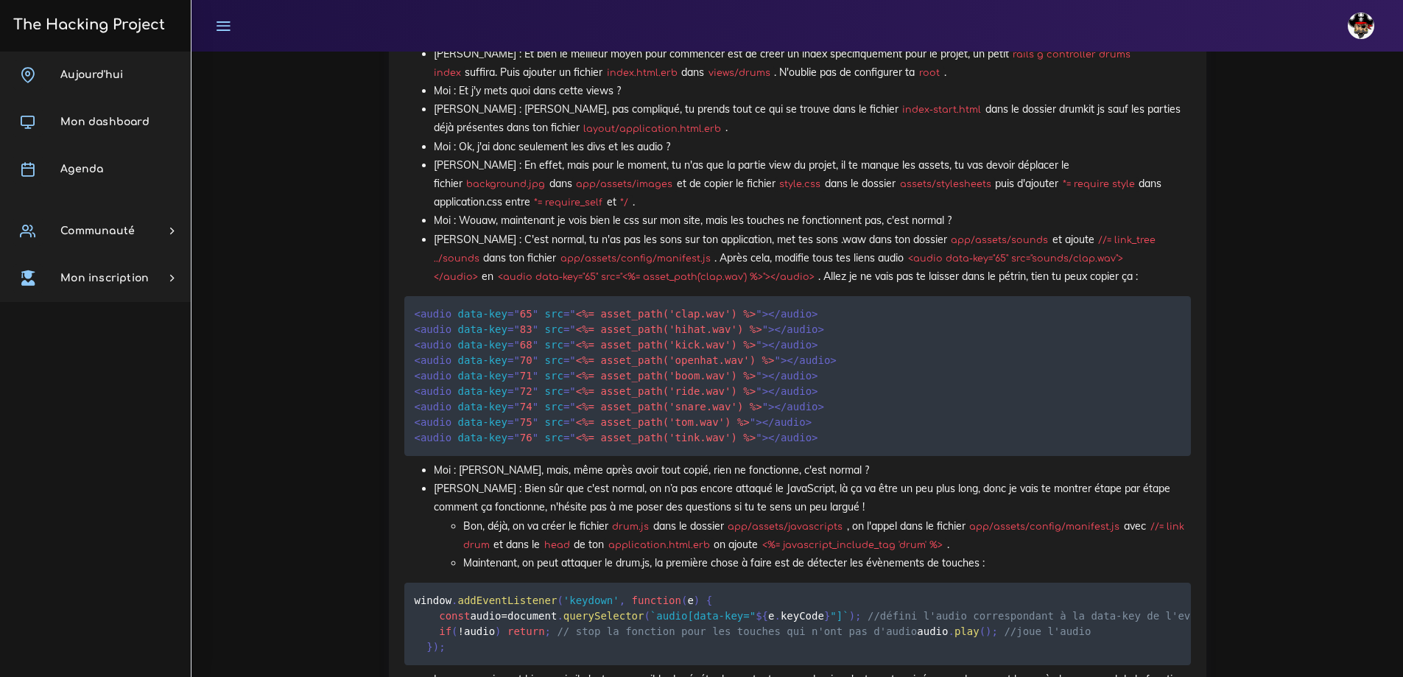
scroll to position [2283, 0]
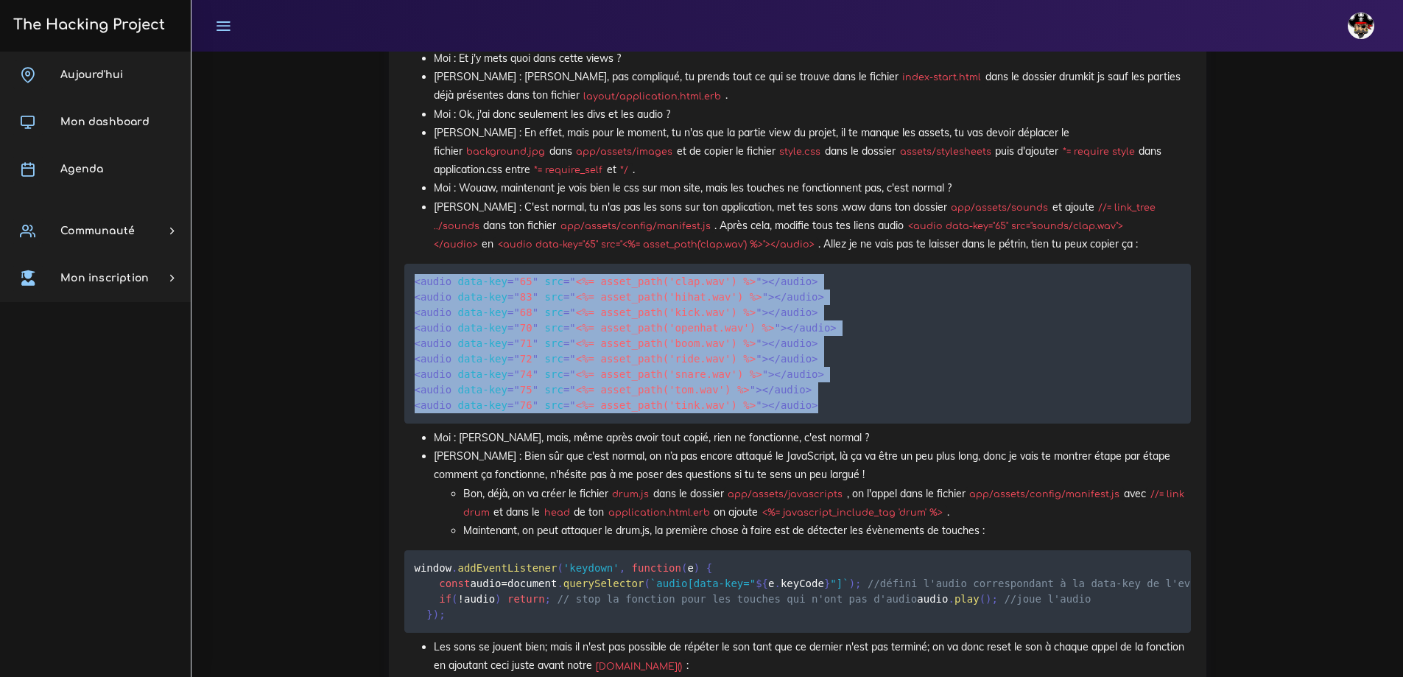
drag, startPoint x: 787, startPoint y: 406, endPoint x: 420, endPoint y: 293, distance: 383.6
click at [404, 284] on pre "< audio data-key = " 65 " src = " <%= asset_path('clap.wav') %> " > </ audio > …" at bounding box center [797, 344] width 786 height 160
click at [658, 364] on span "= " <%= asset_path('ride.wav') %> "" at bounding box center [662, 359] width 199 height 12
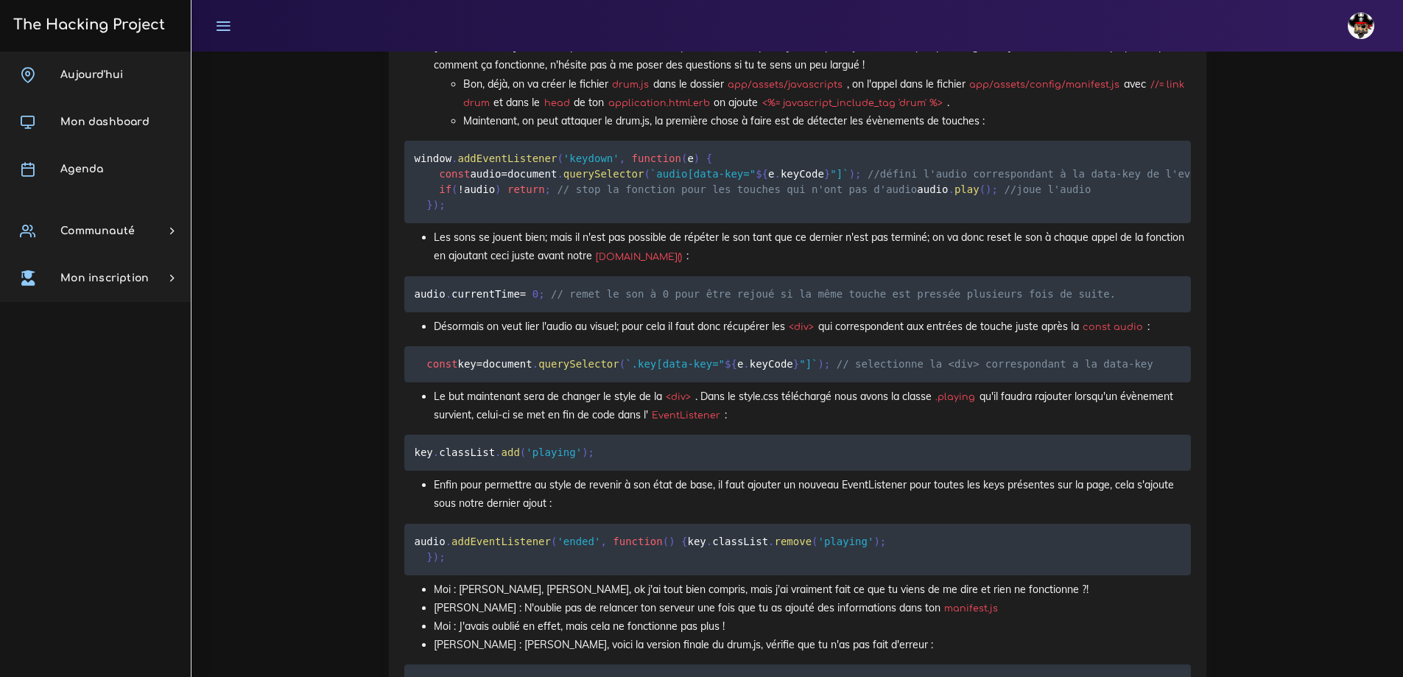
scroll to position [2724, 0]
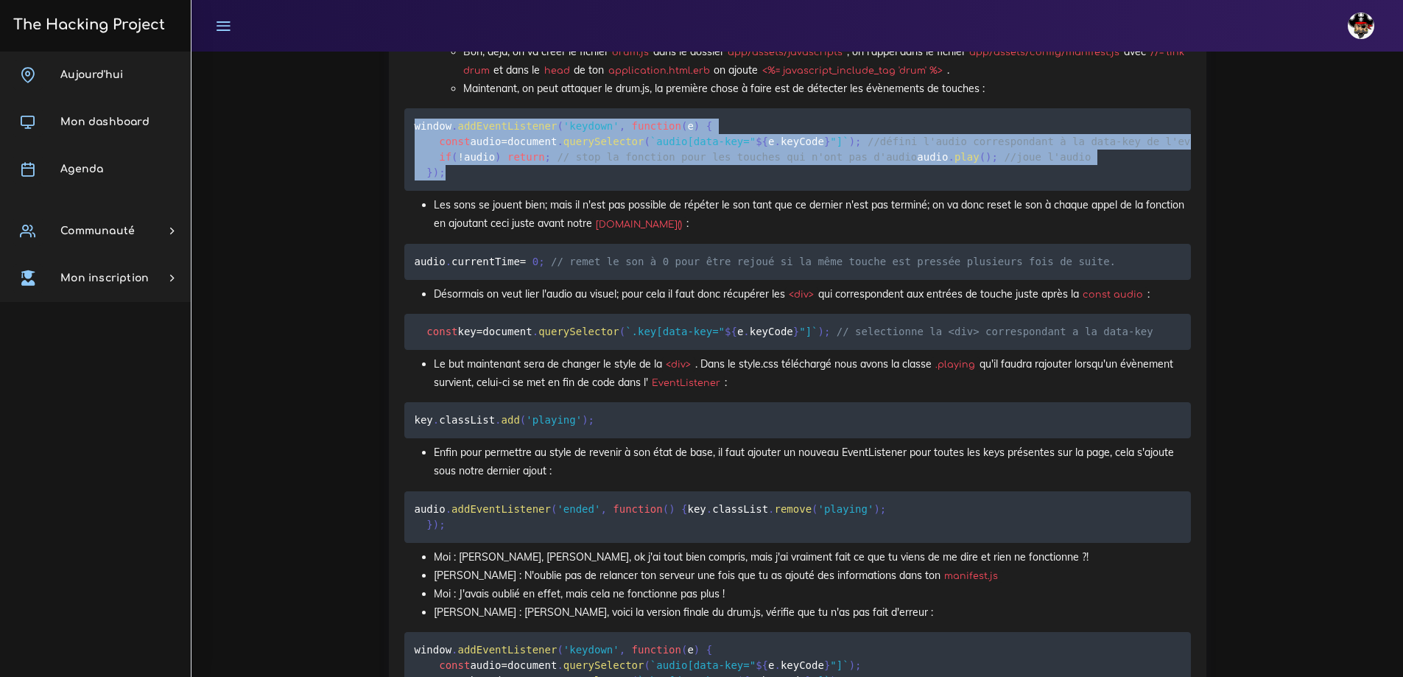
drag, startPoint x: 447, startPoint y: 192, endPoint x: 409, endPoint y: 124, distance: 77.8
click at [407, 127] on pre "window . addEventListener ( 'keydown' , function ( e ) { const audio = document…" at bounding box center [797, 149] width 786 height 82
click at [985, 163] on span ")" at bounding box center [988, 157] width 6 height 12
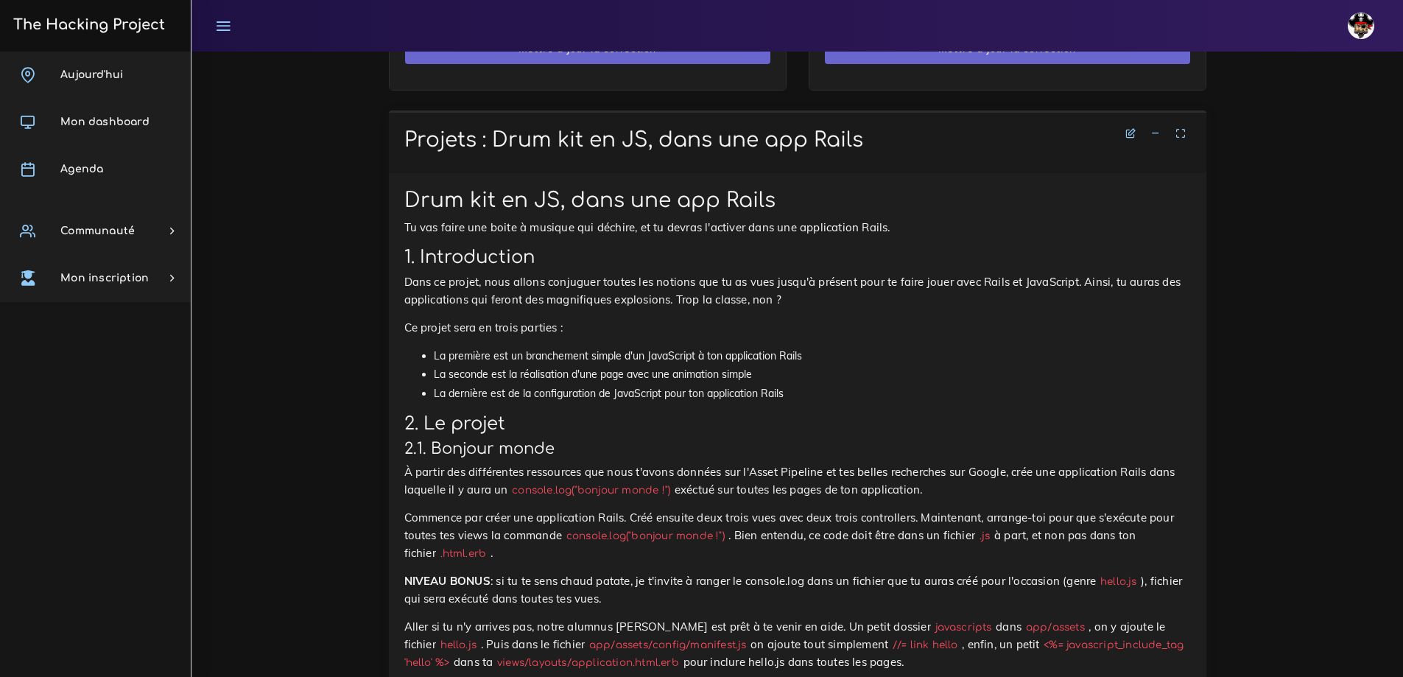
scroll to position [1178, 0]
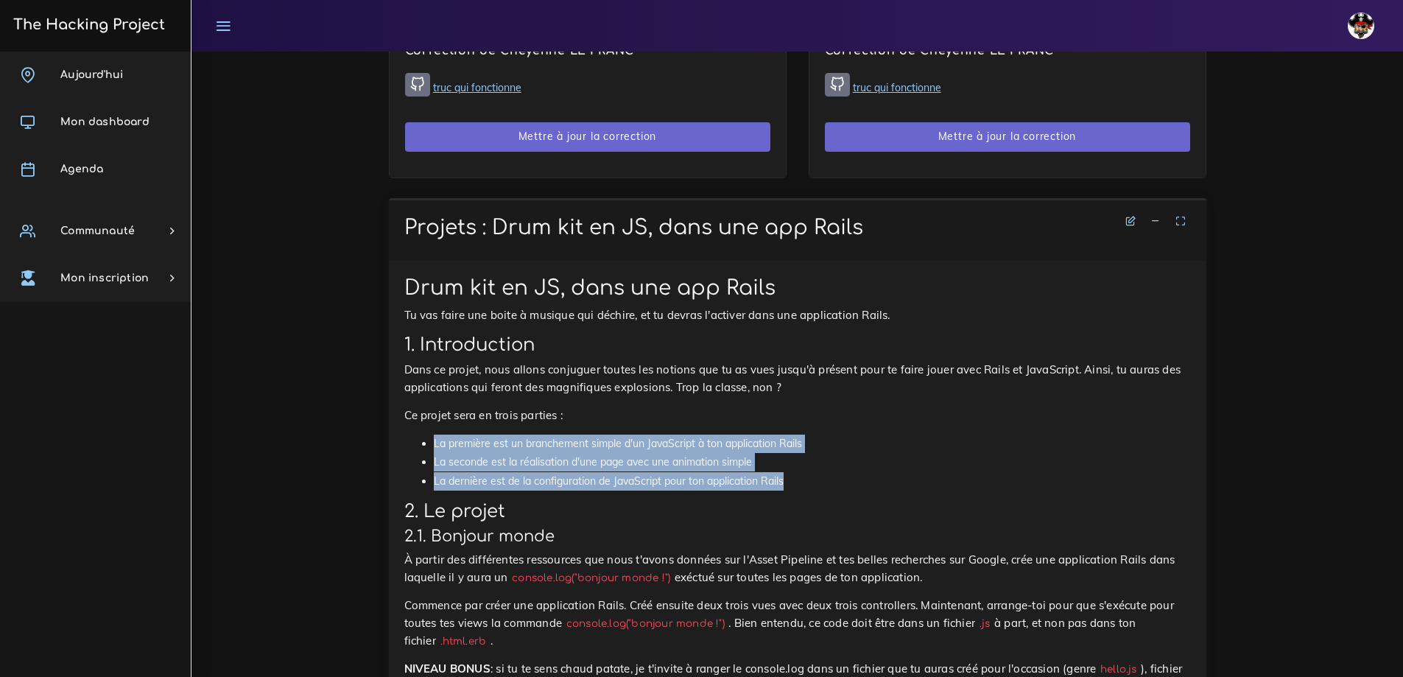
drag, startPoint x: 791, startPoint y: 482, endPoint x: 423, endPoint y: 442, distance: 370.4
click at [423, 442] on ul "La première est un branchement simple d'un JavaScript à ton application Rails L…" at bounding box center [797, 462] width 786 height 56
click at [464, 457] on li "La seconde est la réalisation d'une page avec une animation simple" at bounding box center [812, 462] width 757 height 18
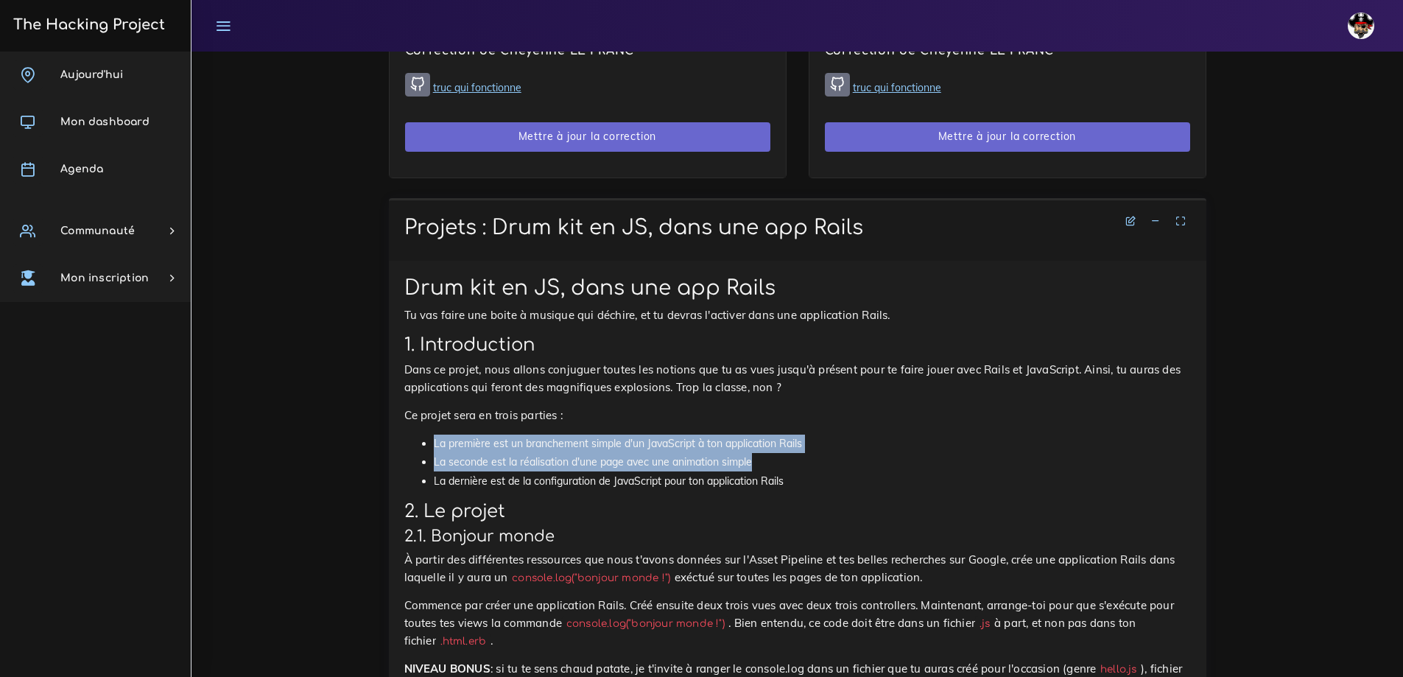
drag, startPoint x: 432, startPoint y: 443, endPoint x: 784, endPoint y: 468, distance: 352.9
click at [784, 468] on ul "La première est un branchement simple d'un JavaScript à ton application Rails L…" at bounding box center [797, 462] width 786 height 56
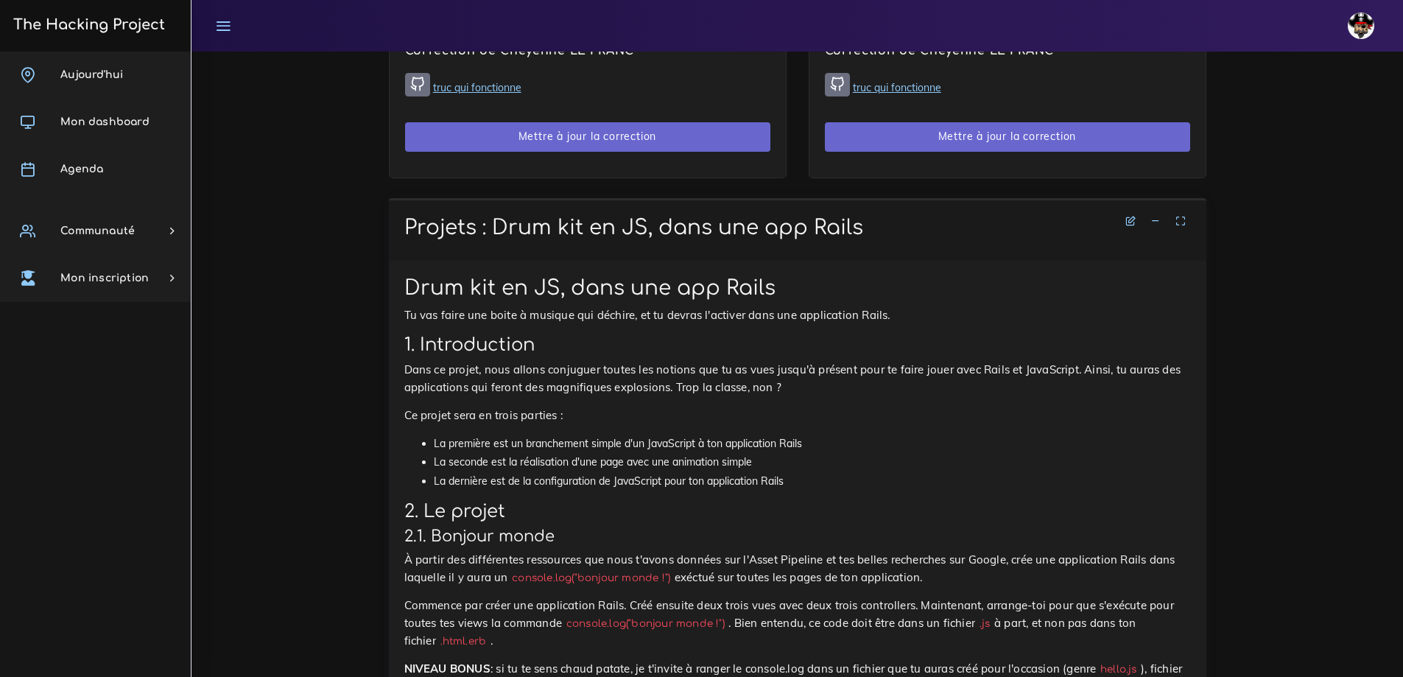
click at [798, 480] on li "La dernière est de la configuration de JavaScript pour ton application Rails" at bounding box center [812, 481] width 757 height 18
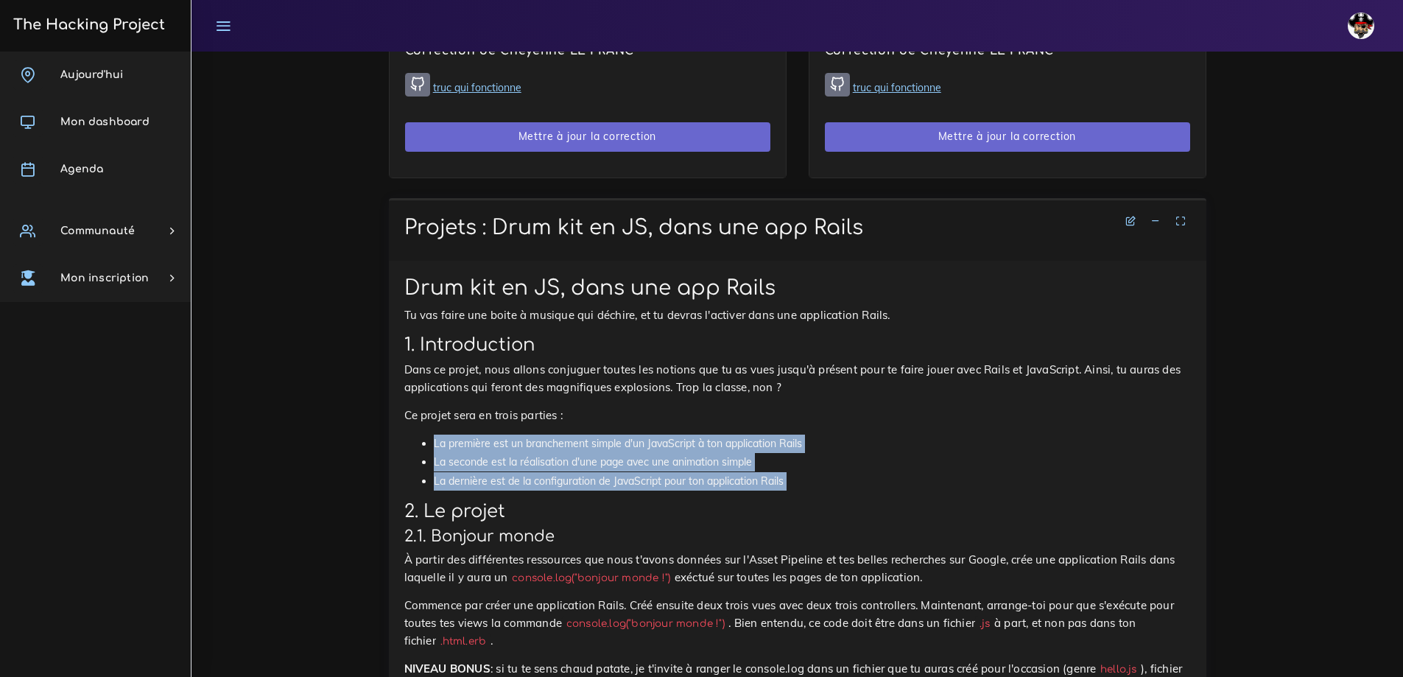
drag, startPoint x: 798, startPoint y: 480, endPoint x: 434, endPoint y: 437, distance: 366.3
click at [426, 439] on ul "La première est un branchement simple d'un JavaScript à ton application Rails L…" at bounding box center [797, 462] width 786 height 56
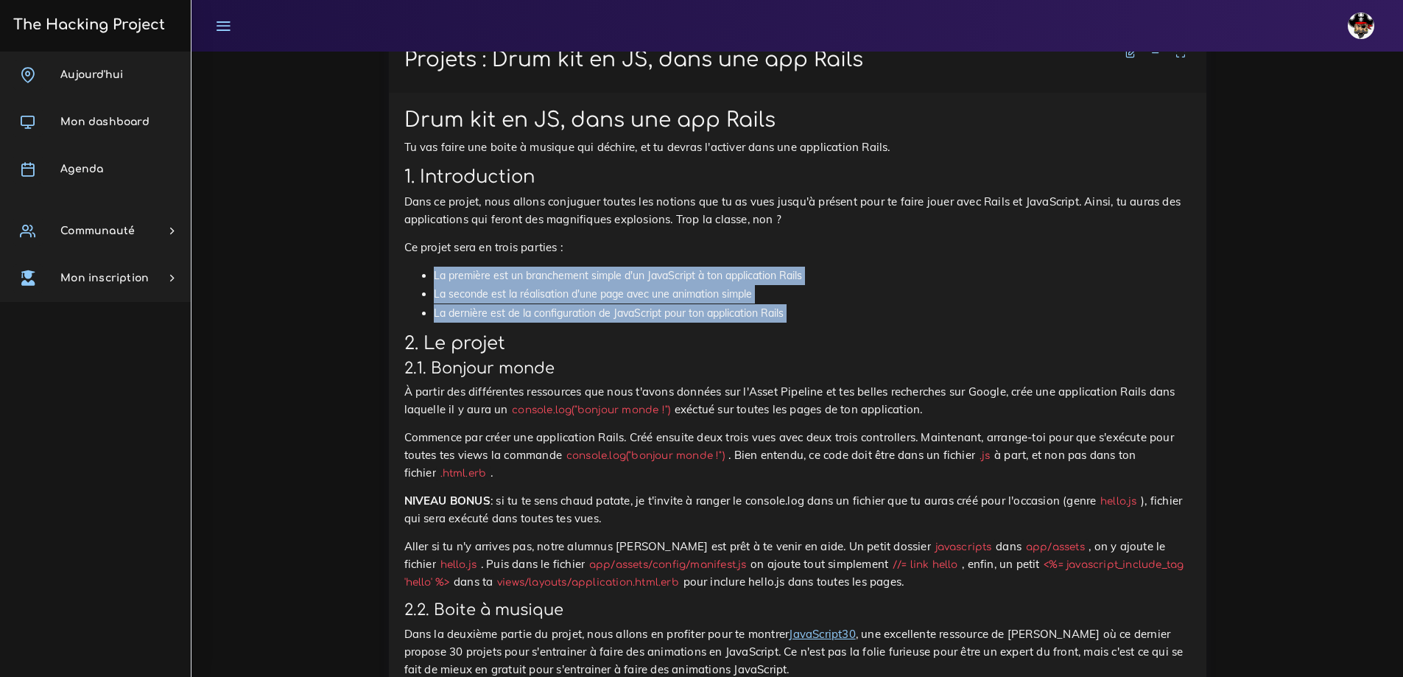
scroll to position [1399, 0]
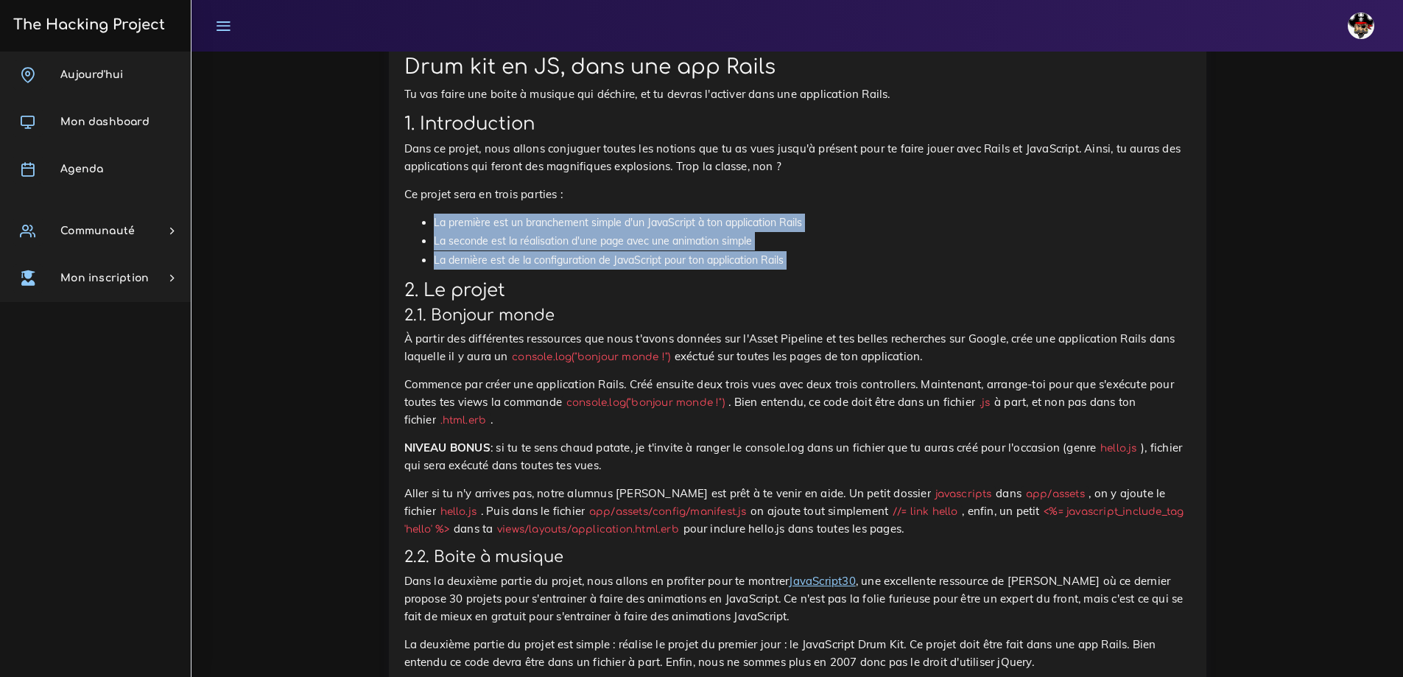
click at [589, 249] on li "La seconde est la réalisation d'une page avec une animation simple" at bounding box center [812, 241] width 757 height 18
drag, startPoint x: 791, startPoint y: 261, endPoint x: 392, endPoint y: 216, distance: 401.0
click at [477, 237] on li "La seconde est la réalisation d'une page avec une animation simple" at bounding box center [812, 241] width 757 height 18
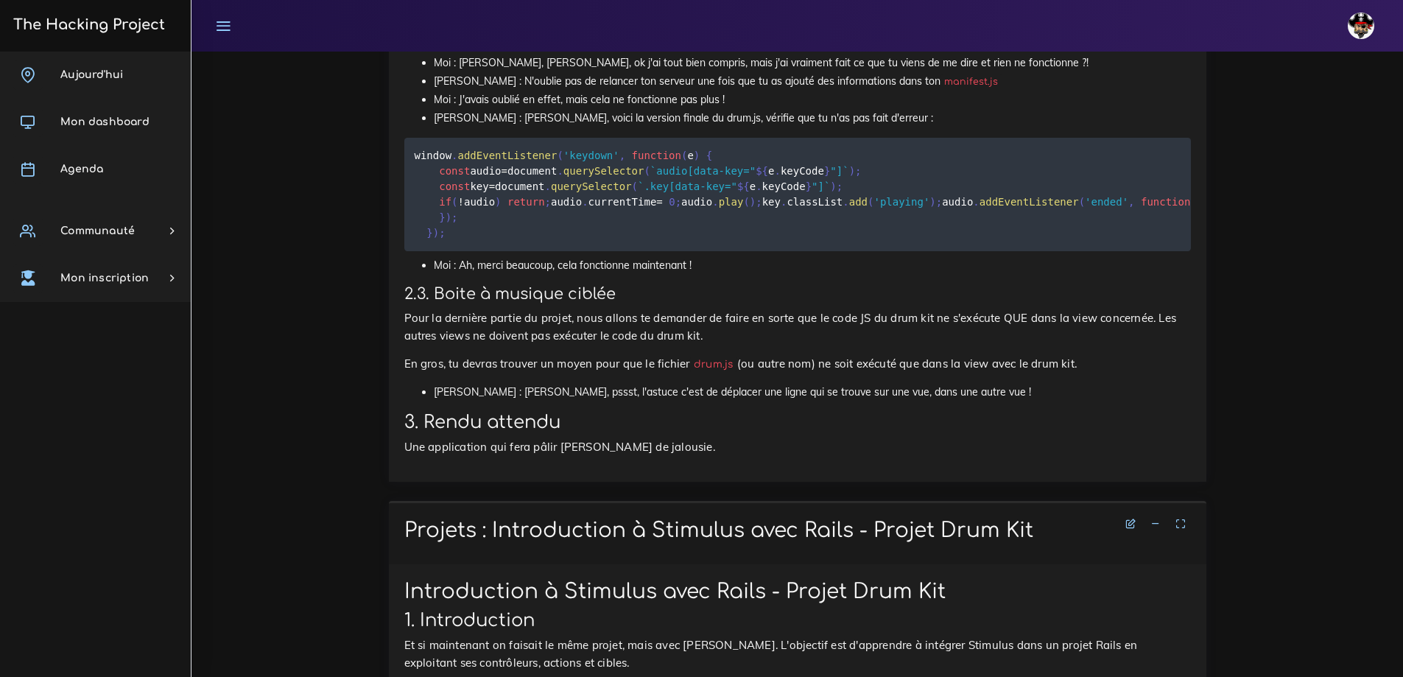
scroll to position [3240, 0]
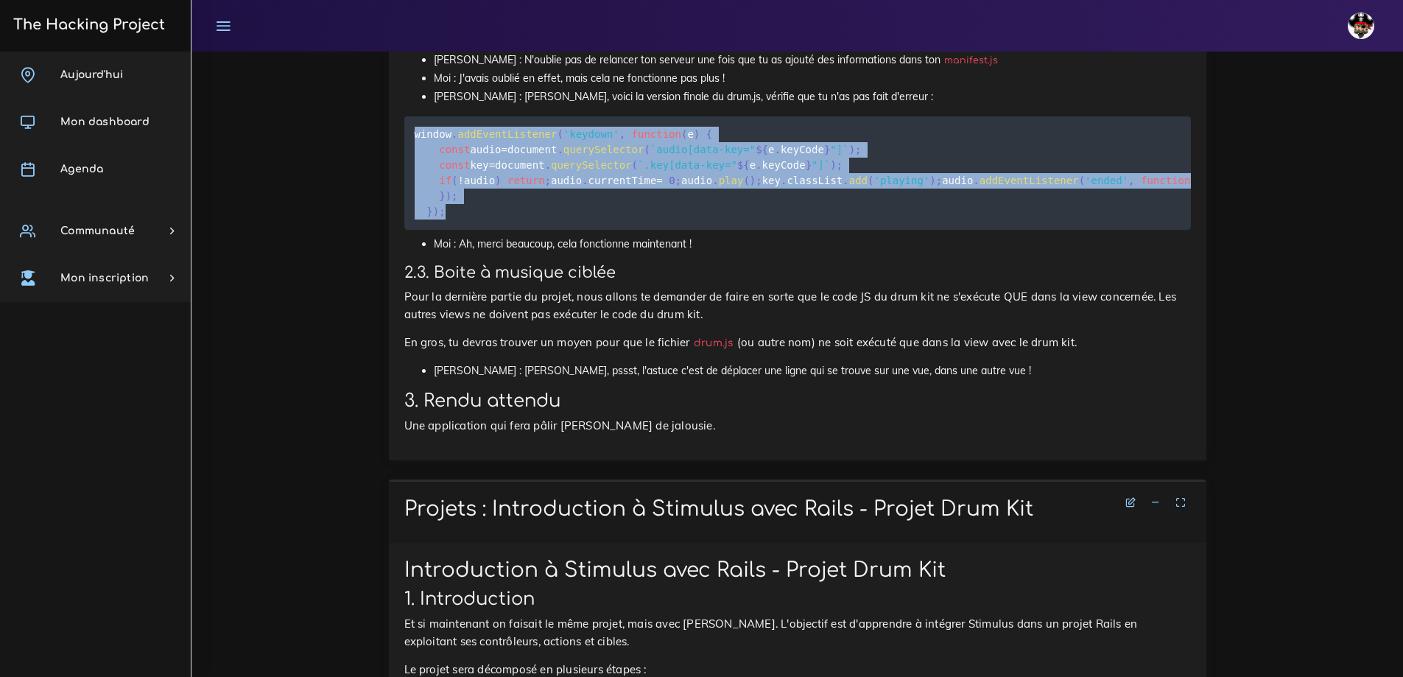
drag, startPoint x: 445, startPoint y: 345, endPoint x: 411, endPoint y: 165, distance: 183.0
click at [411, 165] on pre "window . addEventListener ( 'keydown' , function ( e ) { const audio = document…" at bounding box center [797, 172] width 786 height 113
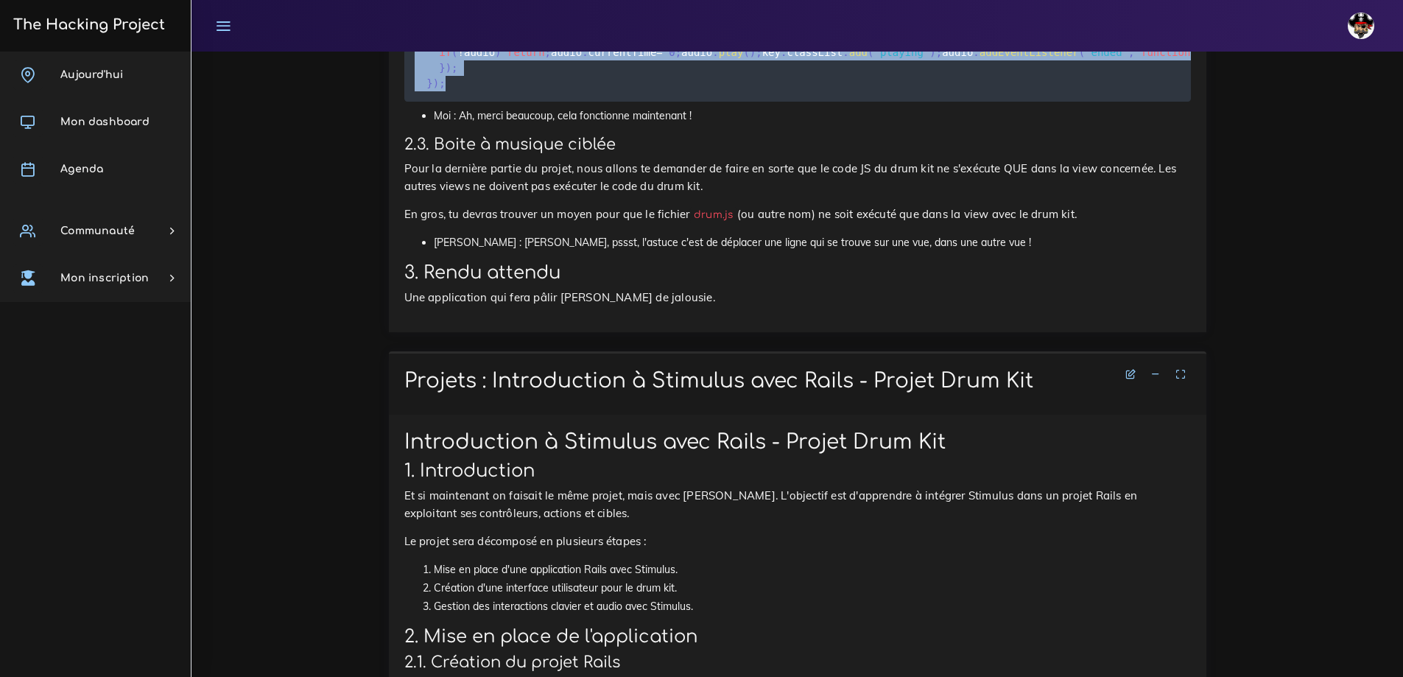
scroll to position [3387, 0]
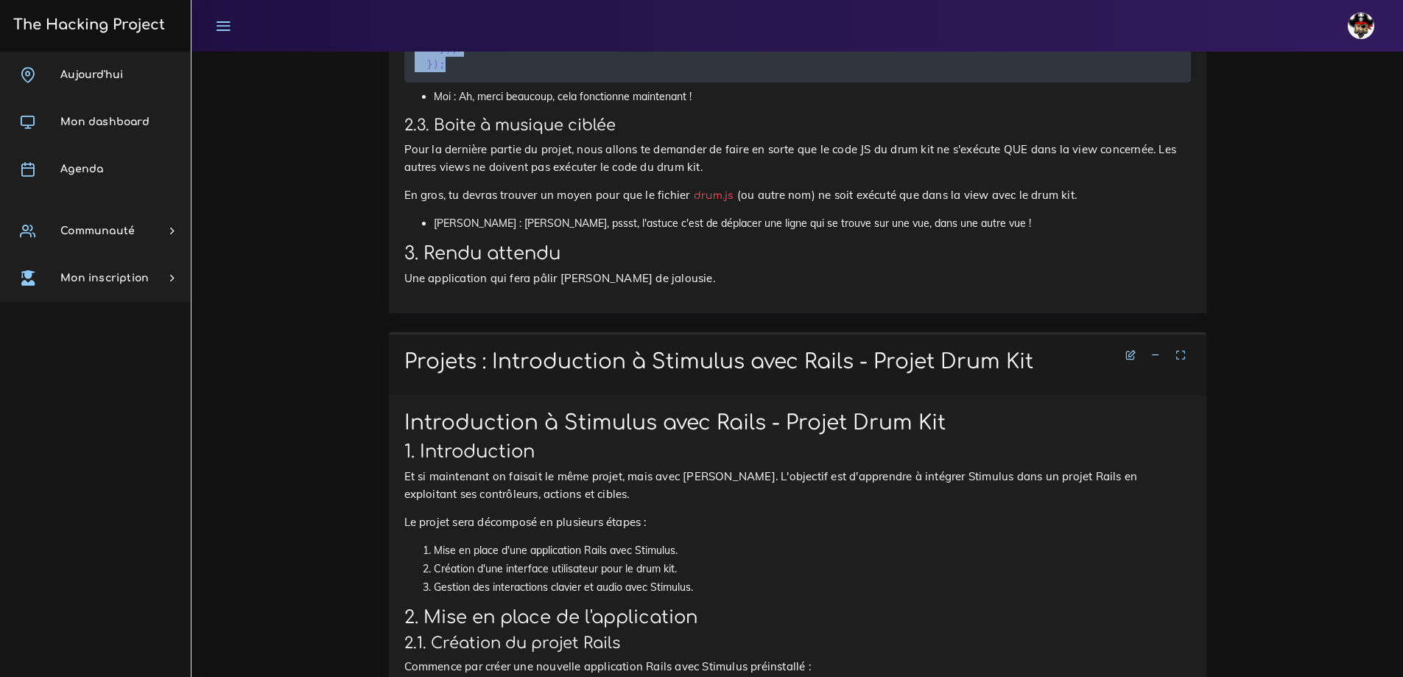
click at [460, 82] on pre "window . addEventListener ( 'keydown' , function ( e ) { const audio = document…" at bounding box center [797, 25] width 786 height 113
click at [449, 82] on pre "window . addEventListener ( 'keydown' , function ( e ) { const audio = document…" at bounding box center [797, 25] width 786 height 113
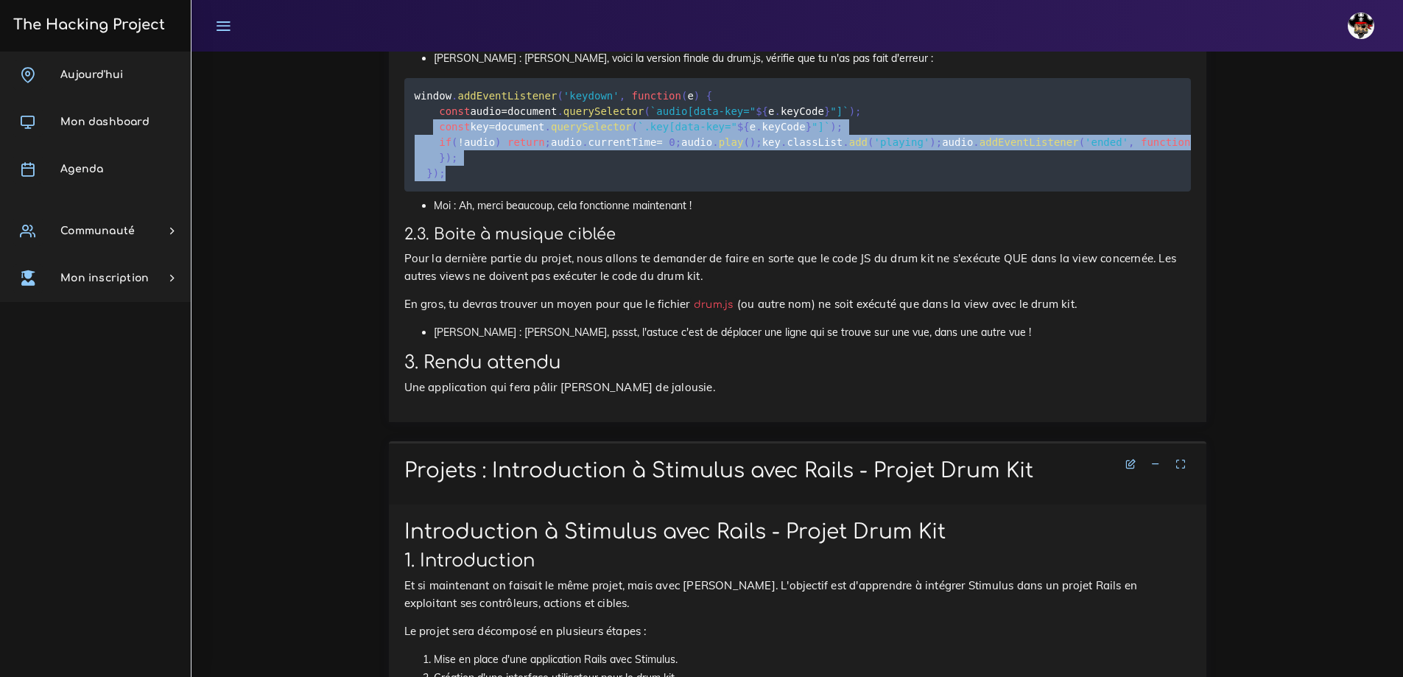
scroll to position [3166, 0]
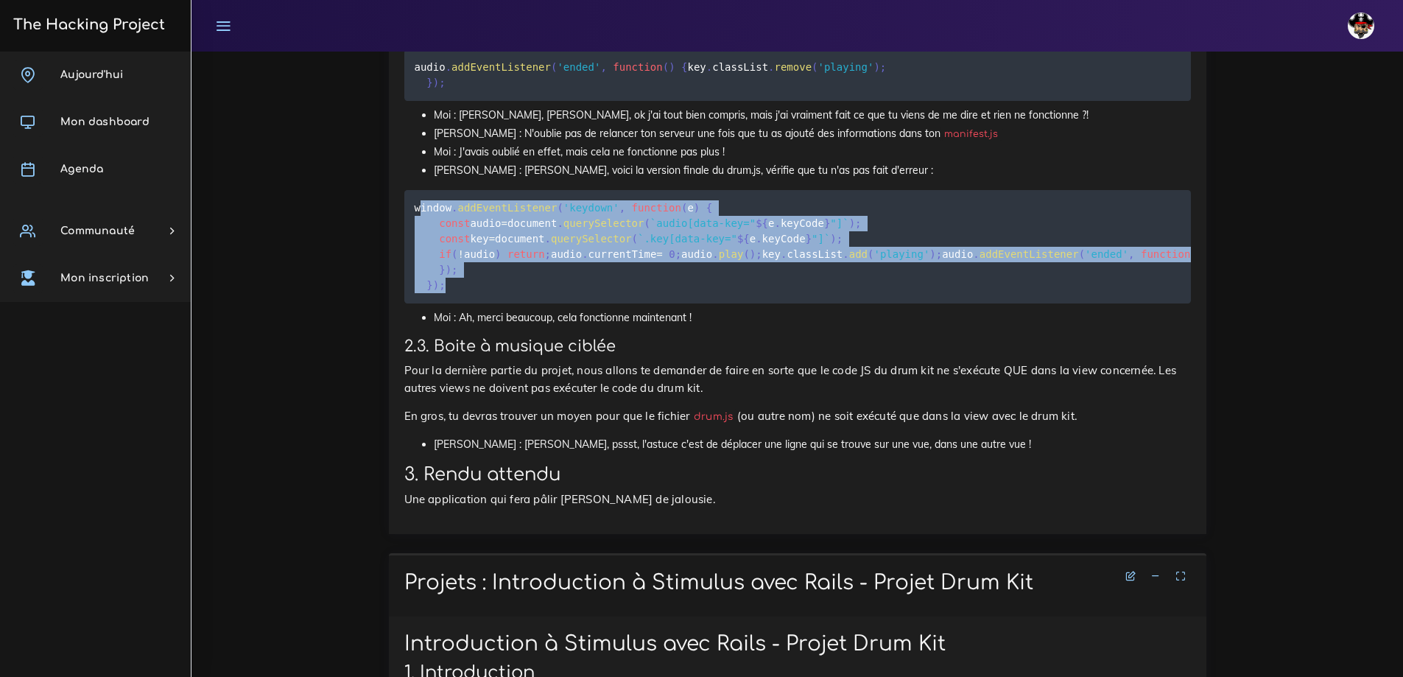
drag, startPoint x: 442, startPoint y: 197, endPoint x: 426, endPoint y: 251, distance: 56.8
click at [422, 252] on code "window . addEventListener ( 'keydown' , function ( e ) { const audio = document…" at bounding box center [914, 247] width 999 height 94
click at [551, 293] on code "window . addEventListener ( 'keydown' , function ( e ) { const audio = document…" at bounding box center [914, 247] width 999 height 94
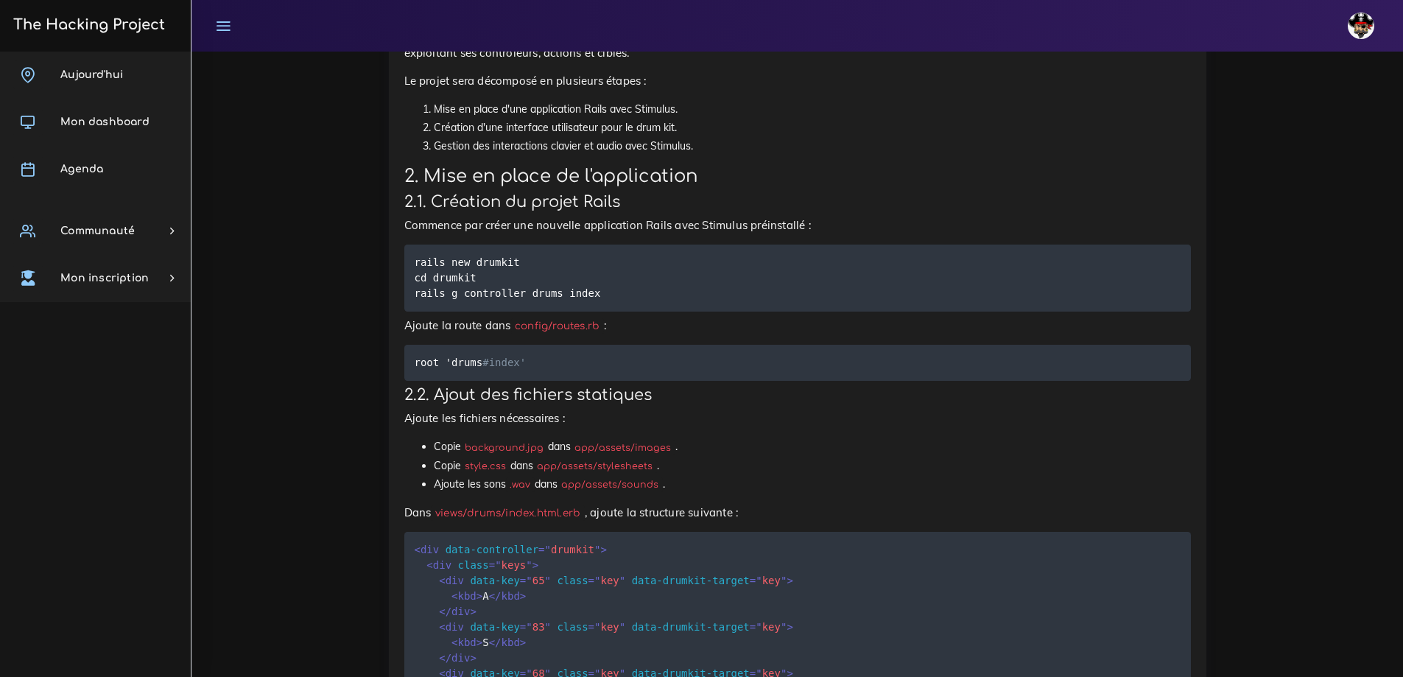
scroll to position [3829, 0]
drag, startPoint x: 512, startPoint y: 398, endPoint x: 412, endPoint y: 398, distance: 100.1
click at [411, 311] on pre "rails new drumkit cd drumkit rails g controller drums index" at bounding box center [797, 277] width 786 height 67
click at [499, 311] on pre "rails new drumkit cd drumkit rails g controller drums index" at bounding box center [797, 277] width 786 height 67
drag, startPoint x: 465, startPoint y: 406, endPoint x: 420, endPoint y: 406, distance: 44.9
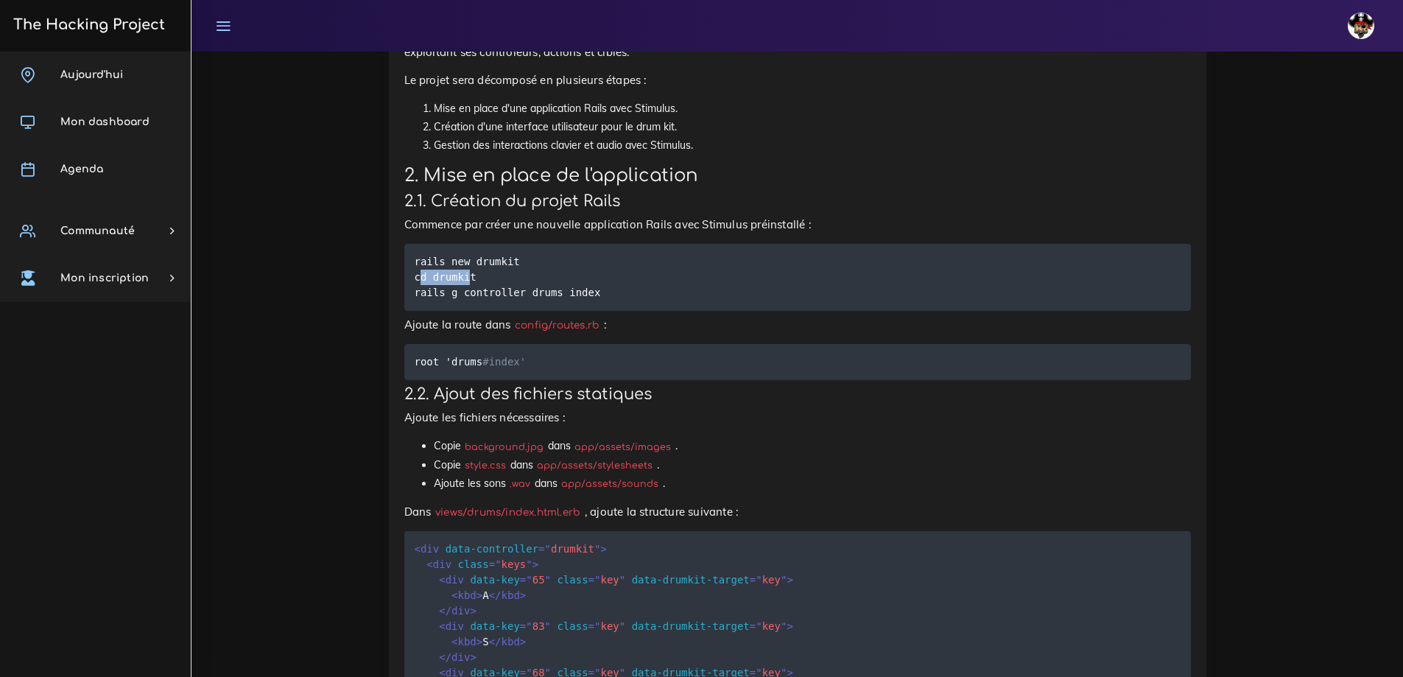
click at [420, 300] on code "rails new drumkit cd drumkit rails g controller drums index" at bounding box center [510, 276] width 190 height 47
click at [467, 300] on code "rails new drumkit cd drumkit rails g controller drums index" at bounding box center [510, 276] width 190 height 47
drag, startPoint x: 481, startPoint y: 412, endPoint x: 415, endPoint y: 410, distance: 66.3
click at [415, 311] on pre "rails new drumkit cd drumkit rails g controller drums index" at bounding box center [797, 277] width 786 height 67
click at [522, 300] on code "rails new drumkit cd drumkit rails g controller drums index" at bounding box center [510, 276] width 190 height 47
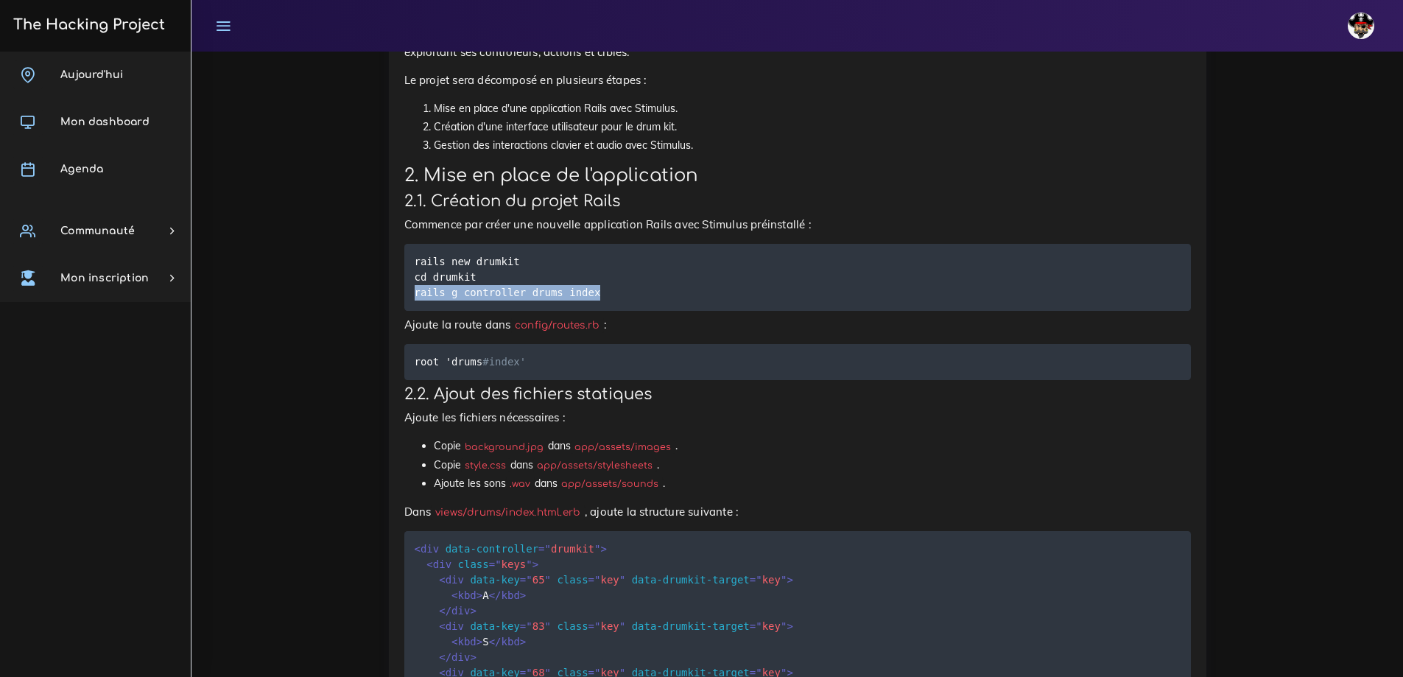
drag, startPoint x: 591, startPoint y: 428, endPoint x: 408, endPoint y: 425, distance: 182.6
click at [408, 311] on pre "rails new drumkit cd drumkit rails g controller drums index" at bounding box center [797, 277] width 786 height 67
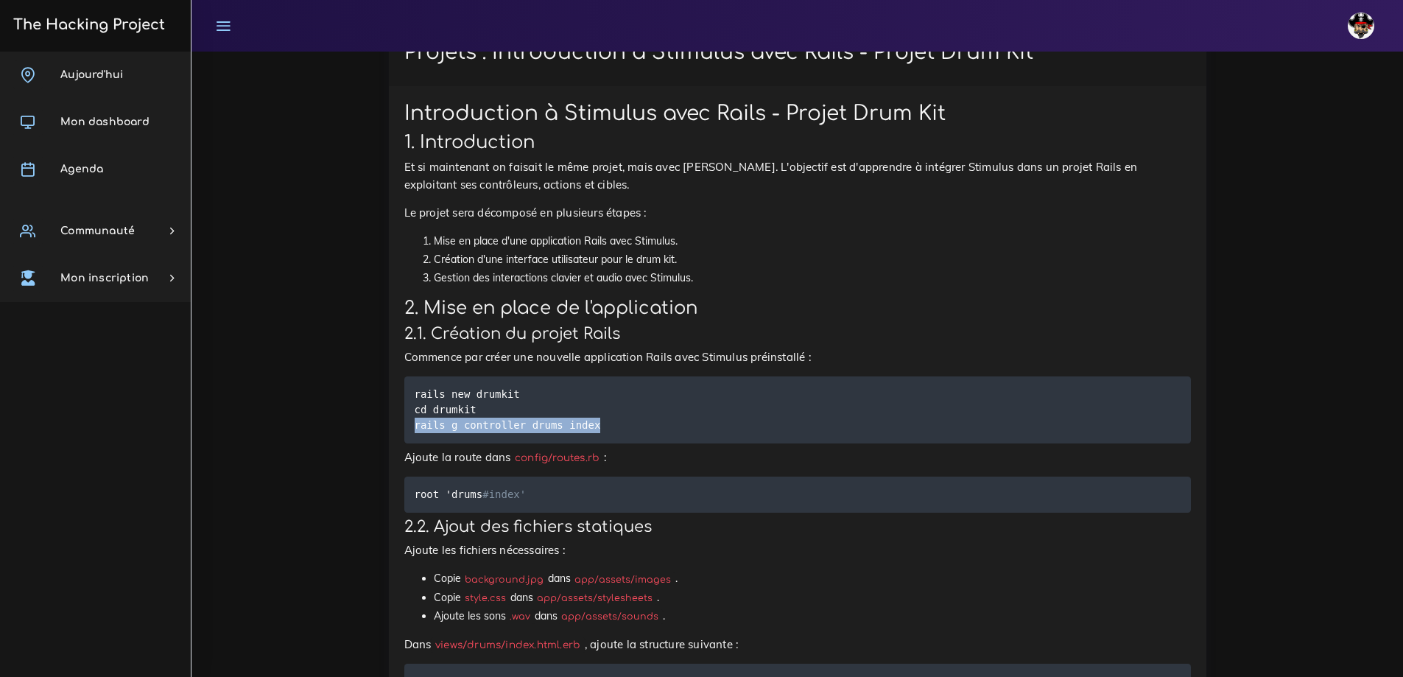
scroll to position [3682, 0]
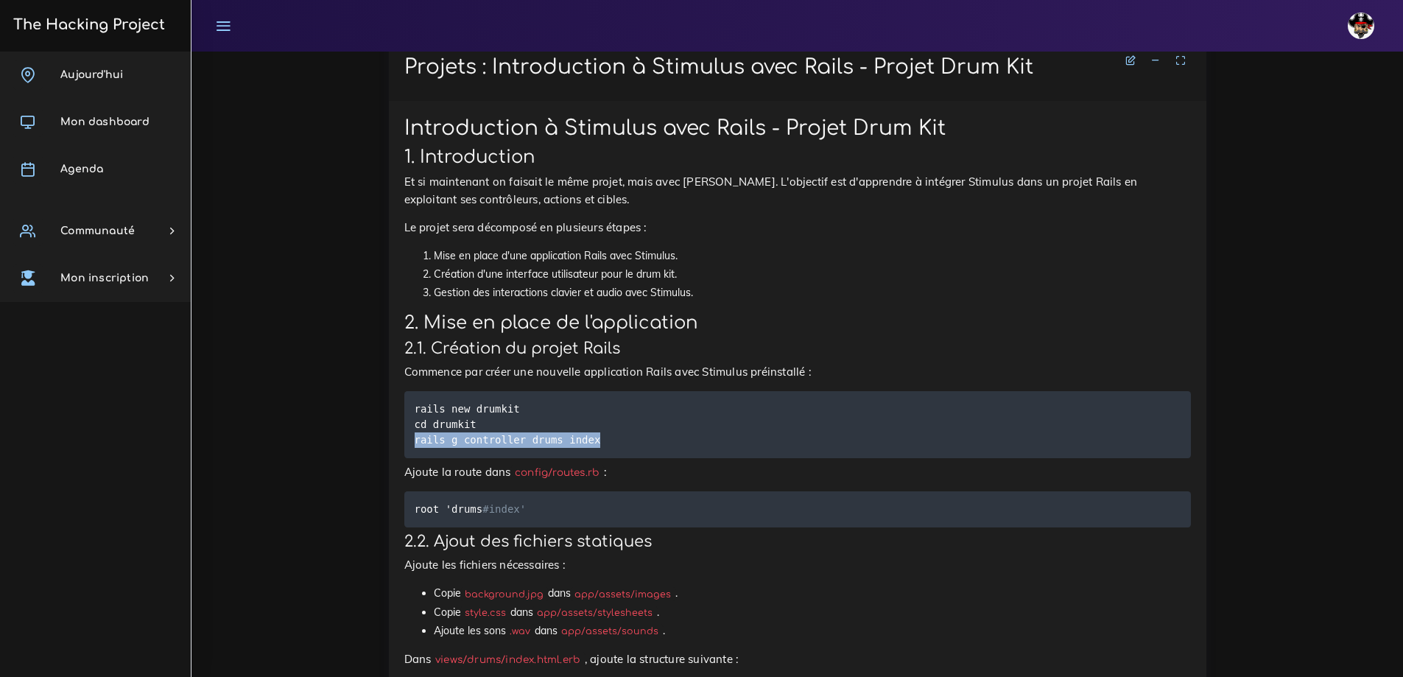
click at [577, 448] on code "rails new drumkit cd drumkit rails g controller drums index" at bounding box center [510, 424] width 190 height 47
drag, startPoint x: 591, startPoint y: 573, endPoint x: 409, endPoint y: 576, distance: 182.6
click at [409, 458] on pre "rails new drumkit cd drumkit rails g controller drums index" at bounding box center [797, 424] width 786 height 67
click at [437, 448] on code "rails new drumkit cd drumkit rails g controller drums index" at bounding box center [510, 424] width 190 height 47
drag, startPoint x: 590, startPoint y: 575, endPoint x: 404, endPoint y: 575, distance: 185.6
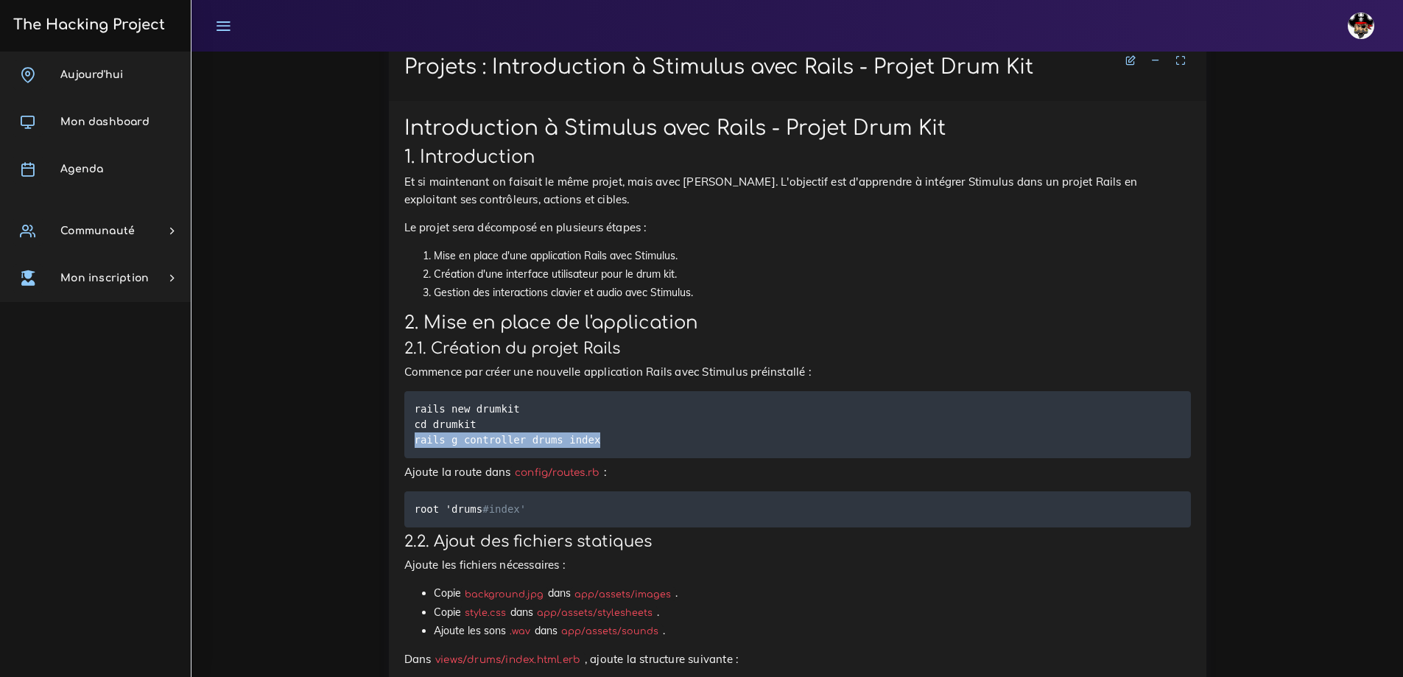
click at [404, 458] on pre "rails new drumkit cd drumkit rails g controller drums index" at bounding box center [797, 424] width 786 height 67
click at [464, 448] on code "rails new drumkit cd drumkit rails g controller drums index" at bounding box center [510, 424] width 190 height 47
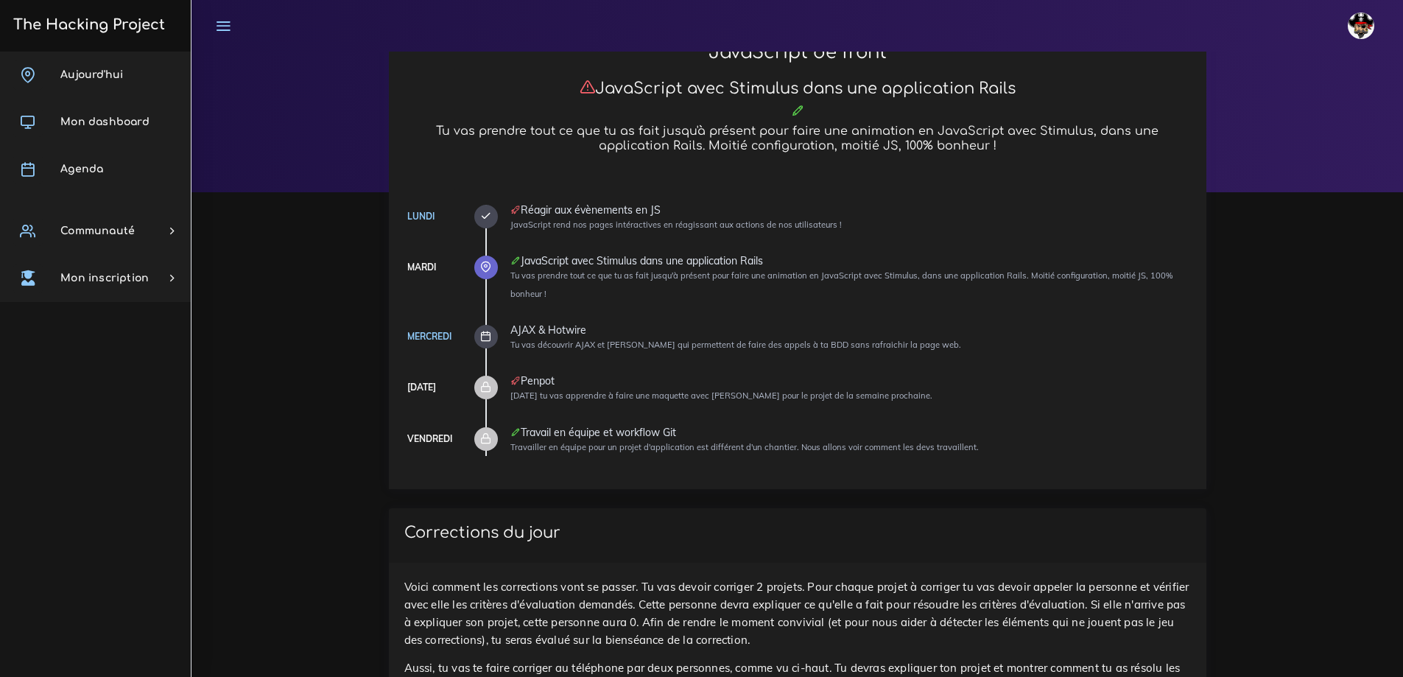
scroll to position [0, 0]
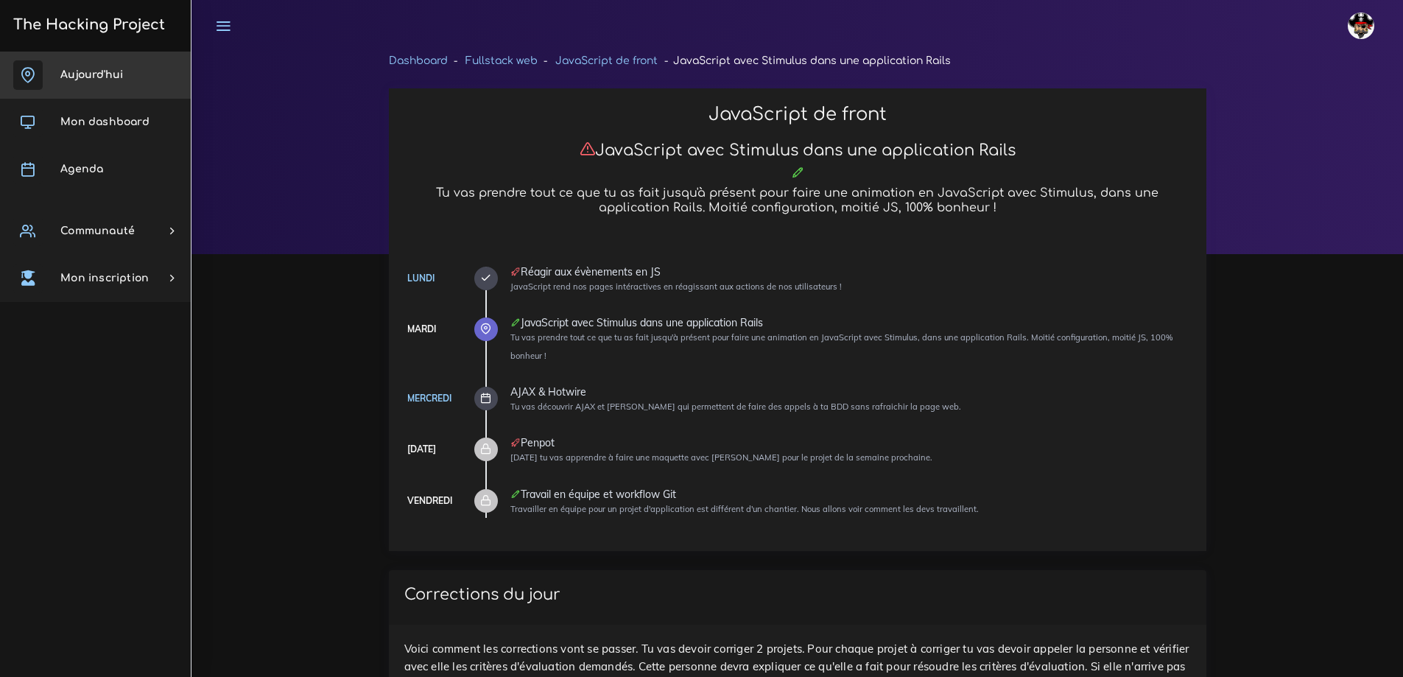
click at [97, 69] on span "Aujourd'hui" at bounding box center [91, 74] width 63 height 11
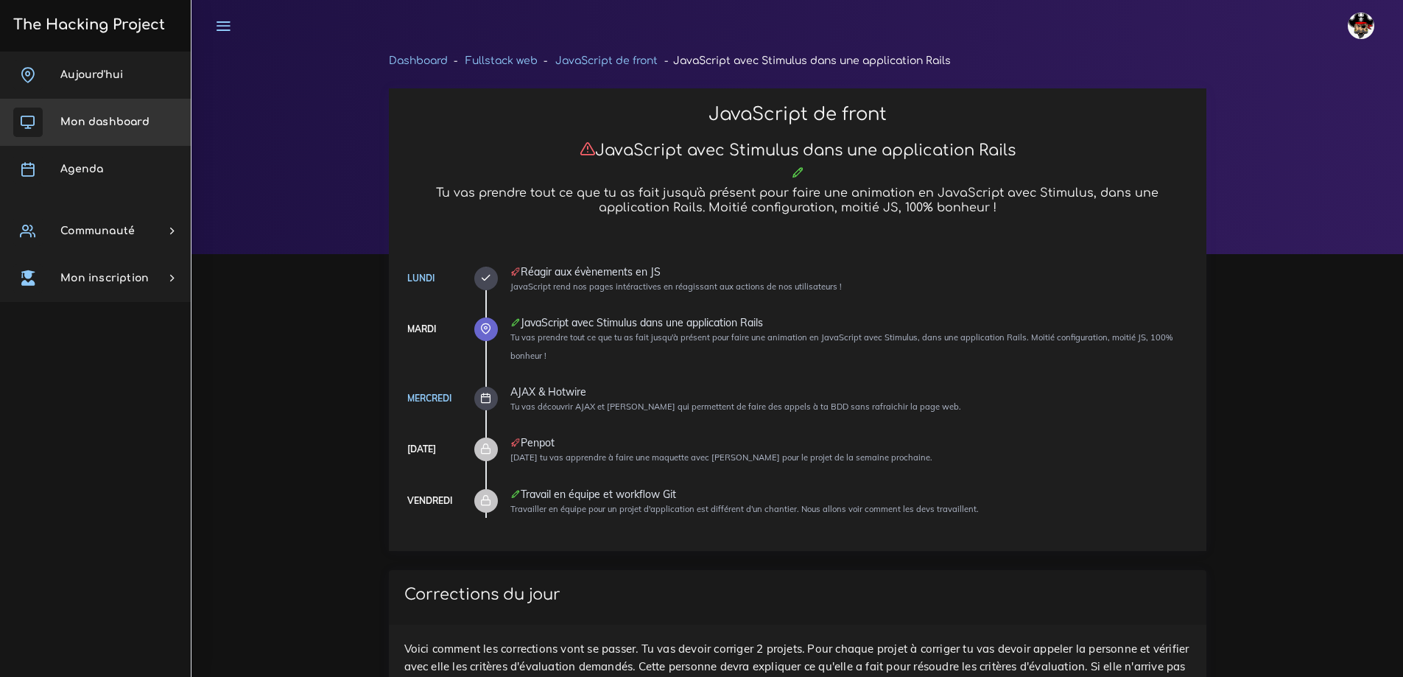
click at [95, 121] on span "Mon dashboard" at bounding box center [104, 121] width 89 height 11
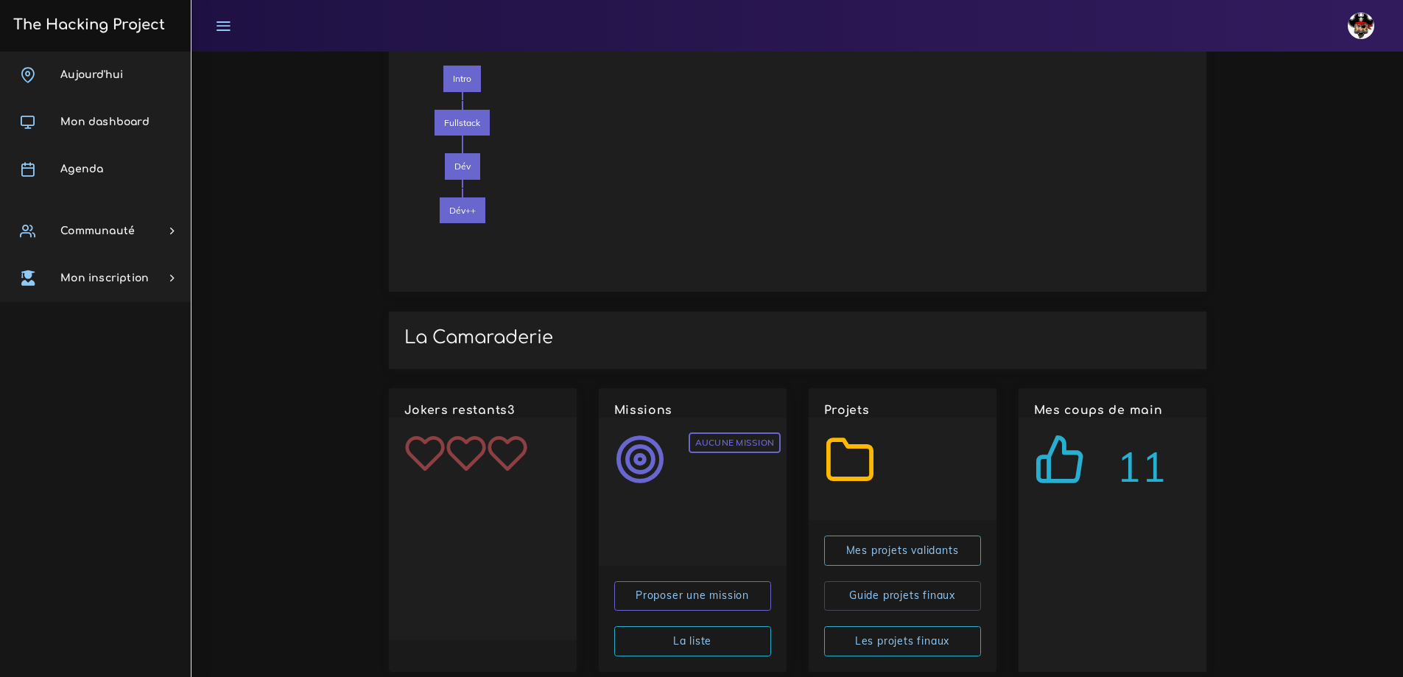
scroll to position [1651, 0]
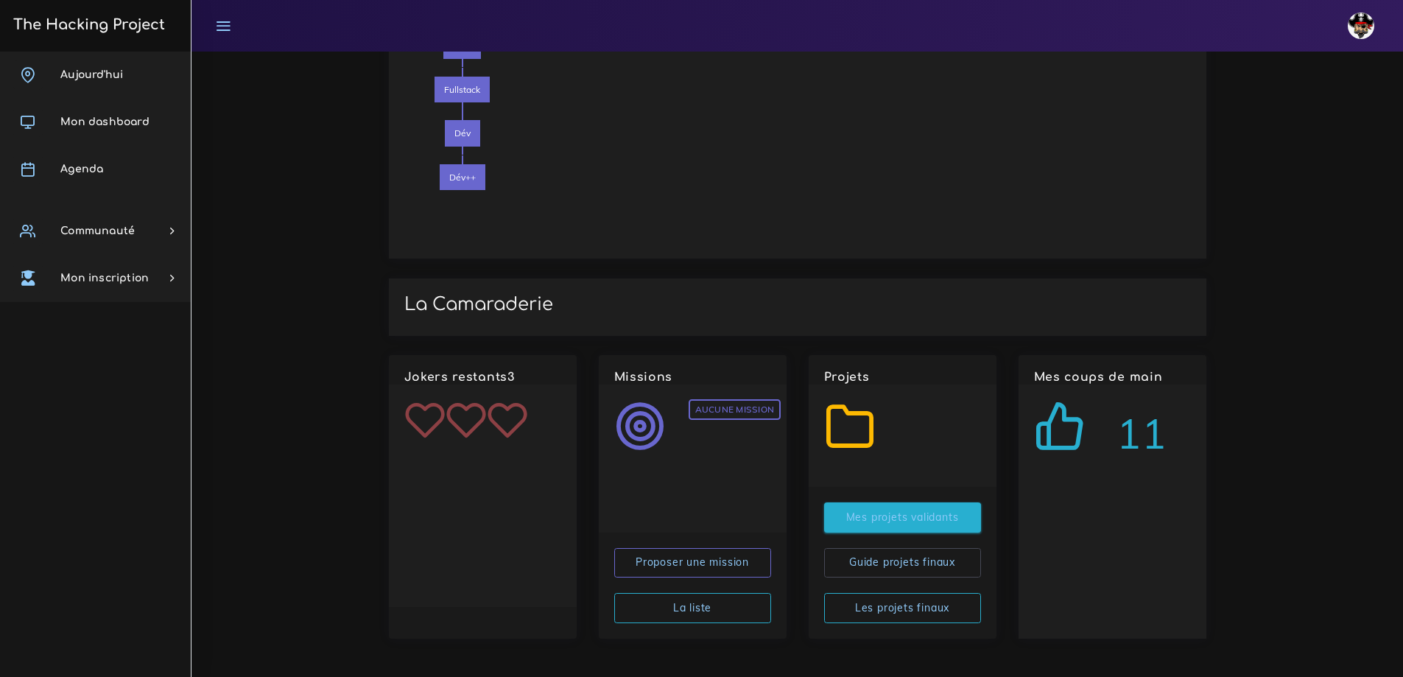
click at [875, 515] on link "Mes projets validants" at bounding box center [902, 517] width 157 height 30
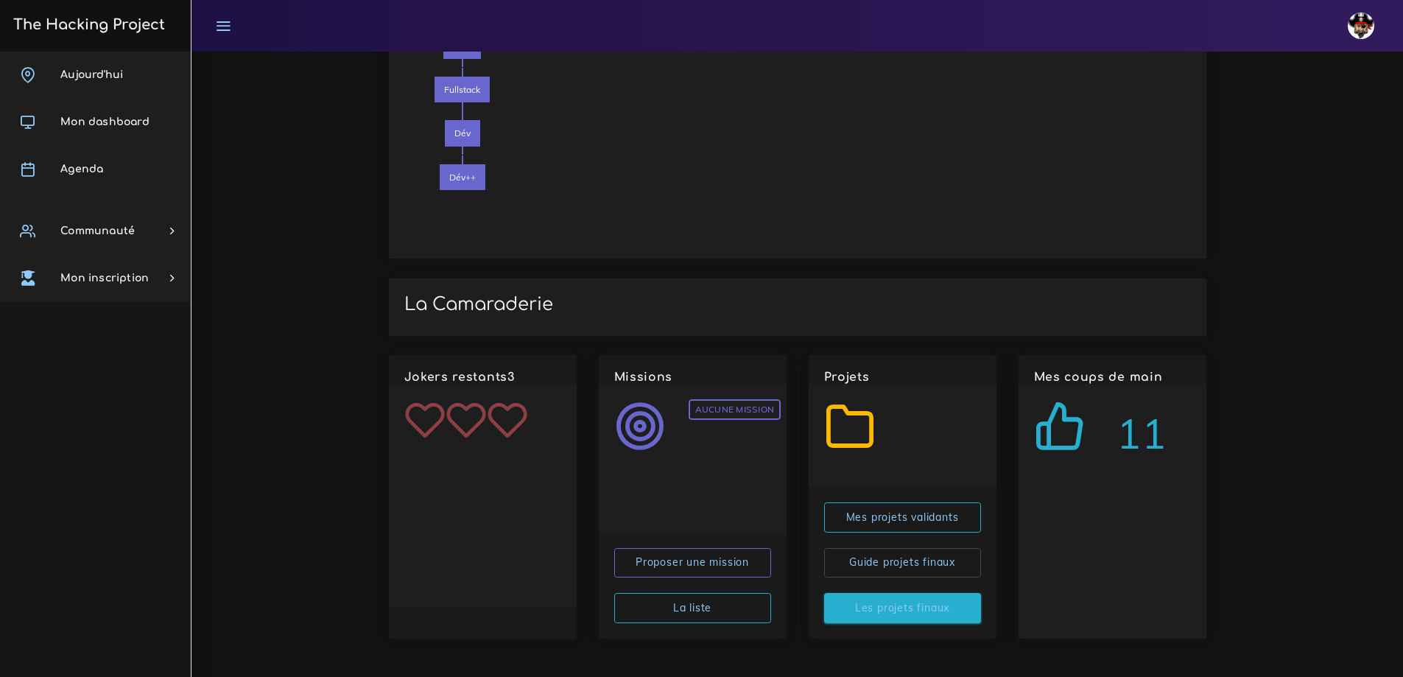
click at [899, 613] on link "Les projets finaux" at bounding box center [902, 608] width 157 height 30
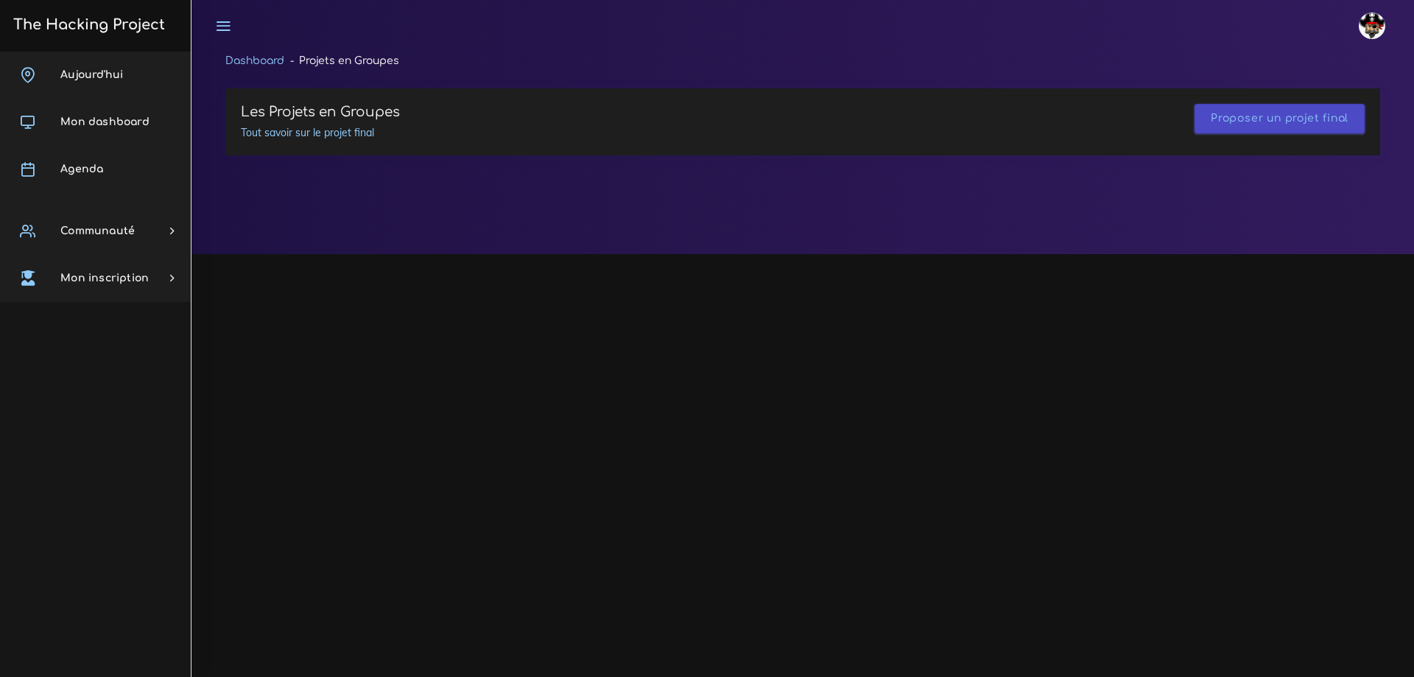
click at [1278, 116] on link "Proposer un projet final" at bounding box center [1280, 118] width 138 height 11
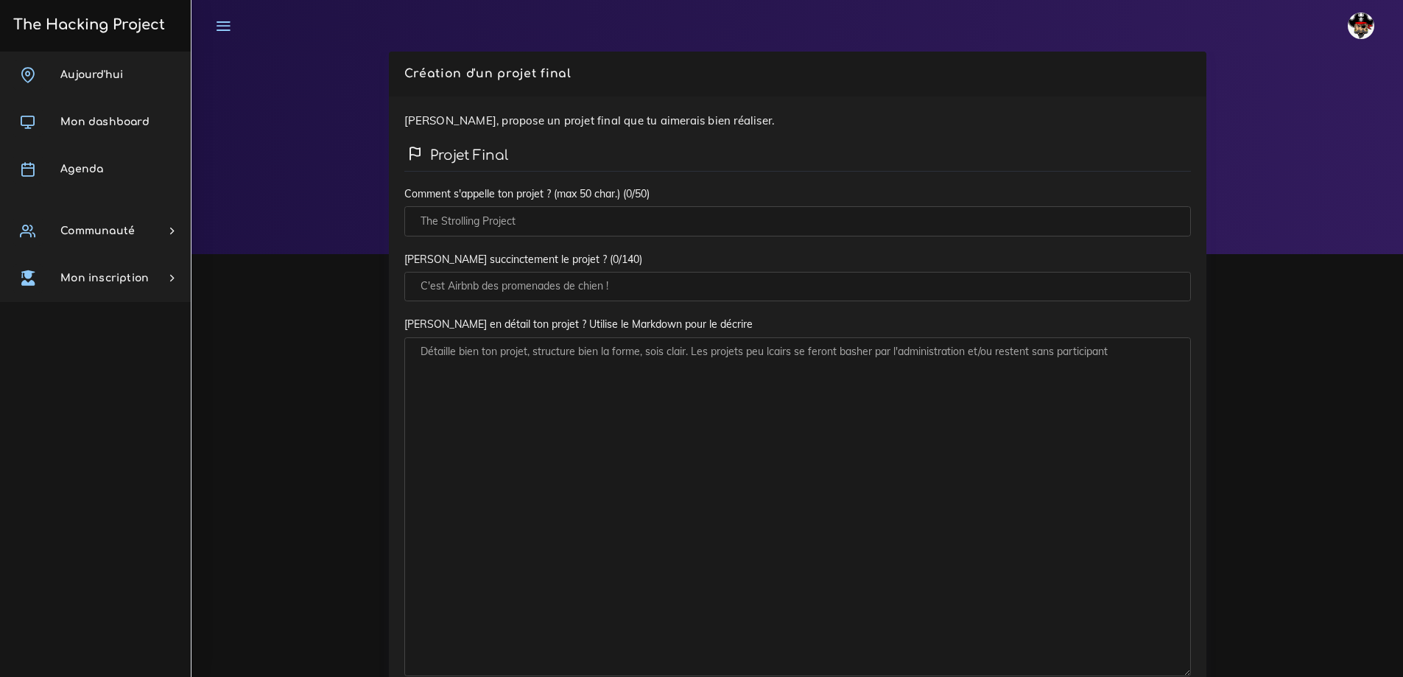
click at [477, 224] on input "Comment s'appelle ton projet ? (max 50 char.)" at bounding box center [797, 221] width 786 height 30
drag, startPoint x: 540, startPoint y: 224, endPoint x: 403, endPoint y: 222, distance: 137.0
click at [404, 223] on input "Comment s'appelle ton projet ? (max 50 char.)" at bounding box center [797, 221] width 786 height 30
drag, startPoint x: 535, startPoint y: 220, endPoint x: 541, endPoint y: 215, distance: 8.4
click at [535, 220] on input "Comment s'appelle ton projet ? (max 50 char.)" at bounding box center [797, 221] width 786 height 30
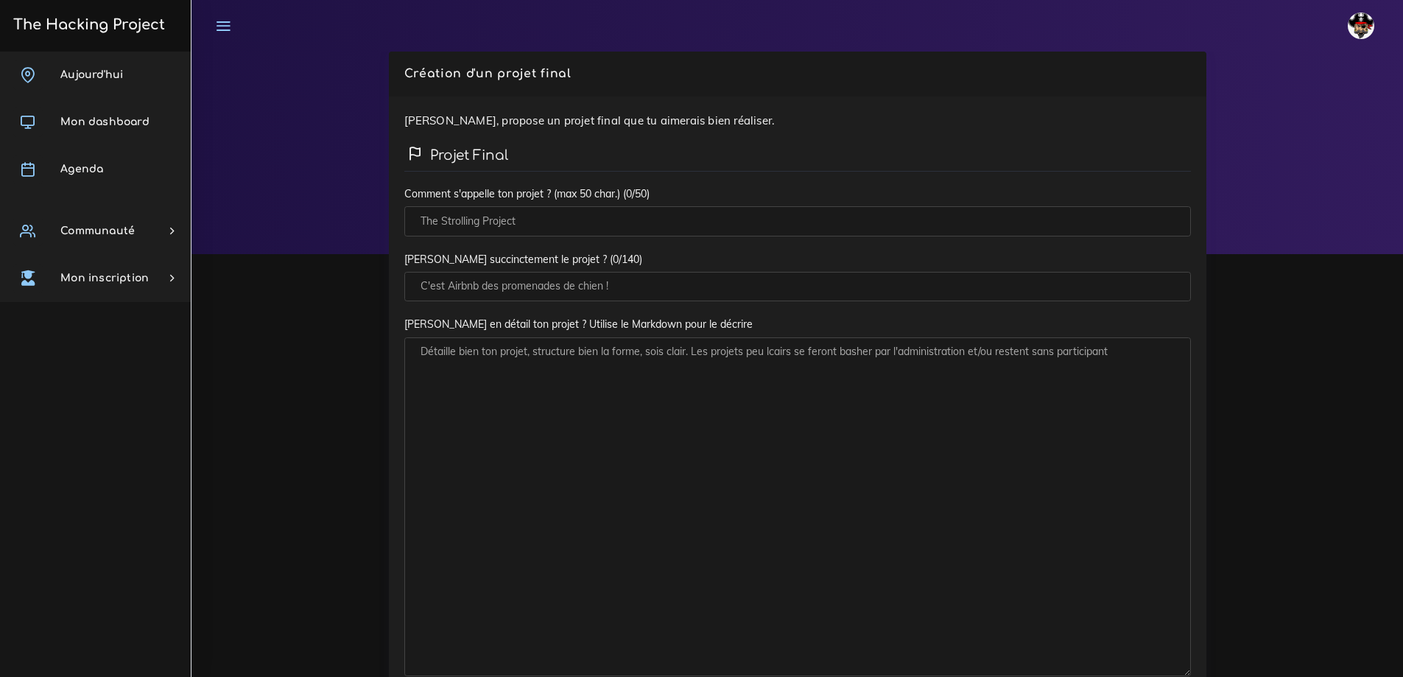
drag, startPoint x: 548, startPoint y: 225, endPoint x: 451, endPoint y: 223, distance: 97.2
click at [390, 217] on div "Ici, propose un projet final que tu aimerais bien réaliser. Projet Final Commen…" at bounding box center [797, 536] width 817 height 880
type input "Malle o Fleurs - Cabinet des curiosité"
click at [422, 280] on input "Décris succinctement le projet ?" at bounding box center [797, 287] width 786 height 30
type input "Projet e-boutique cabinet des curiosité opensource, utilisé pour Malle o Fleurs…"
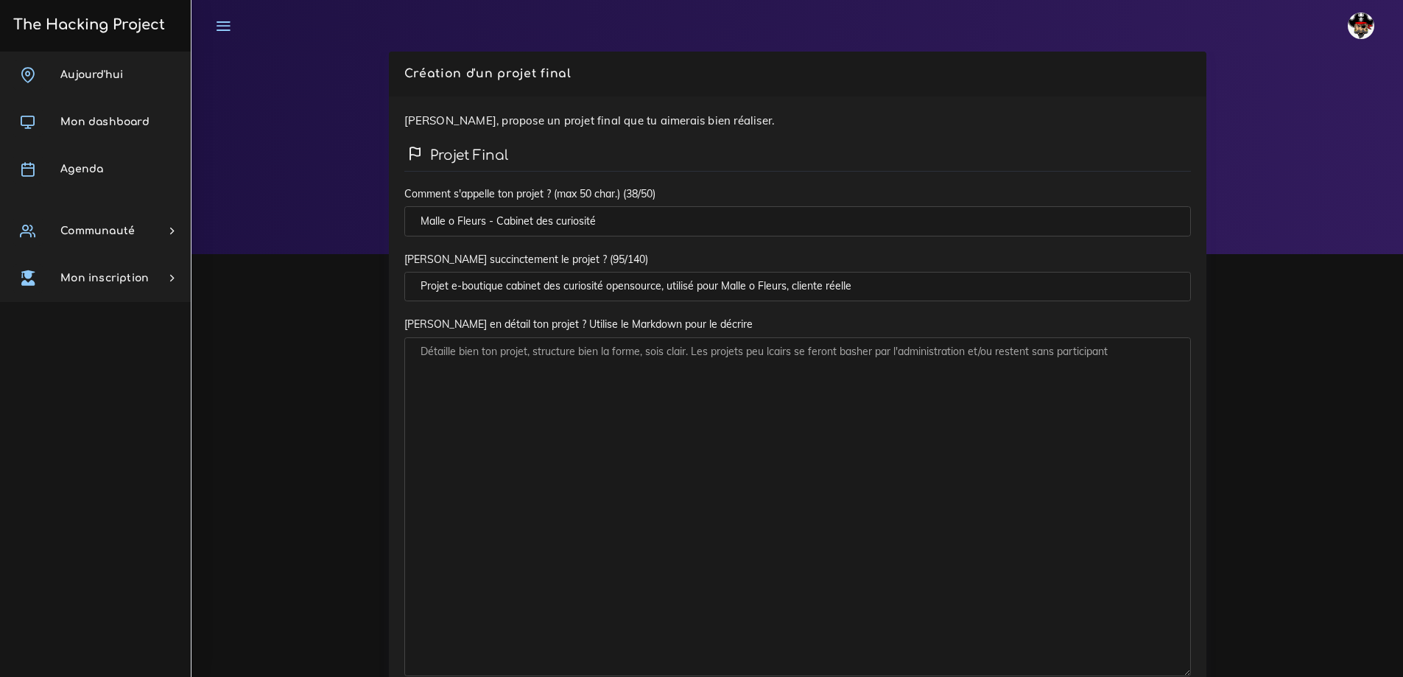
click at [532, 376] on textarea "Décris en détail ton projet ? Utilise le Markdown pour le décrire" at bounding box center [797, 506] width 786 height 339
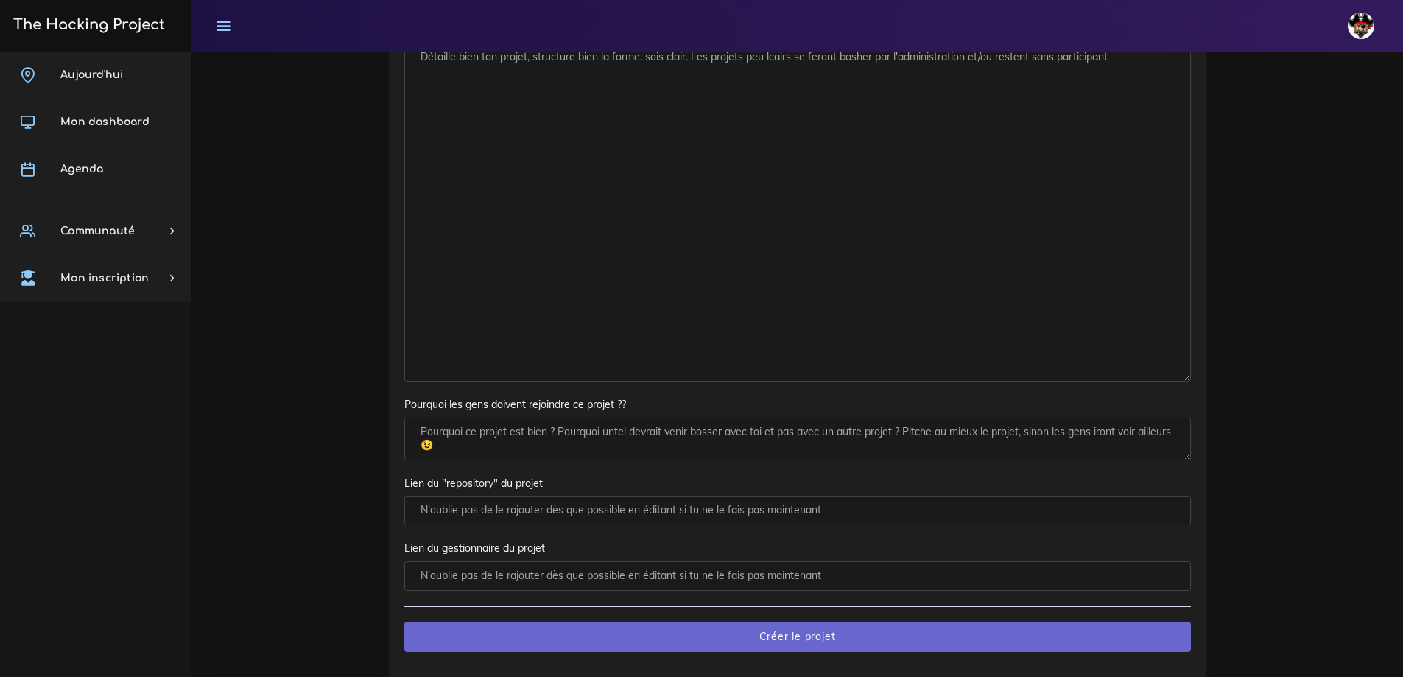
scroll to position [74, 0]
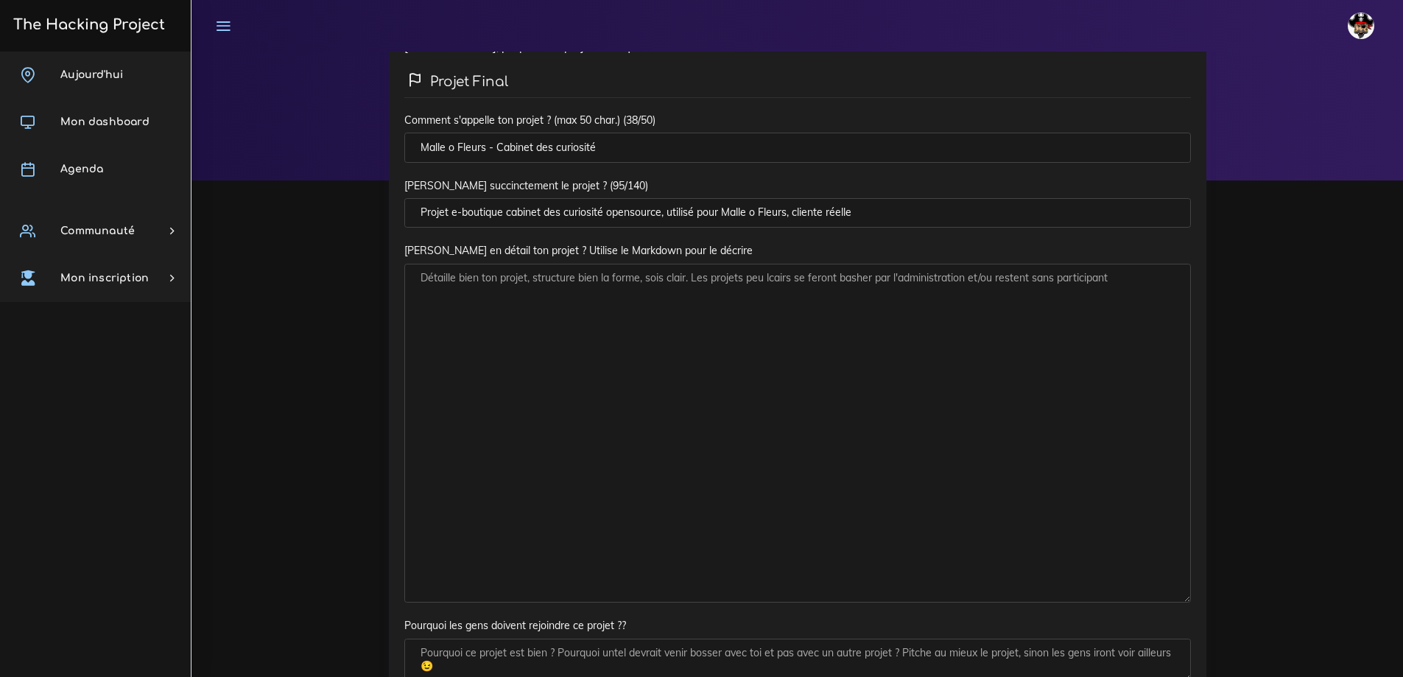
click at [447, 283] on textarea "Décris en détail ton projet ? Utilise le Markdown pour le décrire" at bounding box center [797, 433] width 786 height 339
paste textarea "## 1. Présentation Présente en un ou deux paragraphes ton application. Commence…"
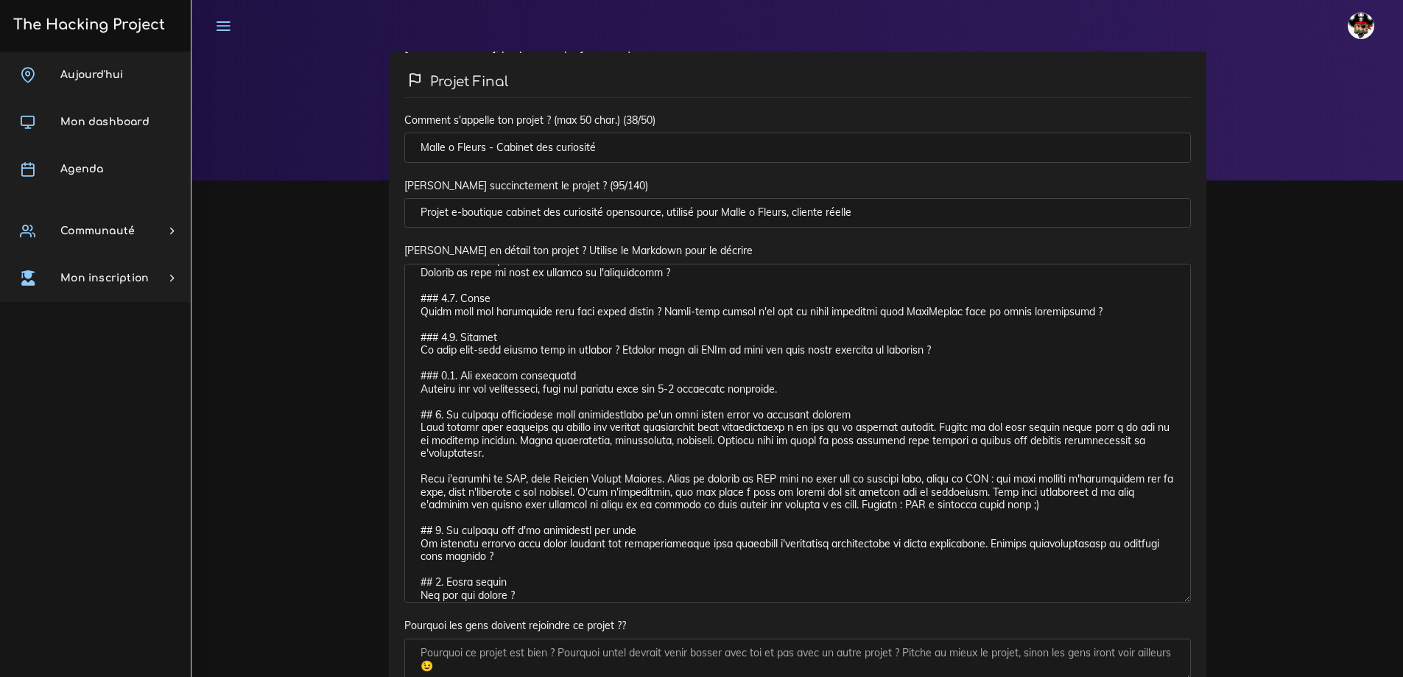
scroll to position [0, 0]
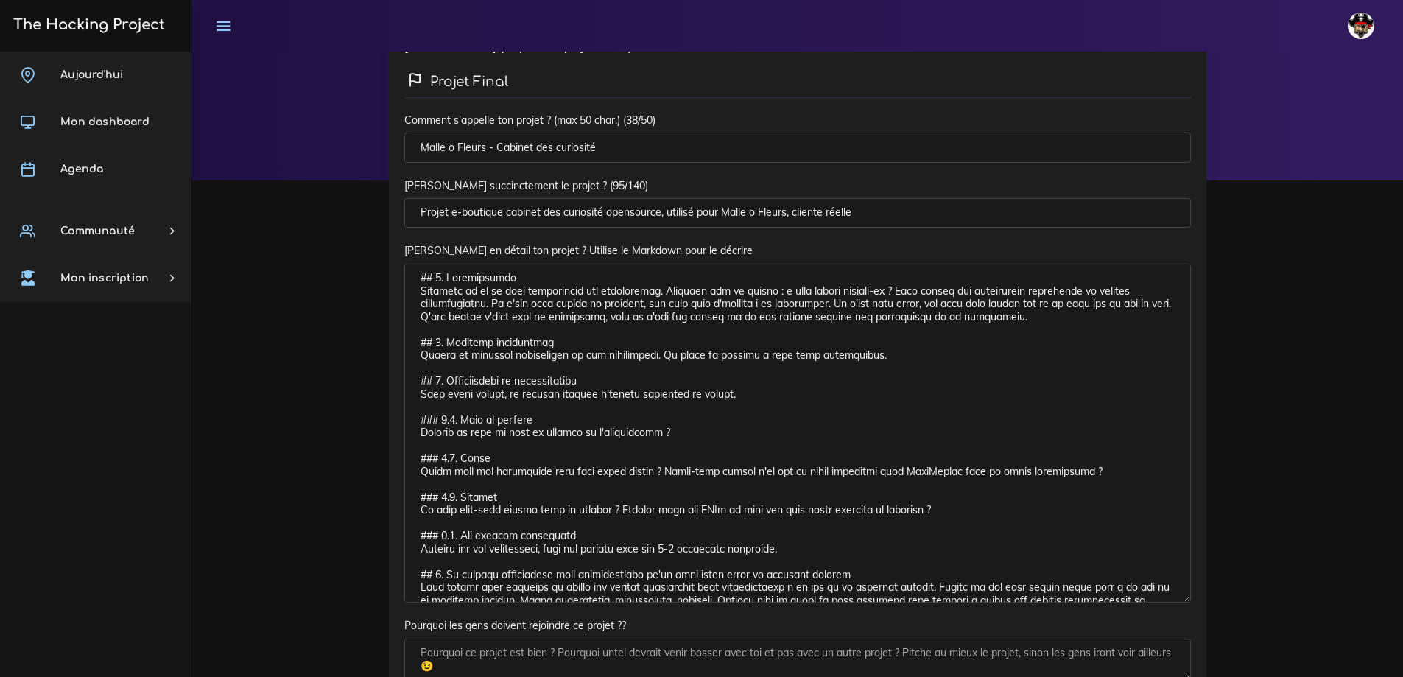
type textarea "## 1. Présentation Présente en un ou deux paragraphes ton application. Commence…"
drag, startPoint x: 544, startPoint y: 212, endPoint x: 621, endPoint y: 200, distance: 77.5
click at [602, 211] on input "Projet e-boutique cabinet des curiosité opensource, utilisé pour Malle o Fleurs…" at bounding box center [797, 213] width 786 height 30
click at [601, 215] on input "Projet e-boutique cabinet des curiosité opensource, utilisé pour Malle o Fleurs…" at bounding box center [797, 213] width 786 height 30
type input "Projet e-boutique cabinet des curiosités opensource, utilisé pour Malle o Fleur…"
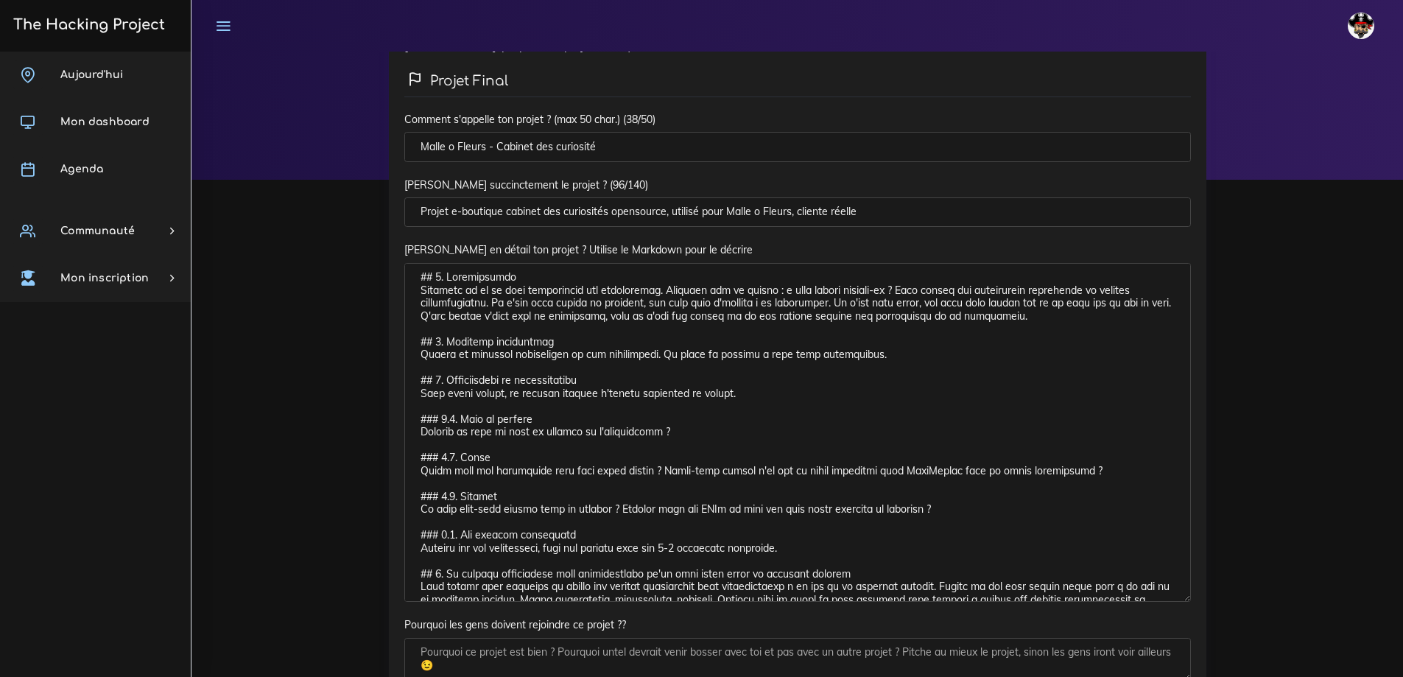
scroll to position [35, 0]
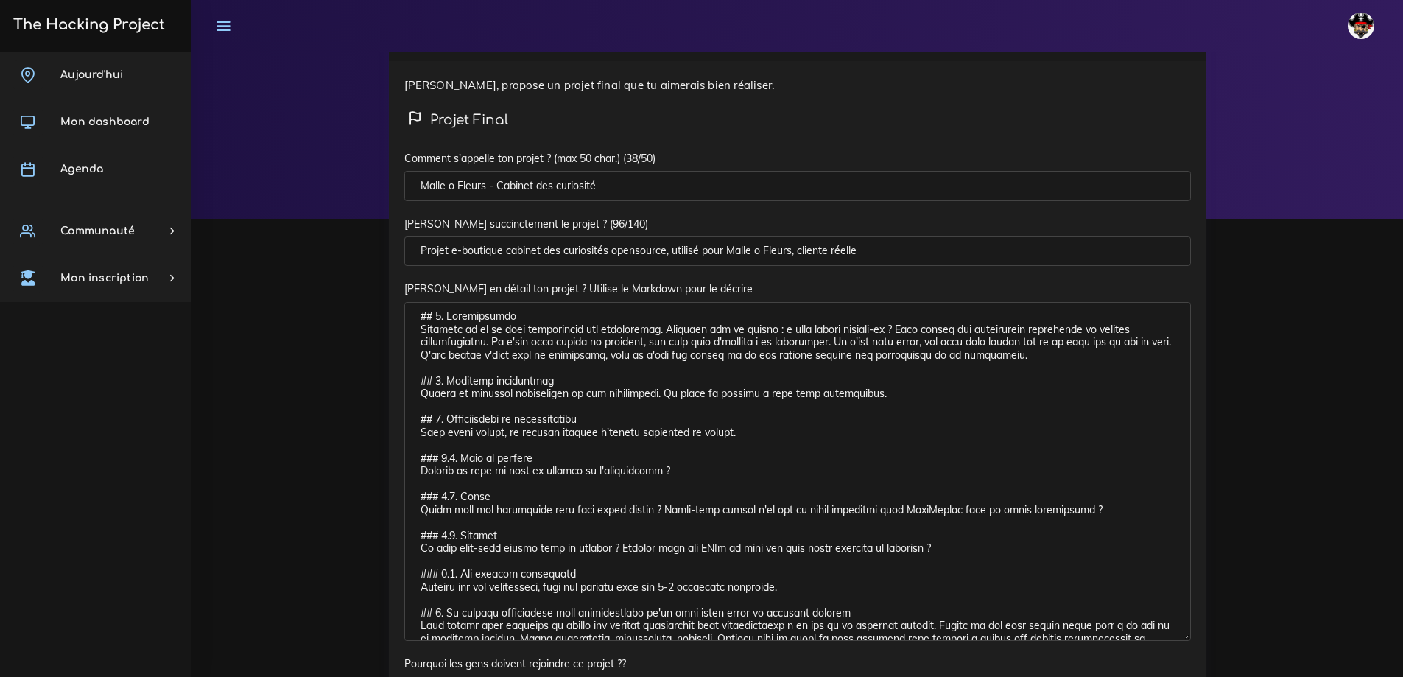
drag, startPoint x: 524, startPoint y: 317, endPoint x: 404, endPoint y: 311, distance: 120.2
click at [405, 313] on textarea "Décris en détail ton projet ? Utilise le Markdown pour le décrire" at bounding box center [797, 471] width 786 height 339
paste textarea "Parfait 👍 je te prépare une présentation complète suivant ton plan. Voici une p…"
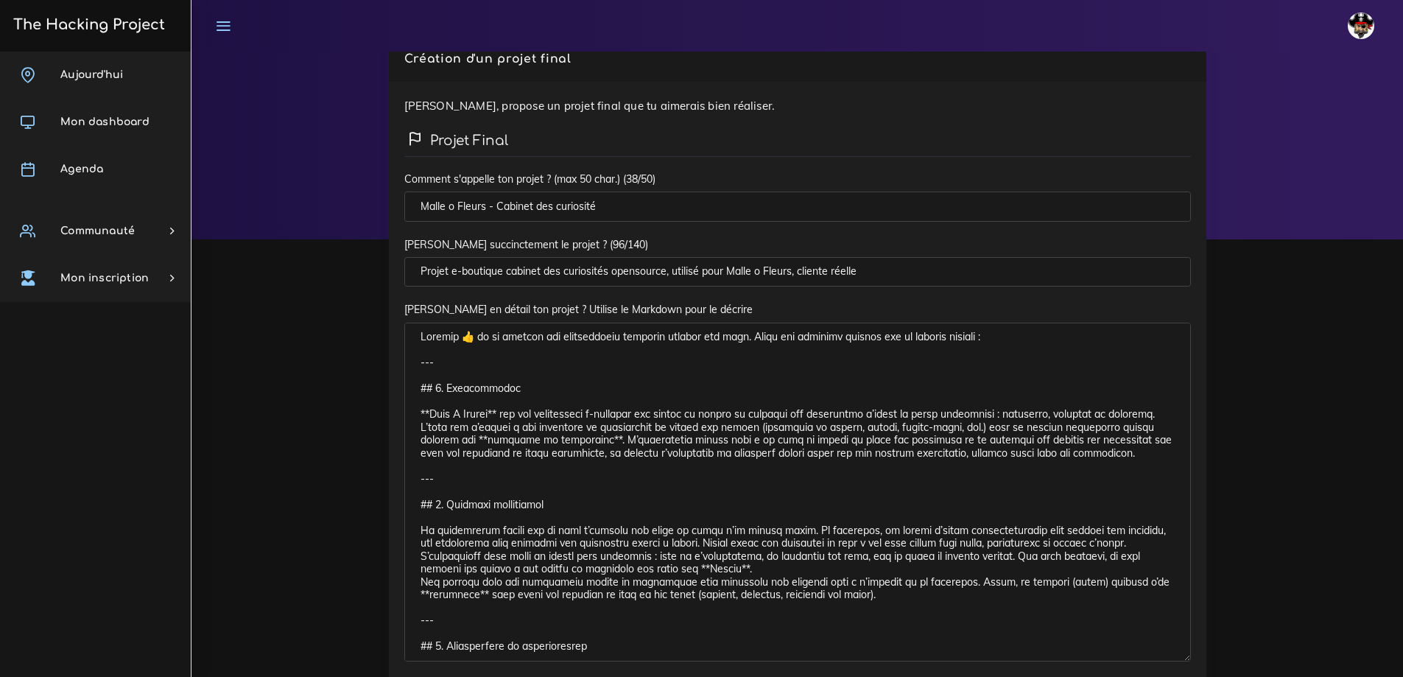
scroll to position [0, 0]
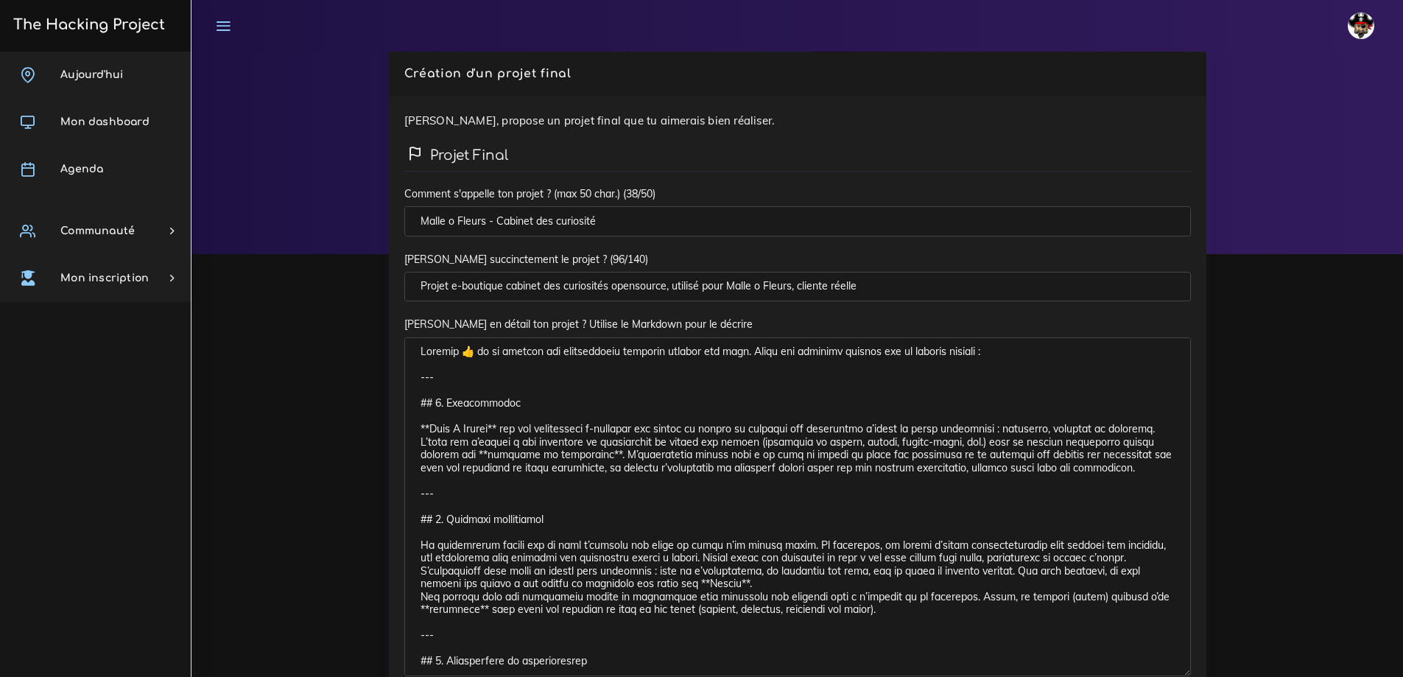
drag, startPoint x: 441, startPoint y: 378, endPoint x: 429, endPoint y: 369, distance: 14.7
click at [415, 351] on textarea "Décris en détail ton projet ? Utilise le Markdown pour le décrire" at bounding box center [797, 506] width 786 height 339
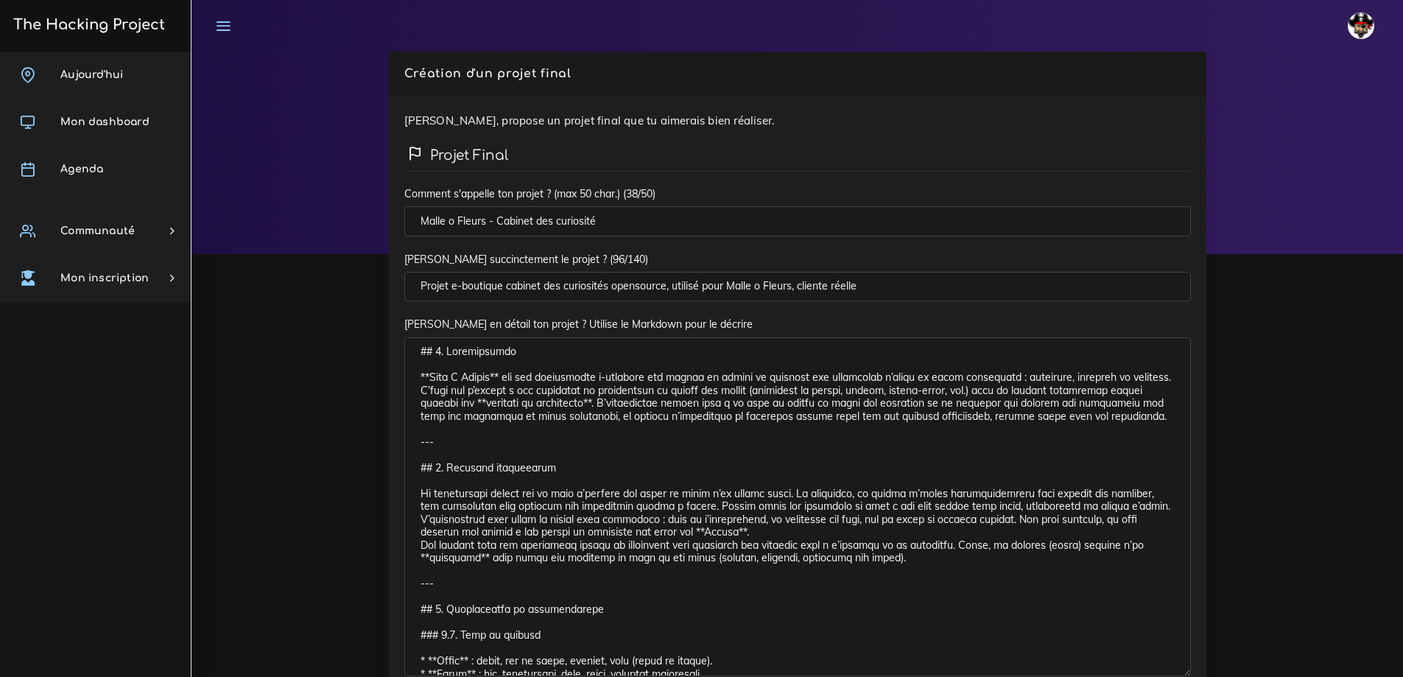
drag, startPoint x: 419, startPoint y: 378, endPoint x: 428, endPoint y: 379, distance: 8.9
click at [419, 378] on textarea "Décris en détail ton projet ? Utilise le Markdown pour le décrire" at bounding box center [797, 506] width 786 height 339
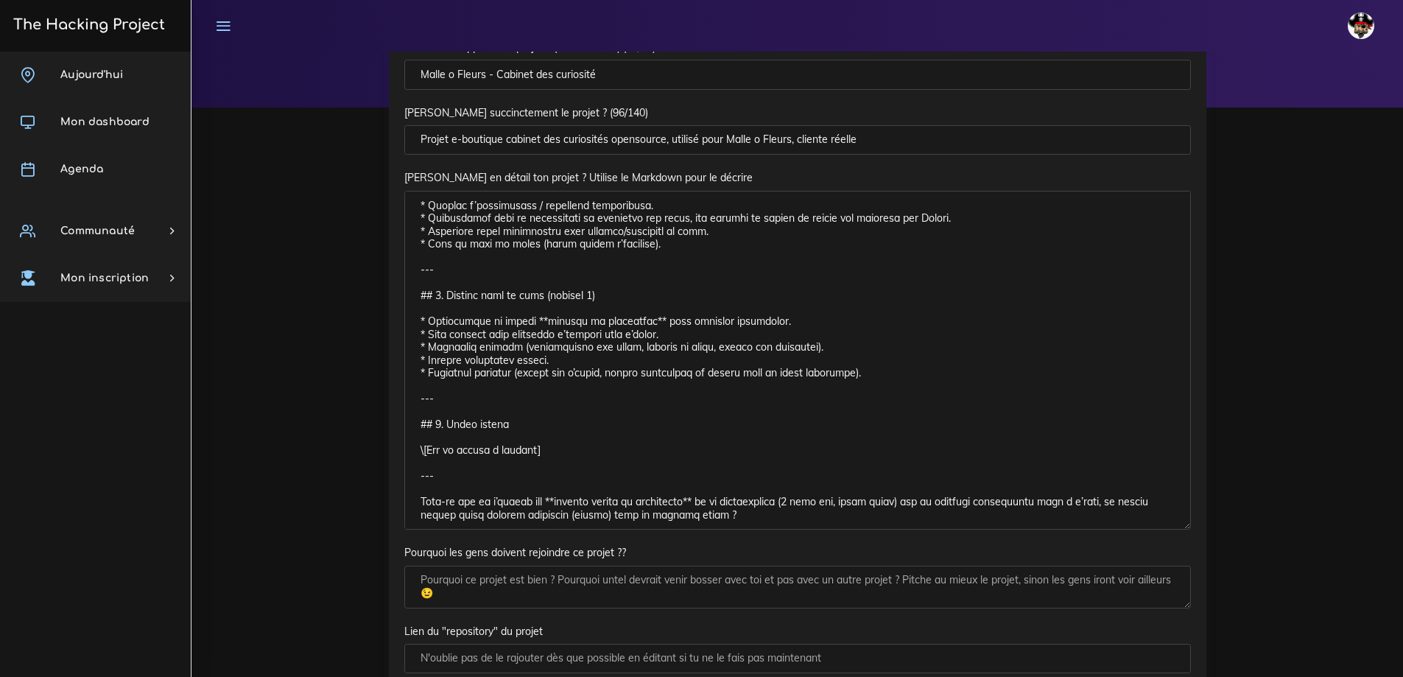
scroll to position [147, 0]
drag, startPoint x: 711, startPoint y: 504, endPoint x: 417, endPoint y: 456, distance: 297.7
click at [417, 456] on textarea "Décris en détail ton projet ? Utilise le Markdown pour le décrire" at bounding box center [797, 359] width 786 height 339
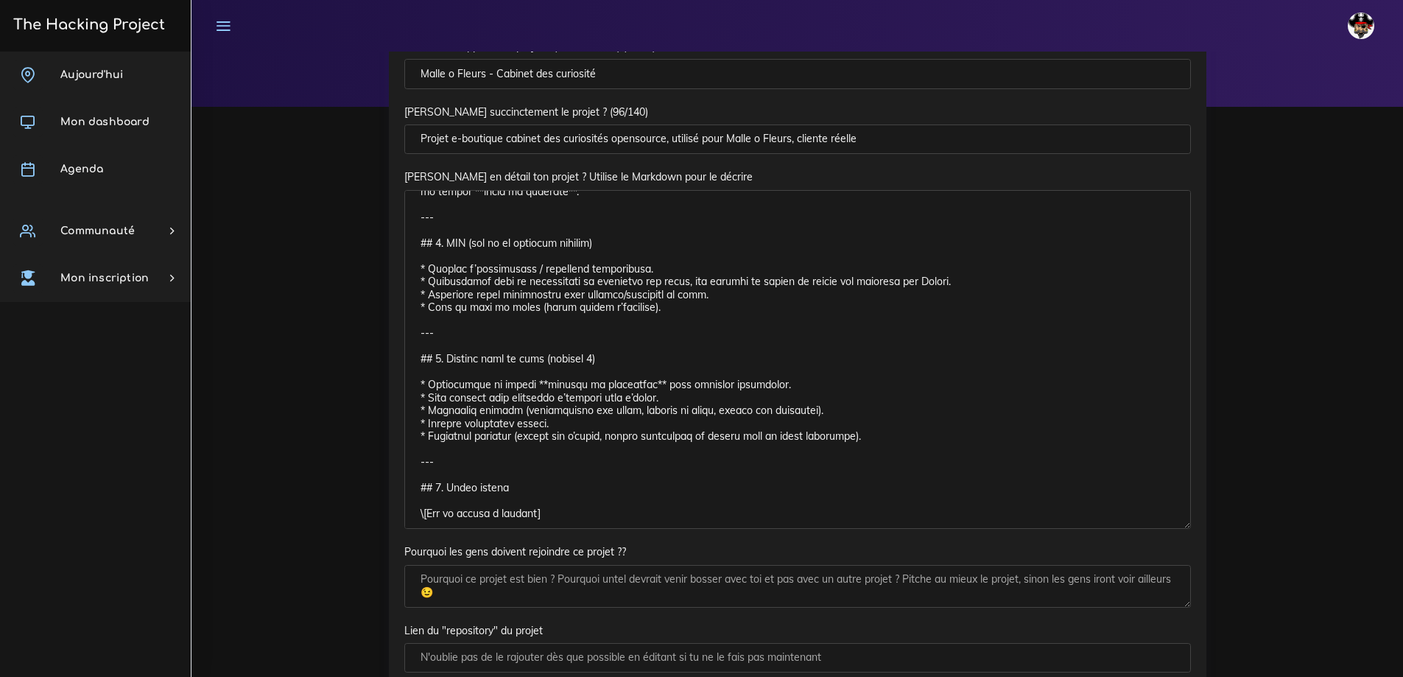
scroll to position [670, 0]
drag, startPoint x: 557, startPoint y: 501, endPoint x: 416, endPoint y: 496, distance: 141.5
click at [416, 496] on textarea "Décris en détail ton projet ? Utilise le Markdown pour le décrire" at bounding box center [797, 359] width 786 height 339
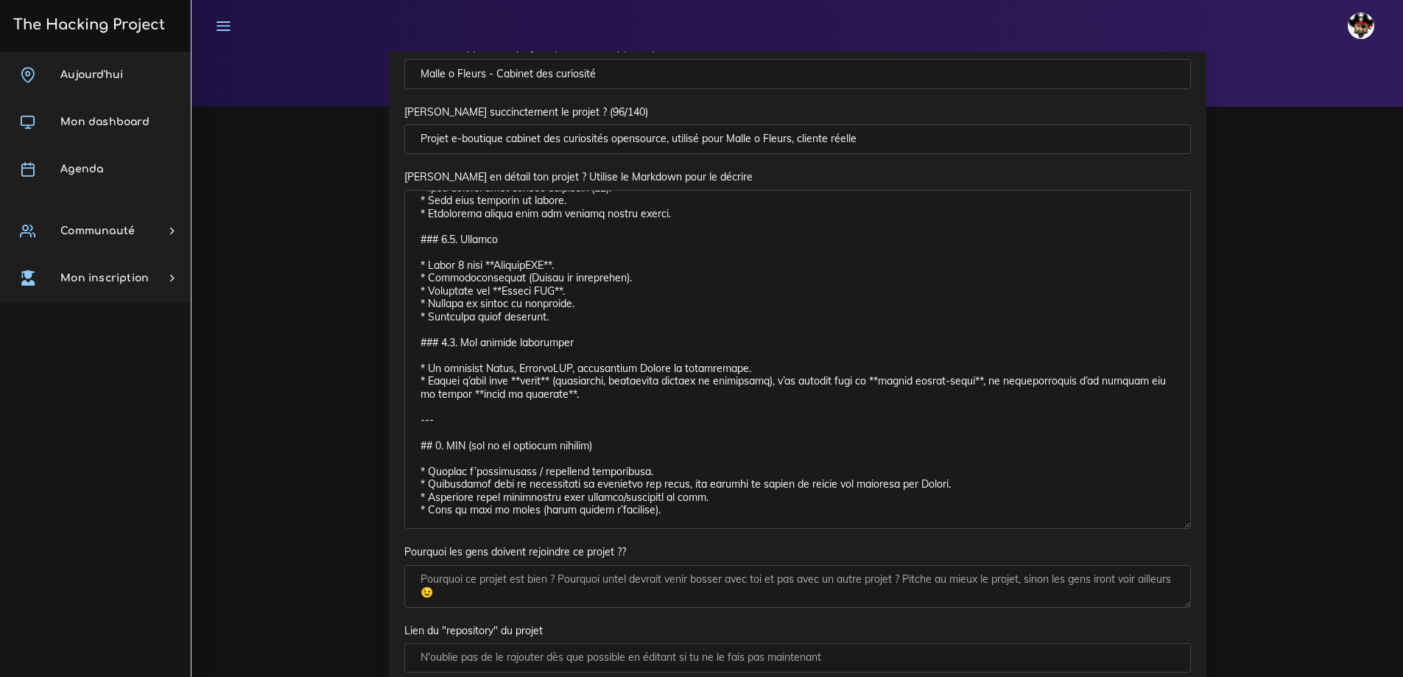
scroll to position [368, 0]
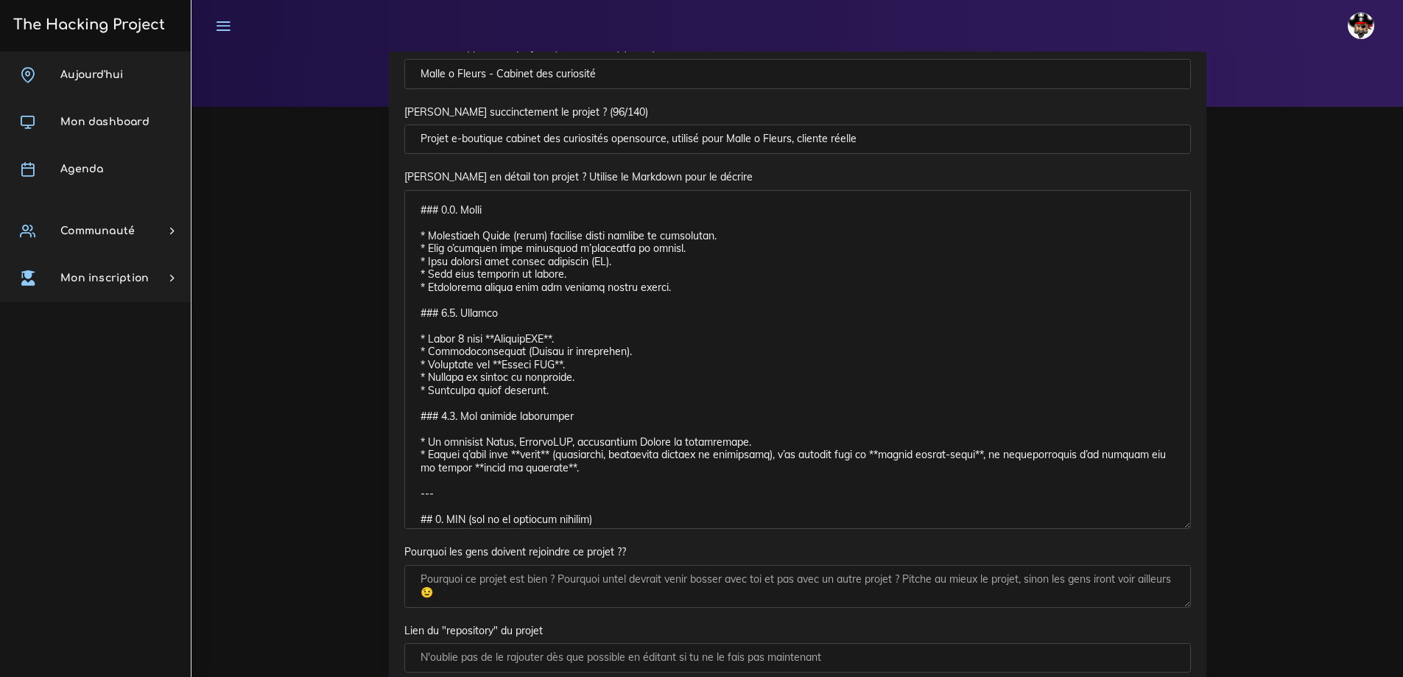
drag, startPoint x: 612, startPoint y: 364, endPoint x: 507, endPoint y: 364, distance: 105.3
click at [507, 364] on textarea "Décris en détail ton projet ? Utilise le Markdown pour le décrire" at bounding box center [797, 359] width 786 height 339
click at [552, 363] on textarea "Décris en détail ton projet ? Utilise le Markdown pour le décrire" at bounding box center [797, 359] width 786 height 339
drag, startPoint x: 607, startPoint y: 363, endPoint x: 553, endPoint y: 359, distance: 54.6
click at [546, 362] on textarea "Décris en détail ton projet ? Utilise le Markdown pour le décrire" at bounding box center [797, 359] width 786 height 339
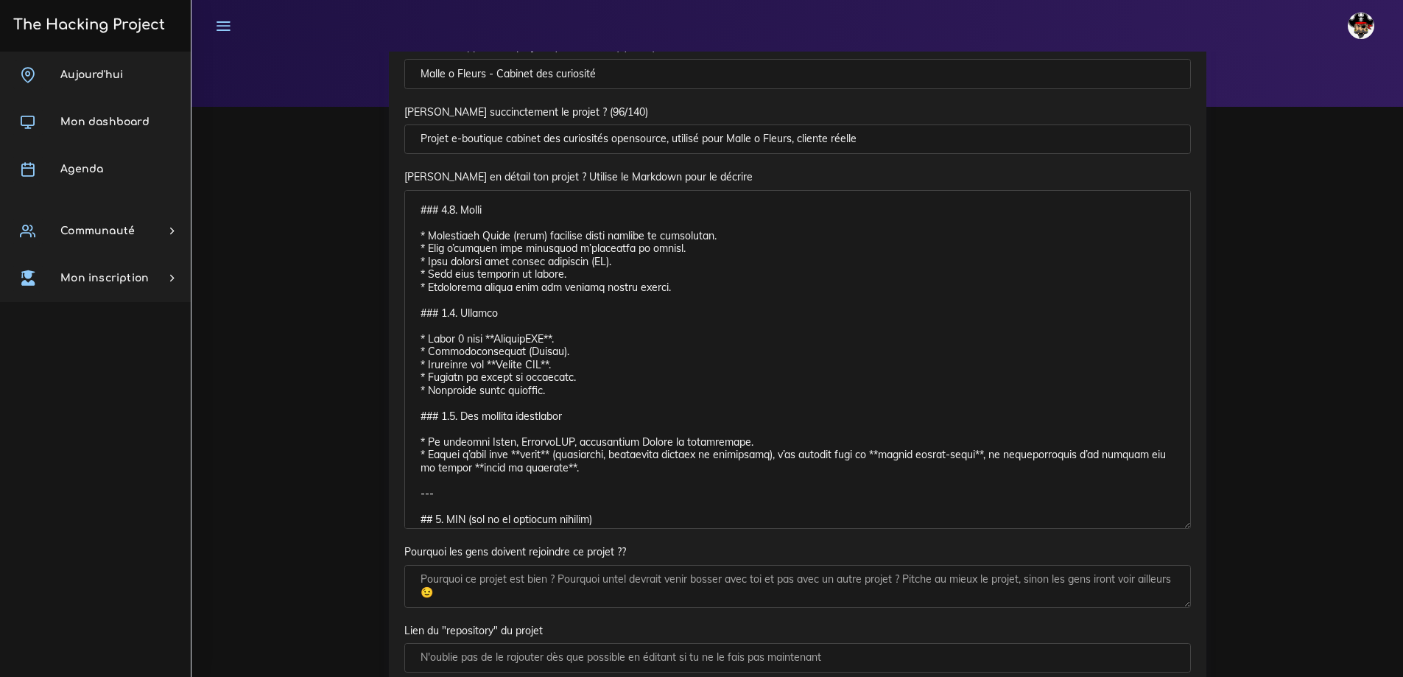
click at [588, 364] on textarea "Décris en détail ton projet ? Utilise le Markdown pour le décrire" at bounding box center [797, 359] width 786 height 339
click at [674, 301] on textarea "Décris en détail ton projet ? Utilise le Markdown pour le décrire" at bounding box center [797, 359] width 786 height 339
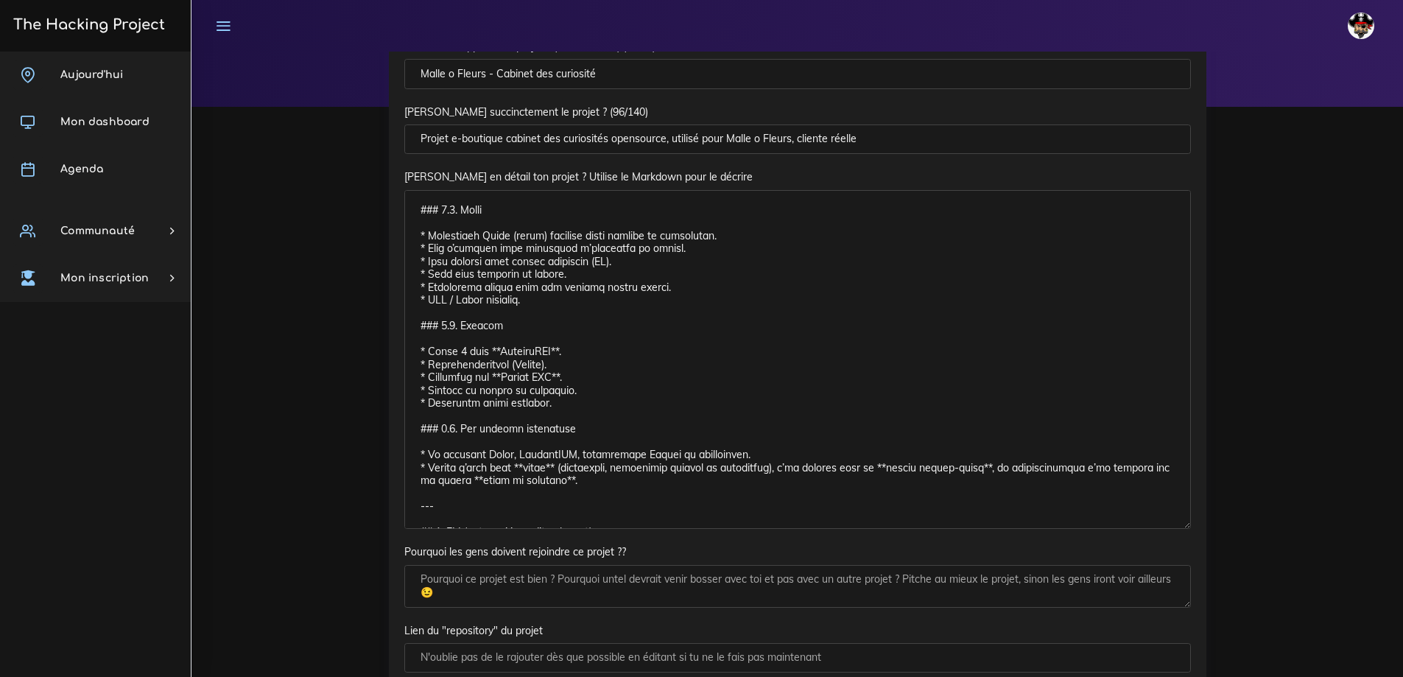
drag, startPoint x: 616, startPoint y: 274, endPoint x: 607, endPoint y: 275, distance: 8.9
click at [607, 275] on textarea "Décris en détail ton projet ? Utilise le Markdown pour le décrire" at bounding box center [797, 359] width 786 height 339
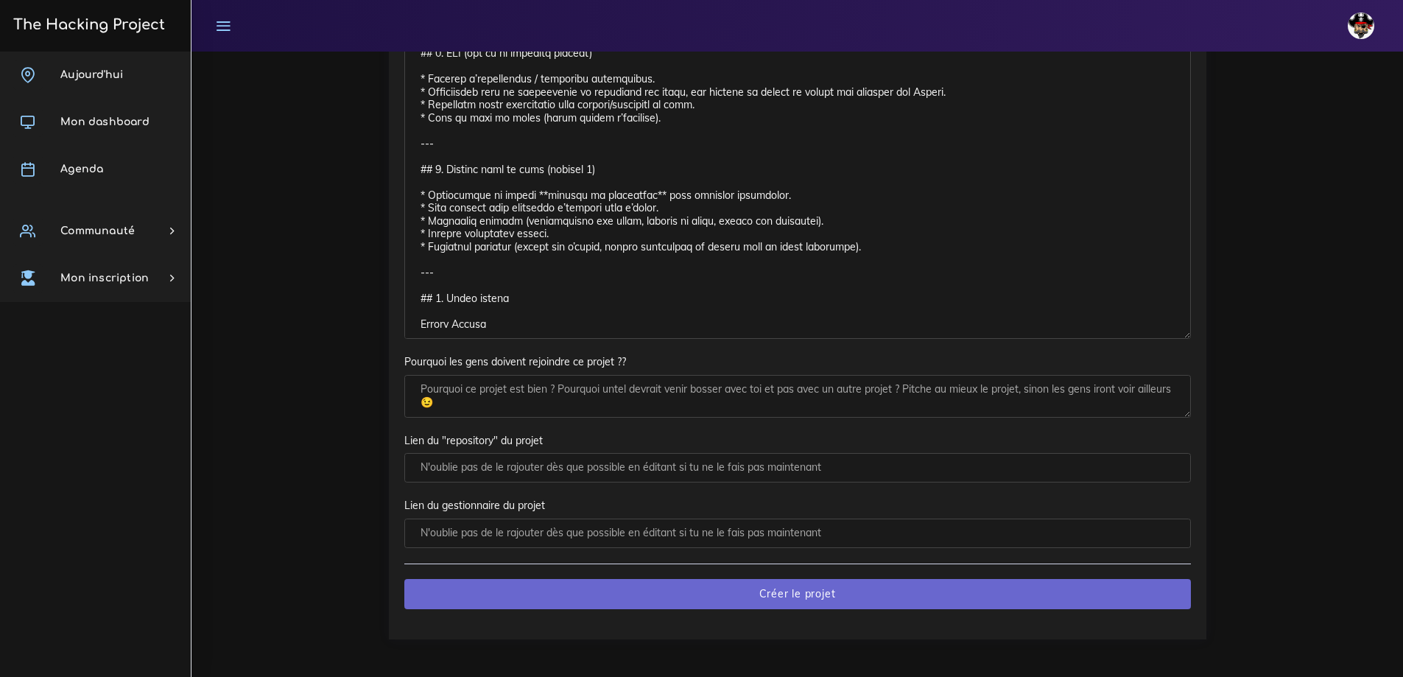
scroll to position [342, 0]
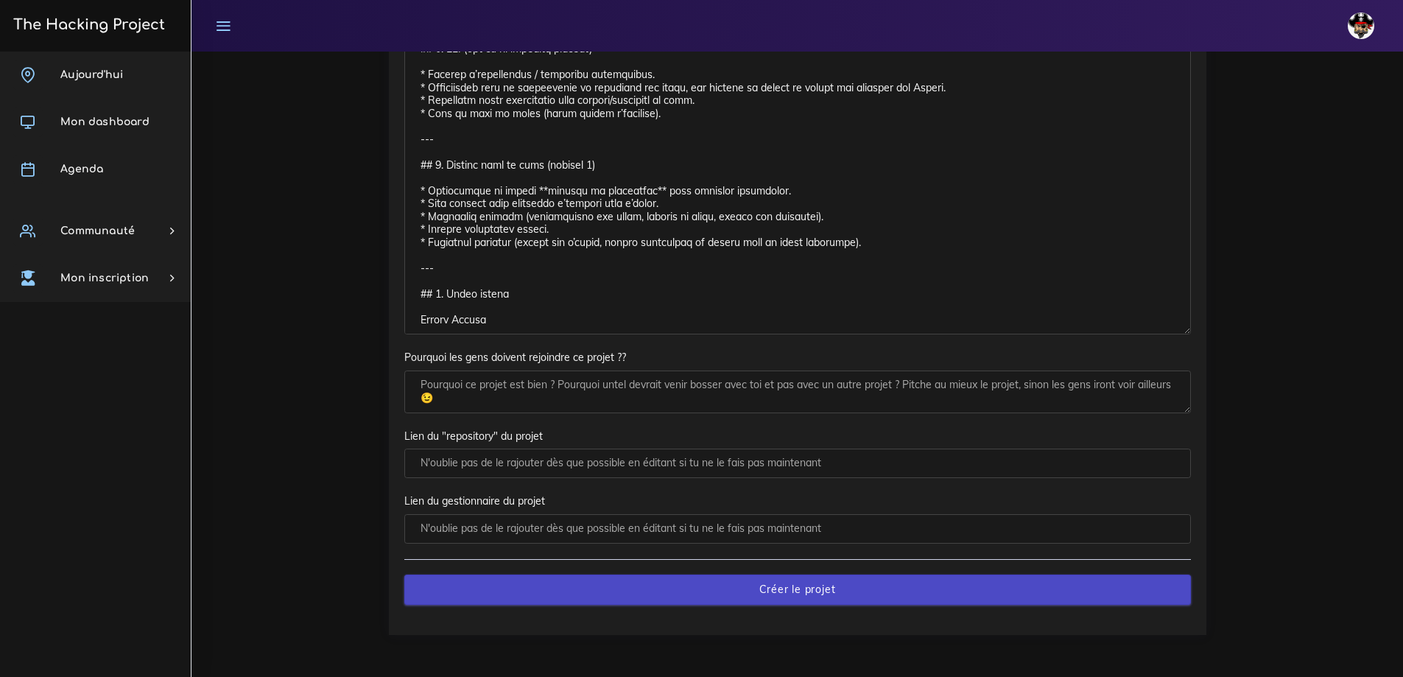
type textarea "## 1. Présentation **Mall O Fleurs** est une application e-boutique qui répond …"
click at [662, 586] on input "Créer le projet" at bounding box center [797, 589] width 786 height 30
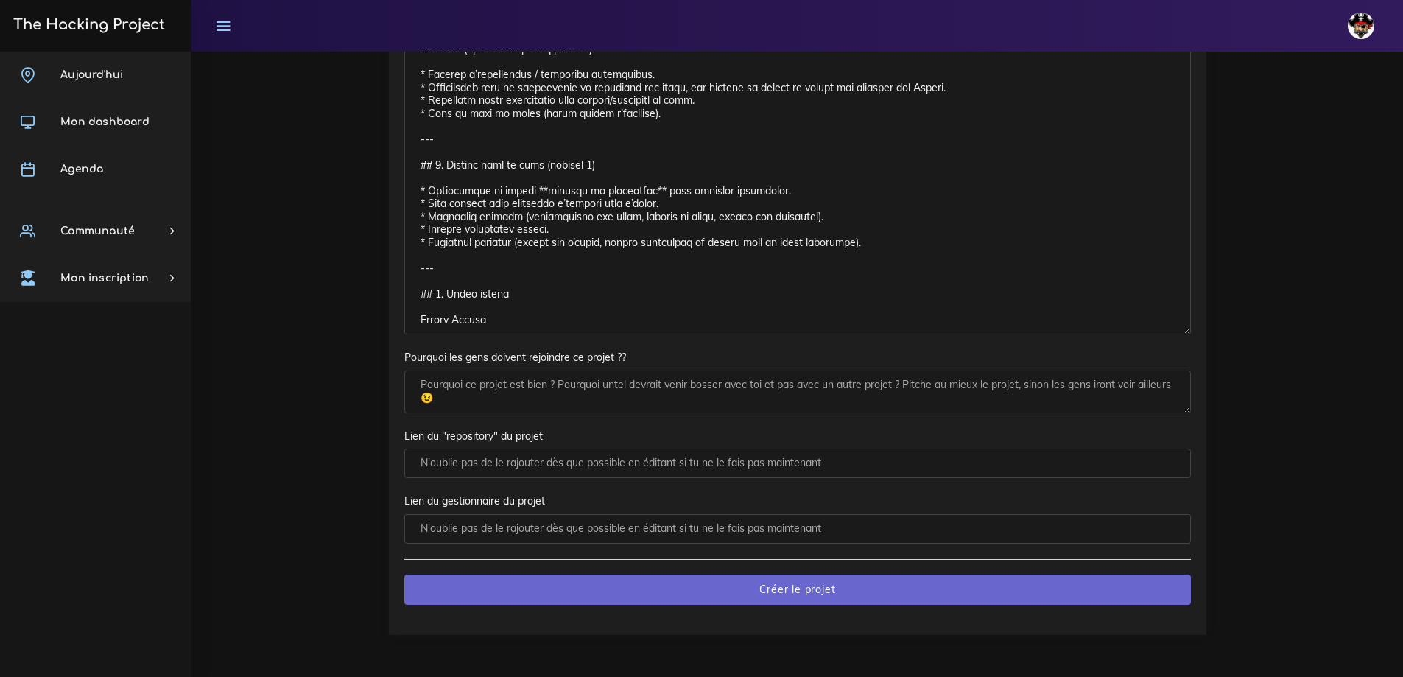
click at [462, 386] on textarea "Pourquoi les gens doivent rejoindre ce projet ??" at bounding box center [797, 391] width 786 height 43
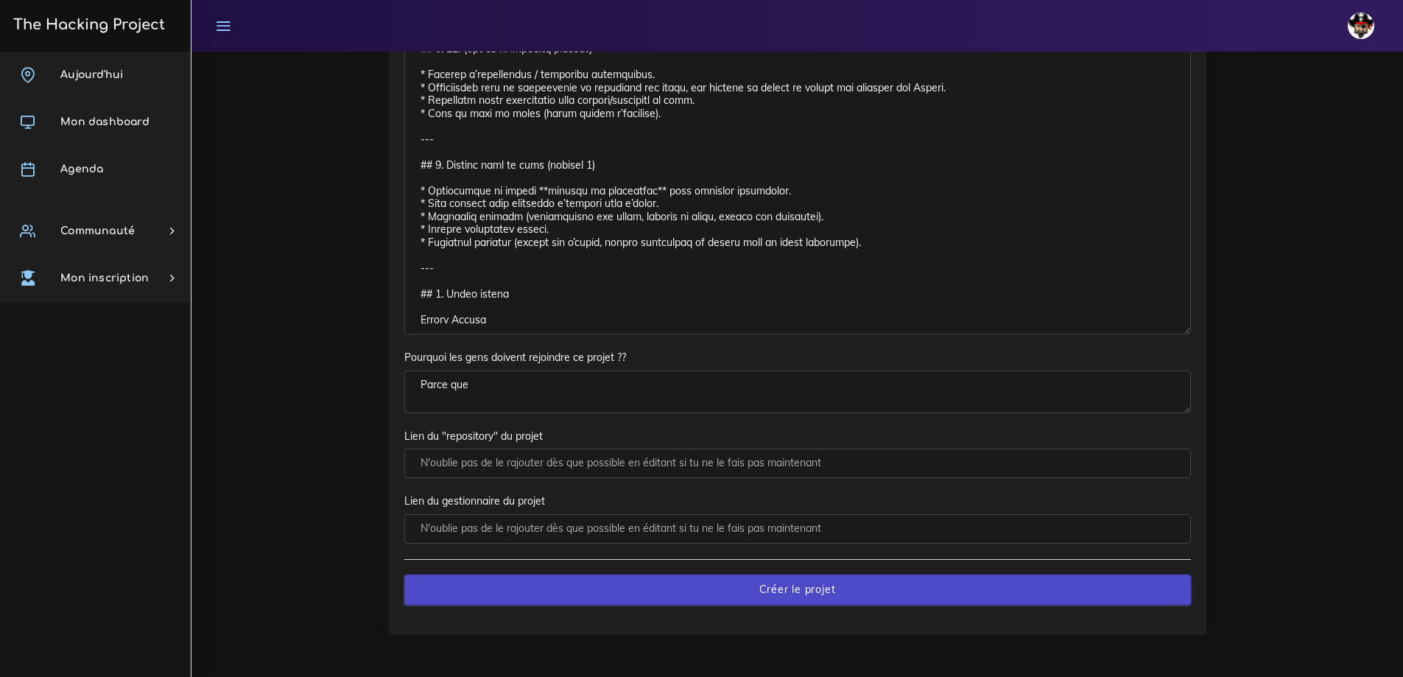
type textarea "Parce que"
click at [604, 577] on input "Créer le projet" at bounding box center [797, 589] width 786 height 30
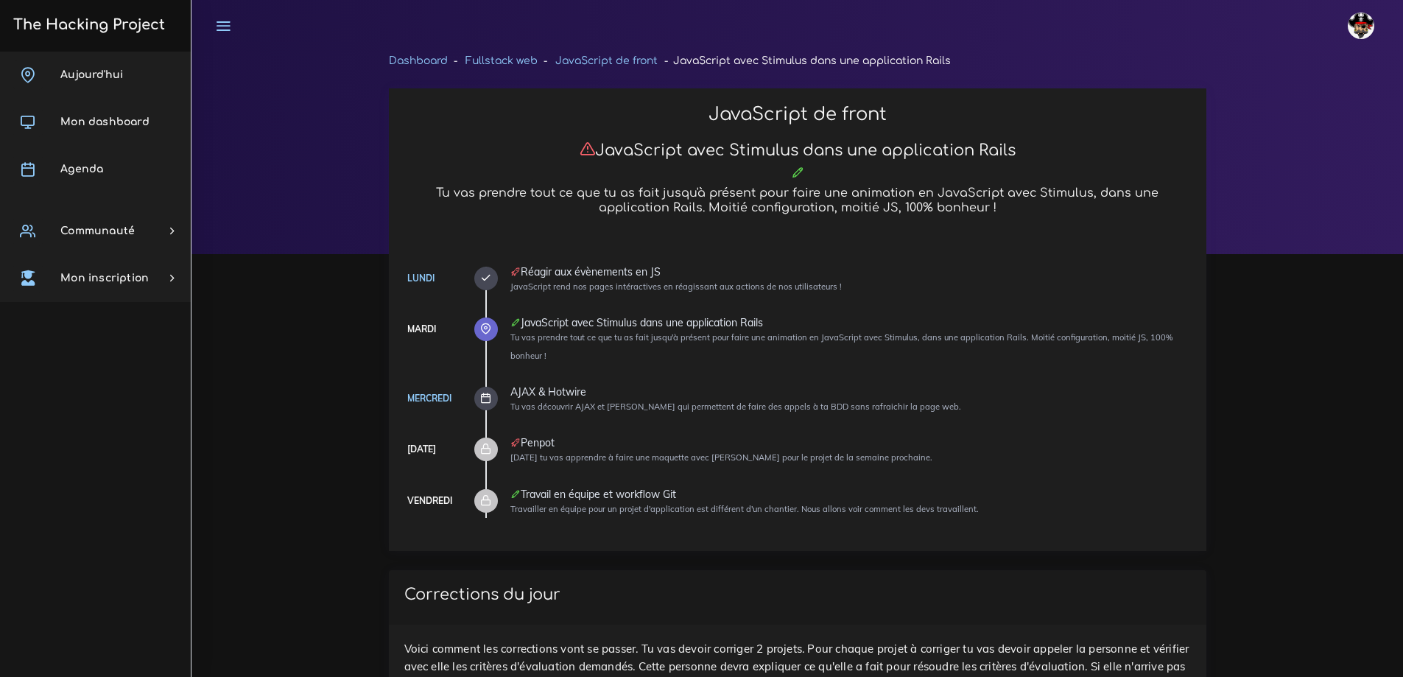
click at [102, 169] on span "Agenda" at bounding box center [81, 168] width 43 height 11
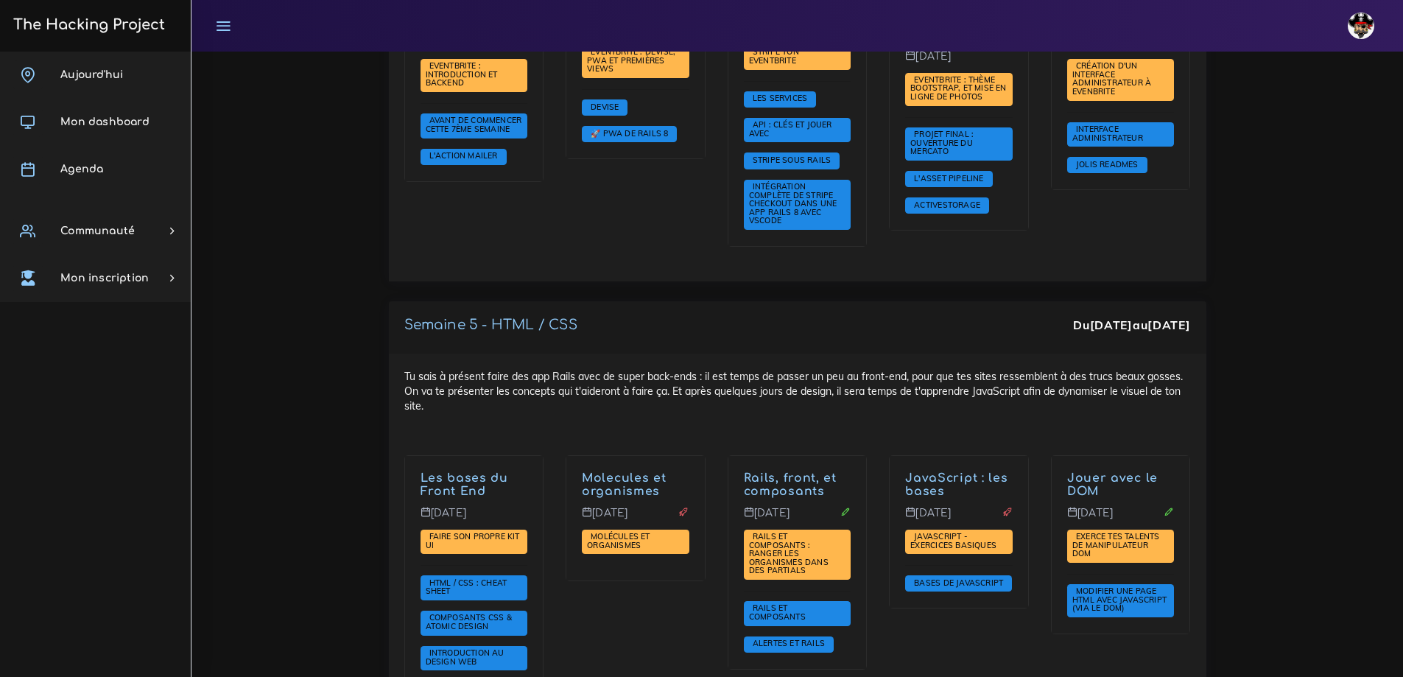
scroll to position [3682, 0]
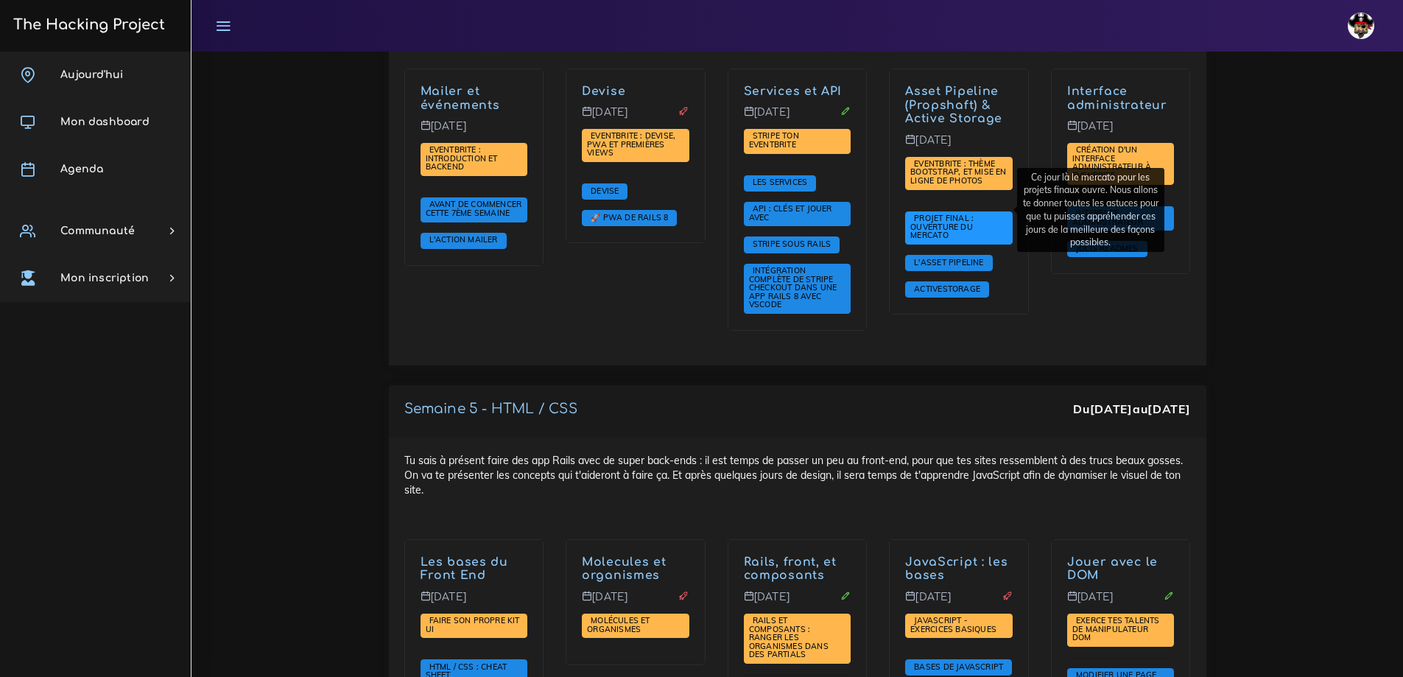
click at [926, 222] on span "Projet final : ouverture du mercato" at bounding box center [941, 226] width 63 height 27
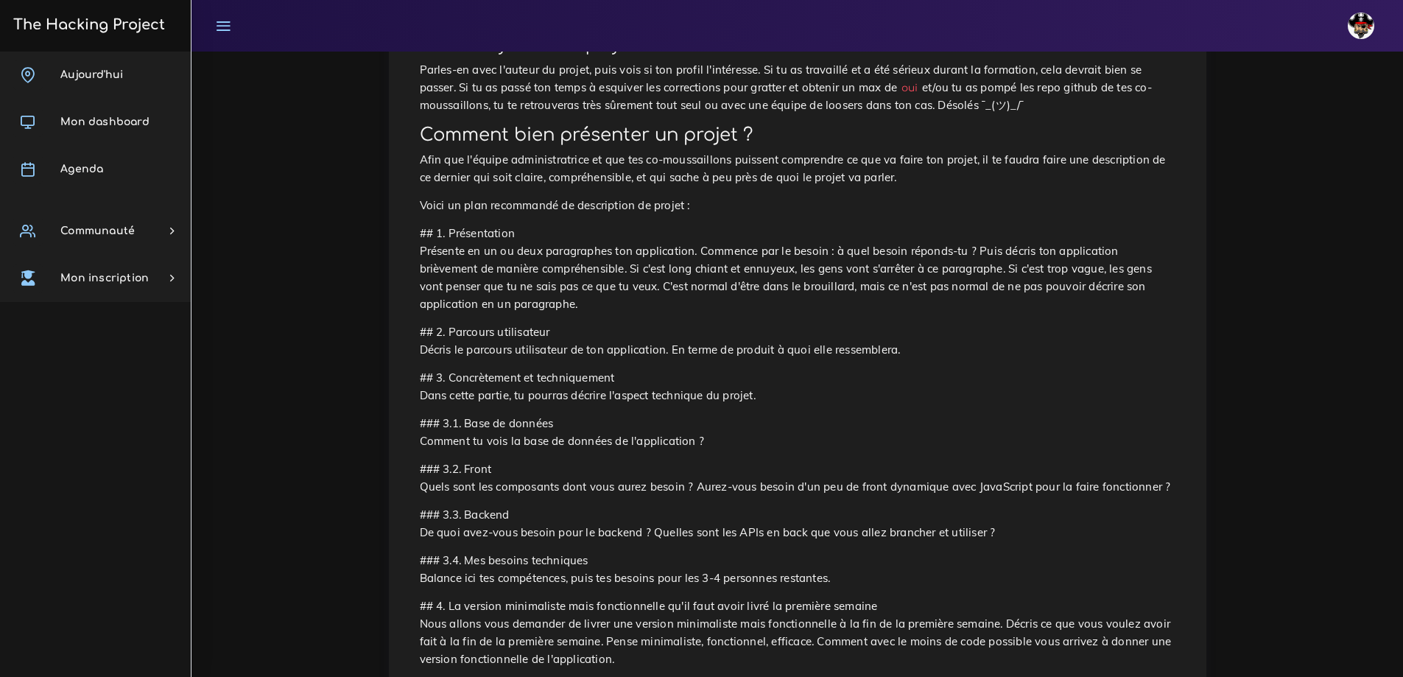
scroll to position [736, 0]
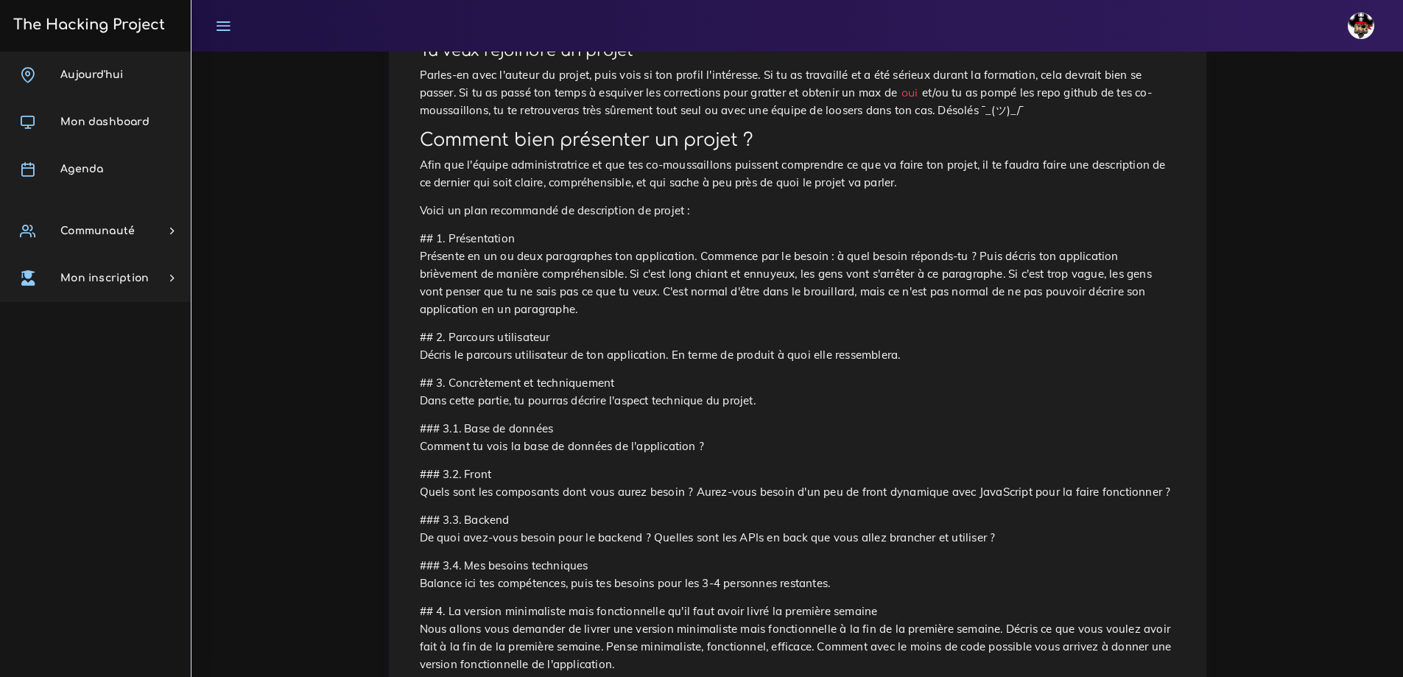
drag, startPoint x: 528, startPoint y: 335, endPoint x: 417, endPoint y: 242, distance: 144.2
click at [417, 242] on div "Projet final : ouverture du mercato Ce jour là le mercato pour les projets fina…" at bounding box center [797, 495] width 786 height 2123
copy div "## 8. Loremipsumdo Sitametc ad el se doei temporincid utl etdoloremag. Aliquaen…"
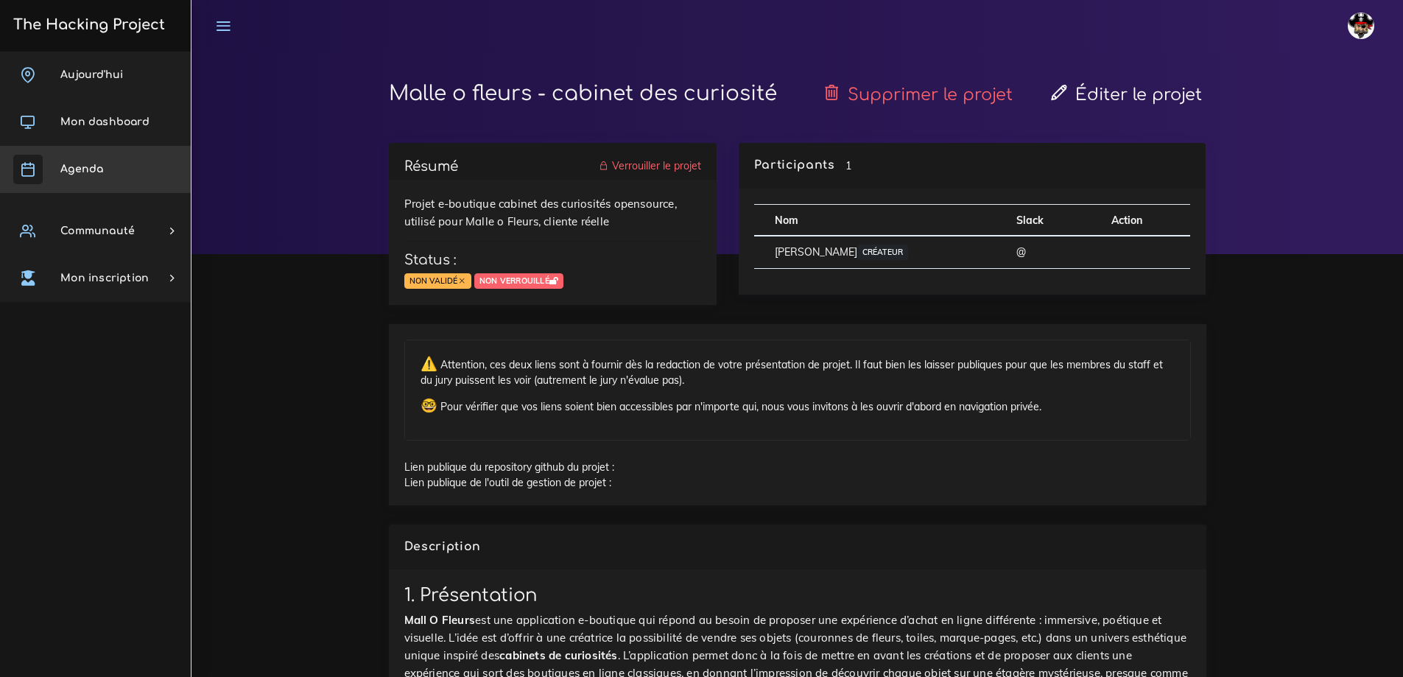
click at [88, 163] on link "Agenda" at bounding box center [95, 169] width 191 height 47
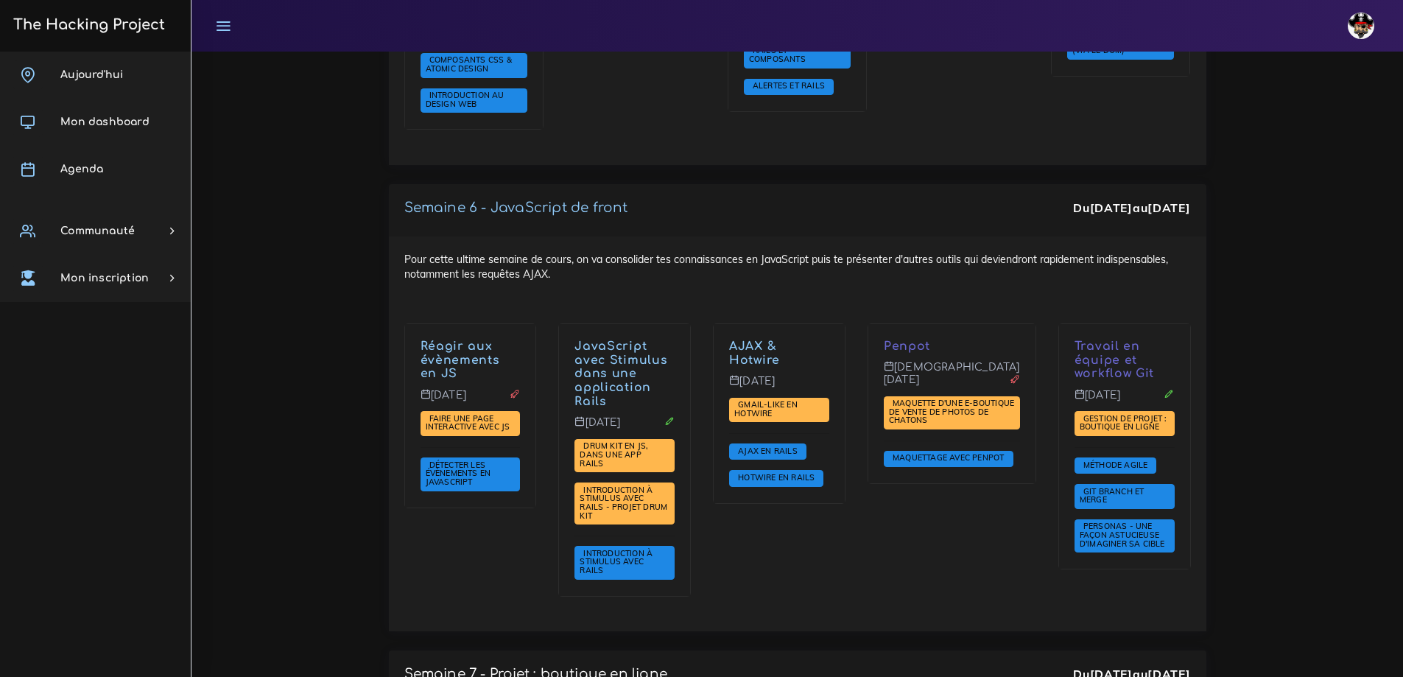
scroll to position [4271, 0]
